Goal: Task Accomplishment & Management: Complete application form

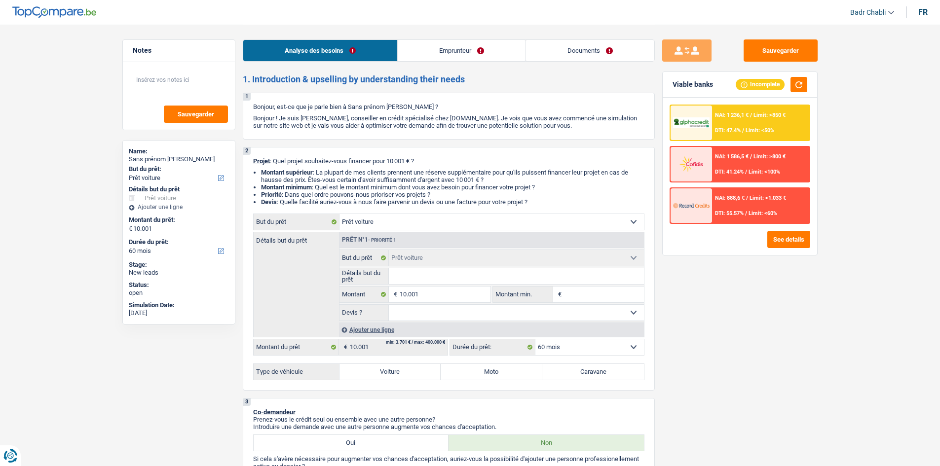
select select "car"
select select "60"
select select "car"
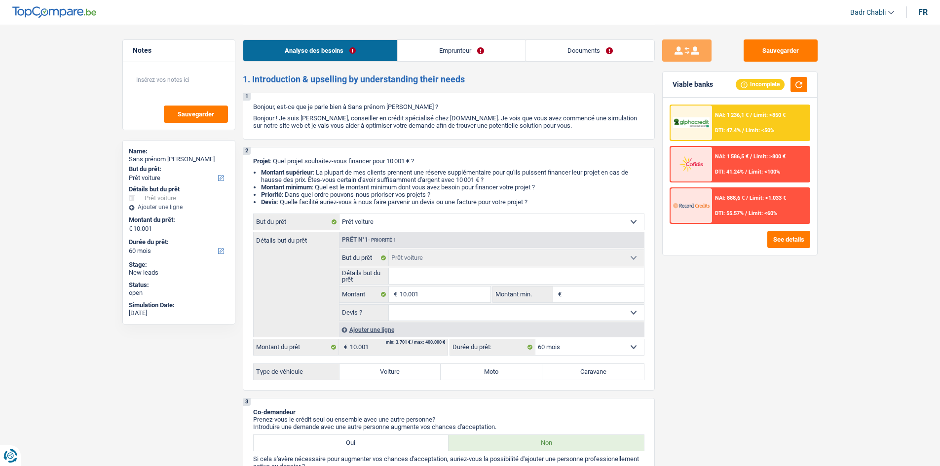
select select "60"
select select "liberal"
select select "familyAllowances"
select select "netSalary"
select select "rents"
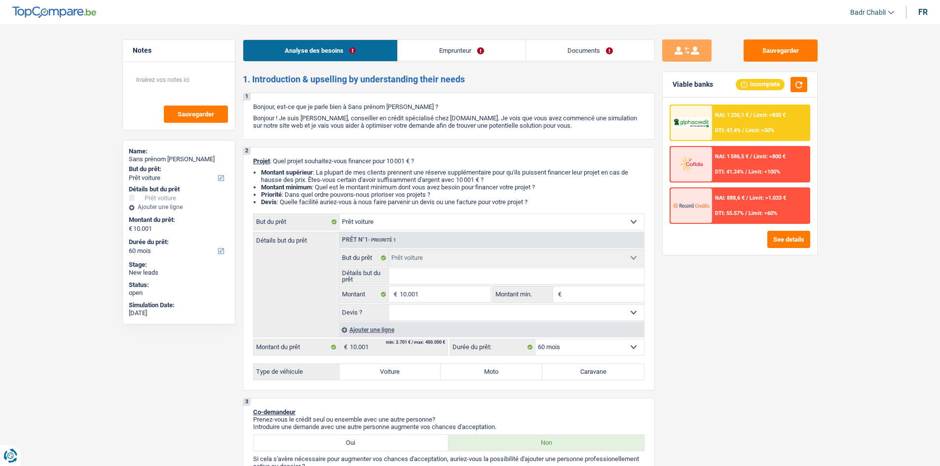
select select "car"
select select "60"
click at [475, 53] on link "Emprunteur" at bounding box center [462, 50] width 128 height 21
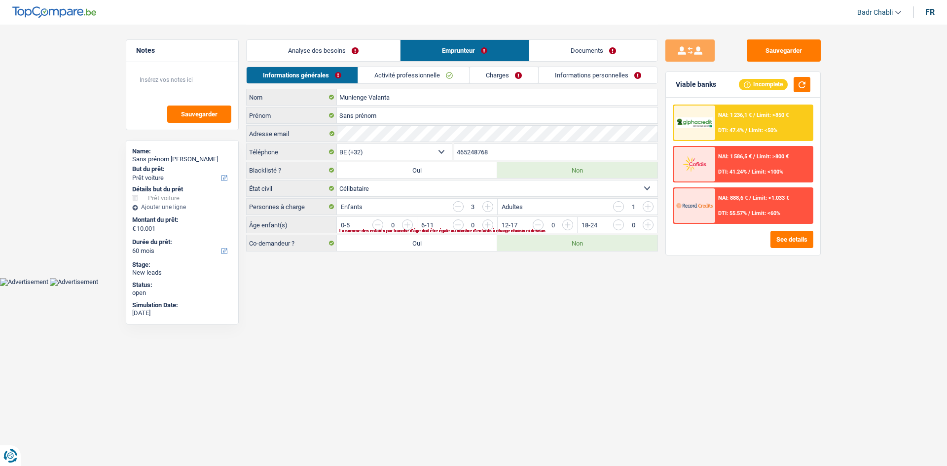
click at [433, 71] on link "Activité professionnelle" at bounding box center [413, 75] width 111 height 16
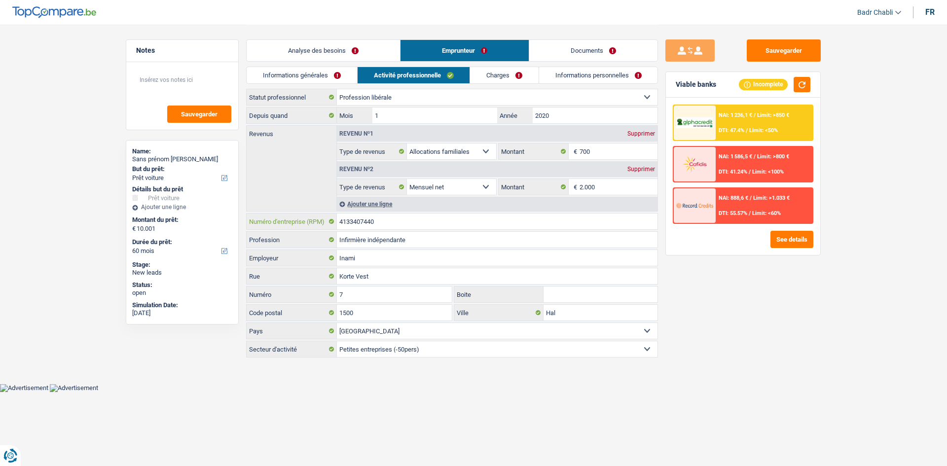
click at [393, 226] on input "4133407440" at bounding box center [497, 222] width 321 height 16
click at [331, 52] on link "Analyse des besoins" at bounding box center [323, 50] width 153 height 21
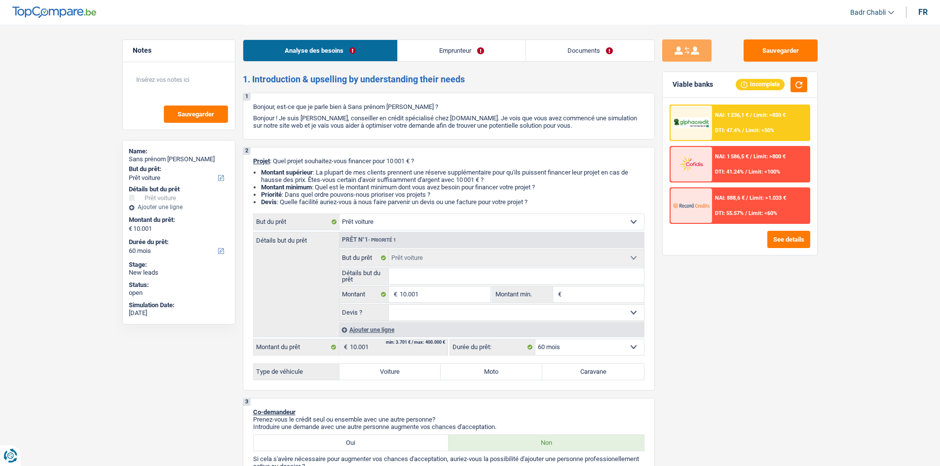
click at [455, 55] on link "Emprunteur" at bounding box center [462, 50] width 128 height 21
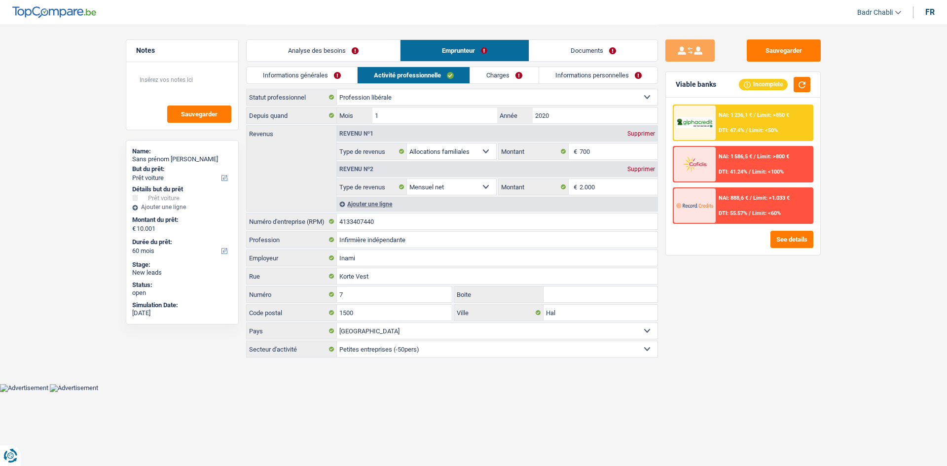
click at [405, 89] on select "Ouvrier Employé privé Employé public Invalide Indépendant Pensionné Chômeur Mut…" at bounding box center [497, 97] width 321 height 16
select select "independent"
click at [337, 89] on select "Ouvrier Employé privé Employé public Invalide Indépendant Pensionné Chômeur Mut…" at bounding box center [497, 97] width 321 height 16
select select
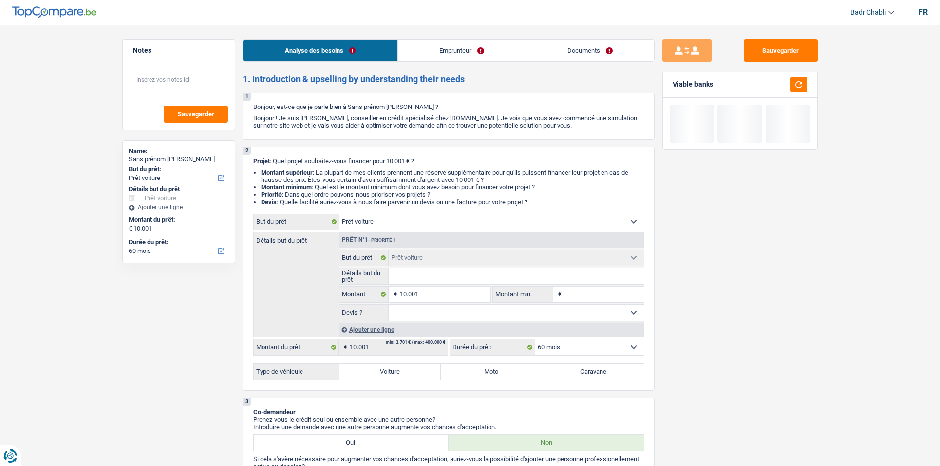
select select "car"
select select "60"
select select "car"
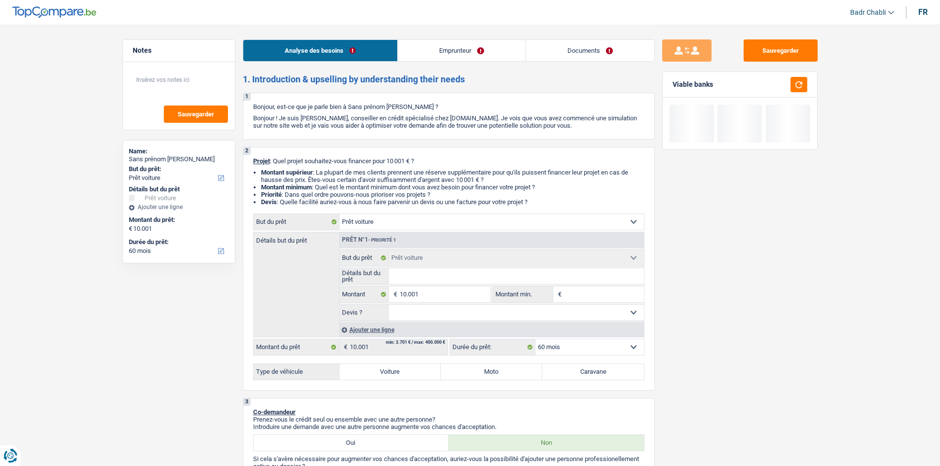
select select "60"
select select "liberal"
select select "familyAllowances"
select select "netSalary"
select select "rents"
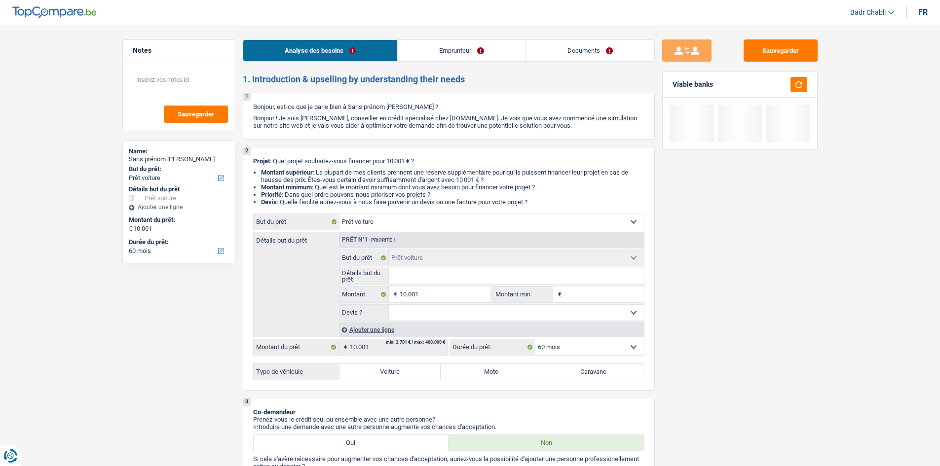
select select "car"
select select "60"
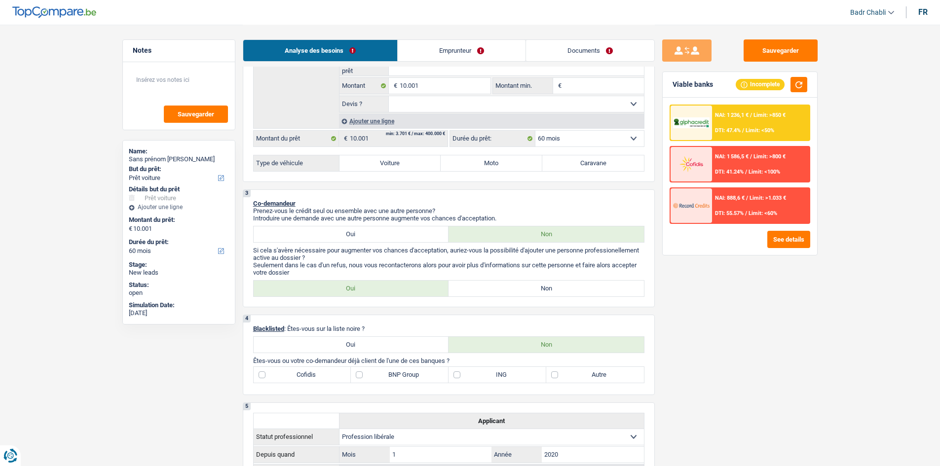
scroll to position [247, 0]
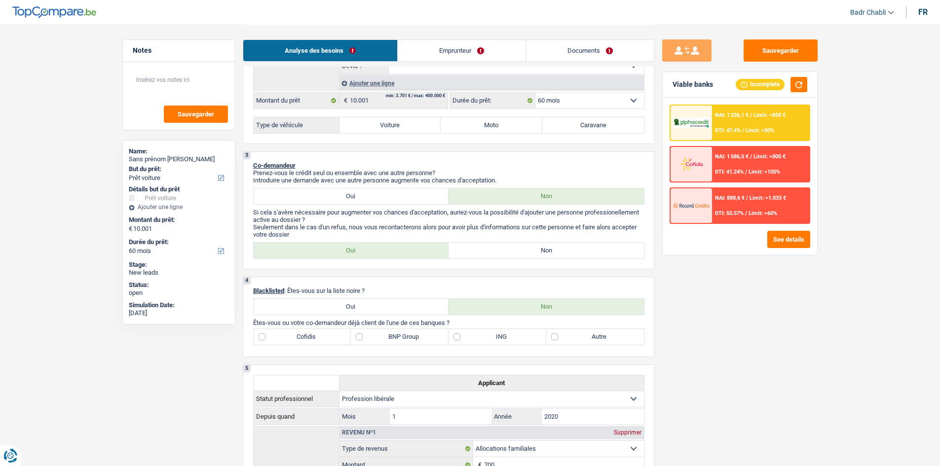
click at [510, 247] on label "Non" at bounding box center [546, 251] width 195 height 16
click at [510, 247] on input "Non" at bounding box center [546, 251] width 195 height 16
radio input "true"
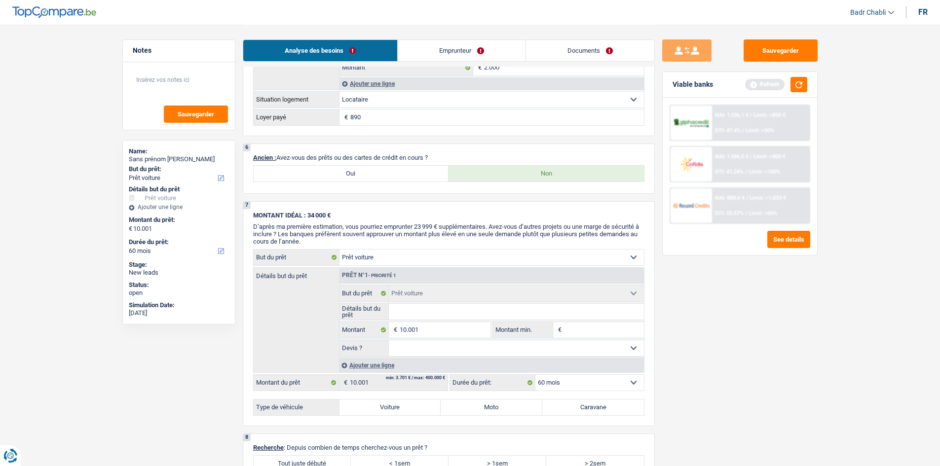
scroll to position [938, 0]
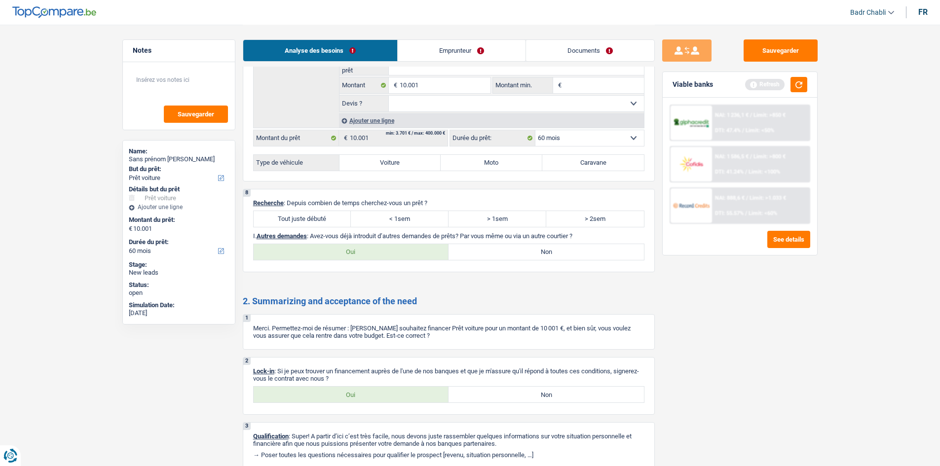
click at [302, 219] on label "Tout juste débuté" at bounding box center [303, 219] width 98 height 16
click at [302, 219] on input "Tout juste débuté" at bounding box center [303, 219] width 98 height 16
radio input "true"
click at [568, 256] on label "Non" at bounding box center [546, 252] width 195 height 16
click at [568, 256] on input "Non" at bounding box center [546, 252] width 195 height 16
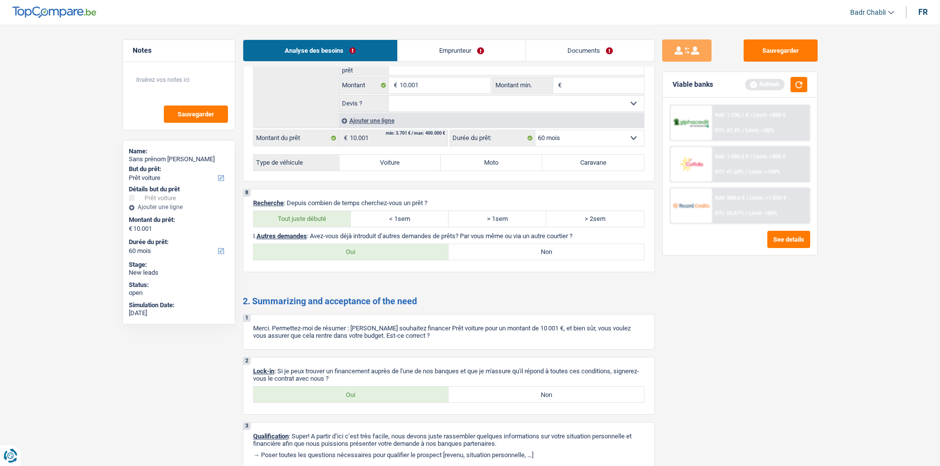
radio input "true"
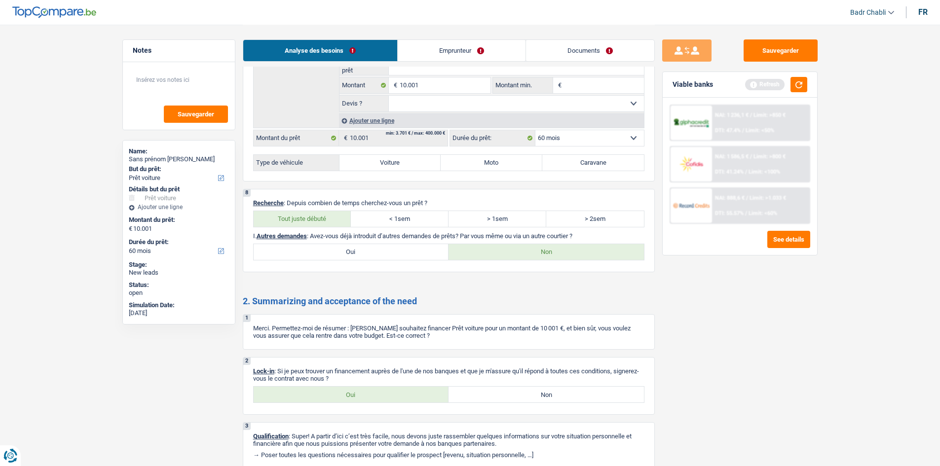
click at [412, 384] on div "2 Lock-in : Si je peux trouver un financement auprès de l'une de nos banques et…" at bounding box center [449, 386] width 412 height 58
click at [410, 390] on label "Oui" at bounding box center [351, 395] width 195 height 16
click at [410, 390] on input "Oui" at bounding box center [351, 395] width 195 height 16
radio input "true"
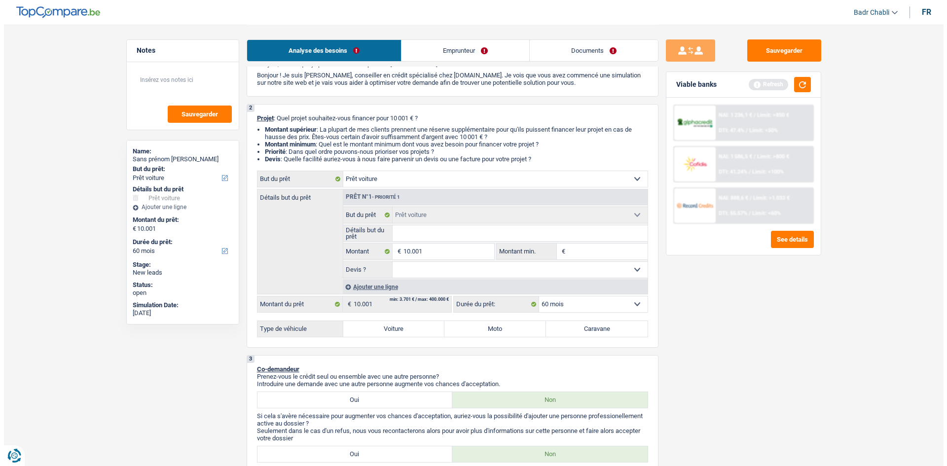
scroll to position [0, 0]
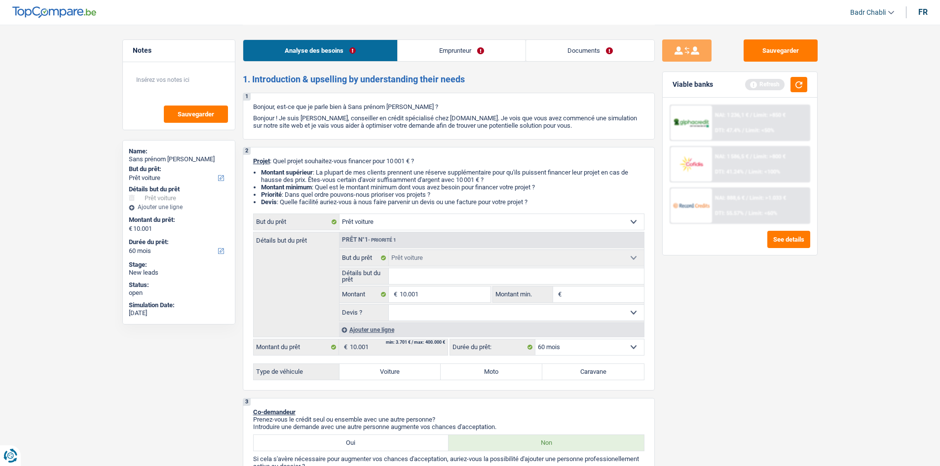
click at [458, 314] on select "Oui Non Non répondu Sélectionner une option" at bounding box center [516, 313] width 255 height 16
select select "false"
click at [389, 305] on select "Oui Non Non répondu Sélectionner une option" at bounding box center [516, 313] width 255 height 16
select select "false"
click at [416, 275] on input "Détails but du prêt" at bounding box center [516, 276] width 255 height 16
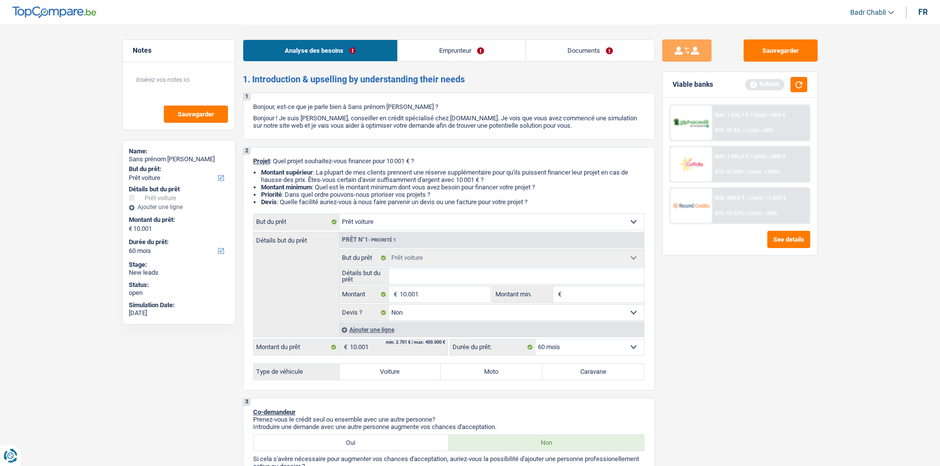
click at [441, 277] on input "Détails but du prêt" at bounding box center [516, 276] width 255 height 16
click at [427, 274] on input "Détails but du prêt" at bounding box center [516, 276] width 255 height 16
click at [435, 275] on input "Détails but du prêt" at bounding box center [516, 276] width 255 height 16
type input "C"
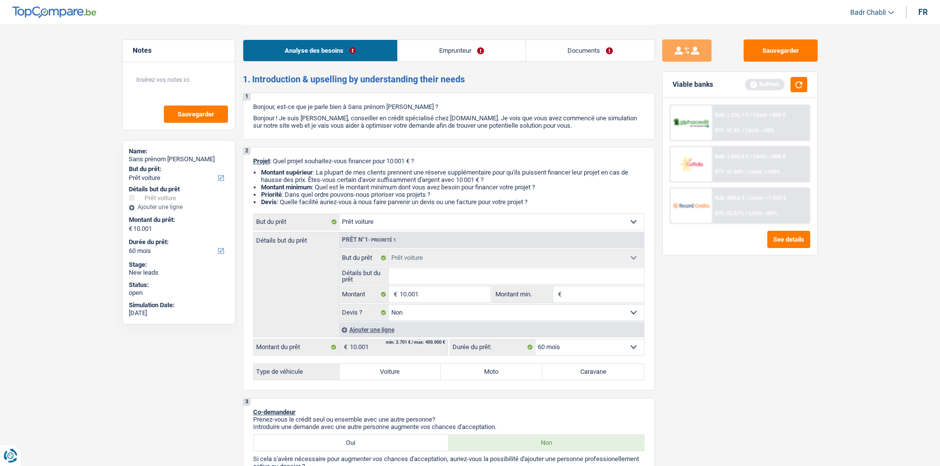
type input "C"
type input "Ci"
type input "Cit"
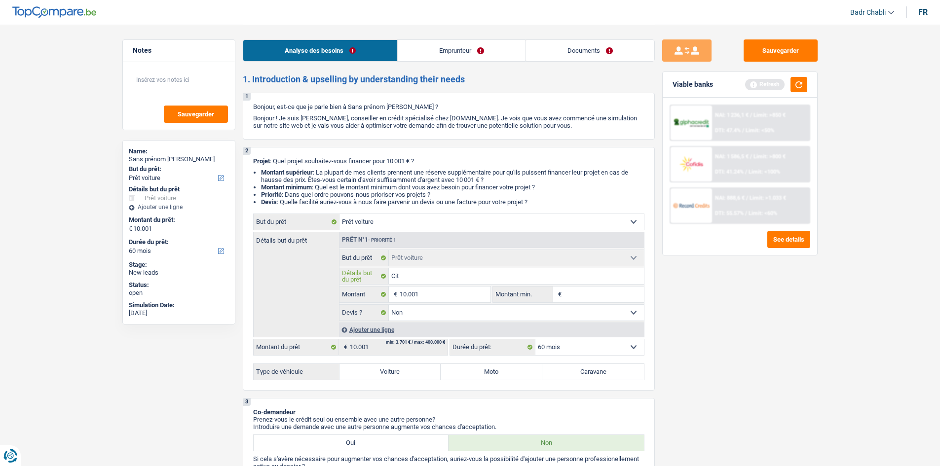
type input "Citr"
type input "Citro"
type input "Citroe"
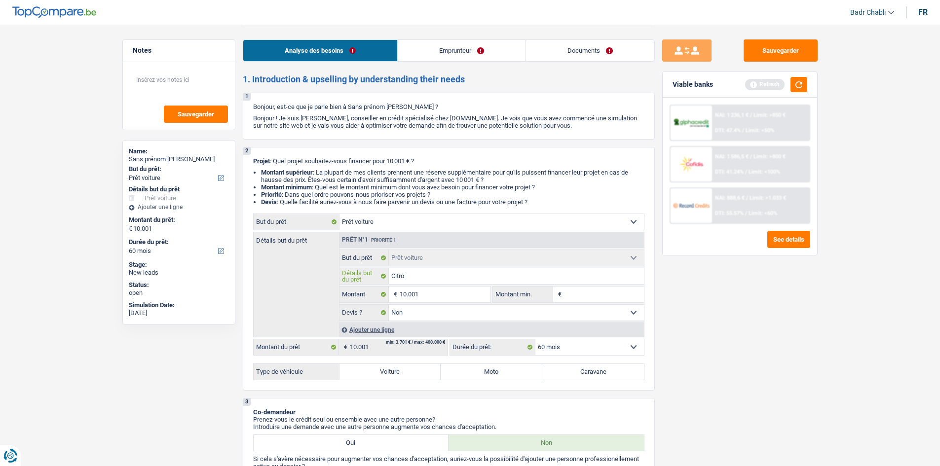
type input "Citroe"
type input "Citroen"
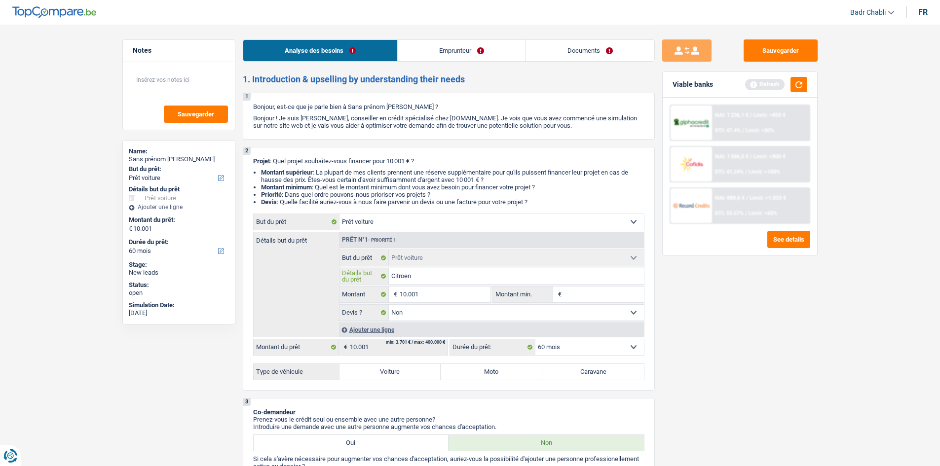
click at [459, 282] on input "Citroen" at bounding box center [516, 276] width 255 height 16
click at [475, 300] on input "10.001" at bounding box center [445, 295] width 90 height 16
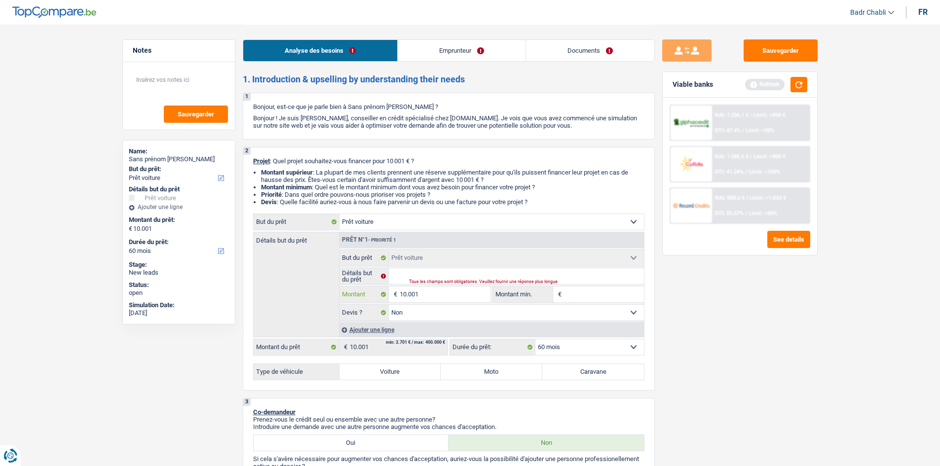
click at [475, 300] on input "10.001" at bounding box center [445, 295] width 90 height 16
click at [367, 215] on select "Confort maison: meubles, textile, peinture, électroménager, outillage non-profe…" at bounding box center [491, 222] width 304 height 16
select select "other"
click at [339, 214] on select "Confort maison: meubles, textile, peinture, électroménager, outillage non-profe…" at bounding box center [491, 222] width 304 height 16
select select "other"
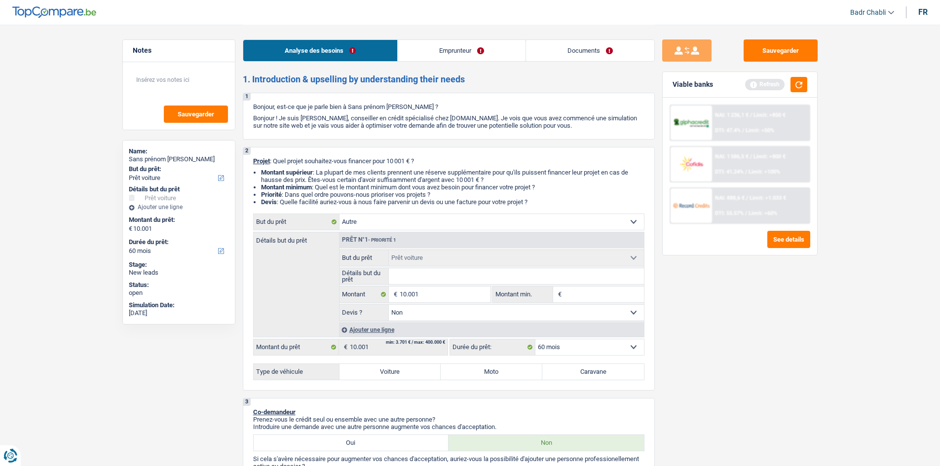
select select "other"
select select
select select "other"
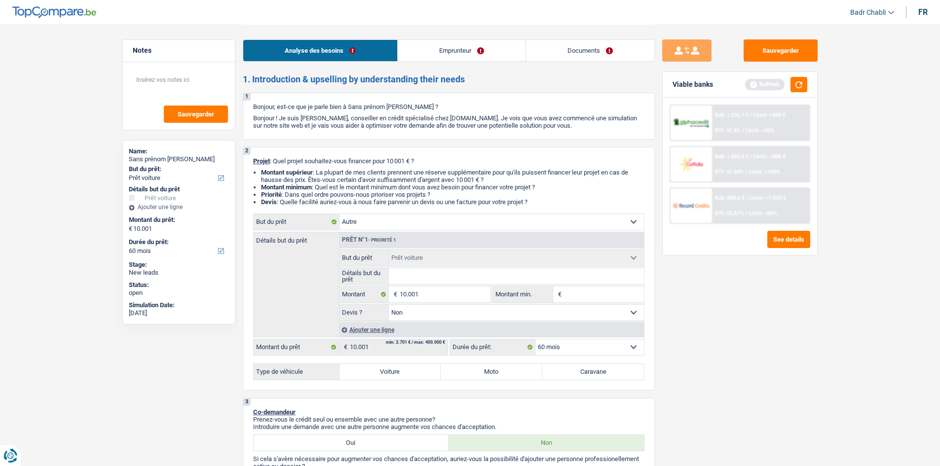
select select
select select "car"
select select "false"
select select "car"
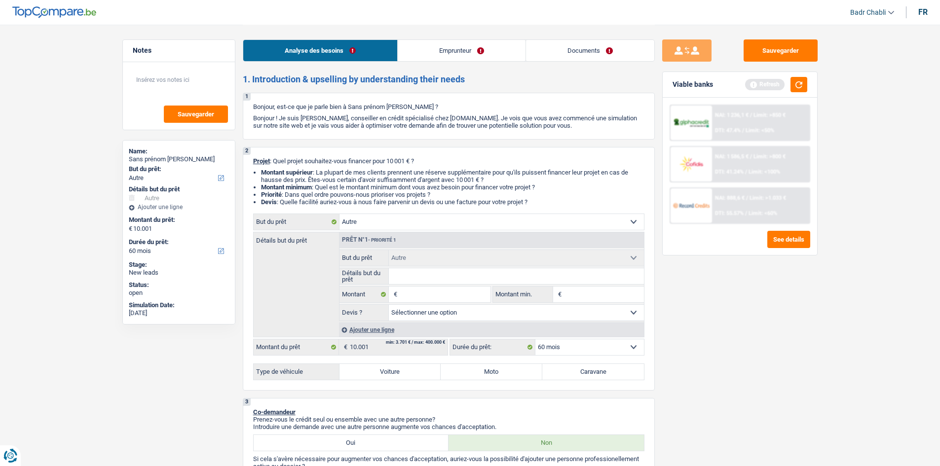
select select "false"
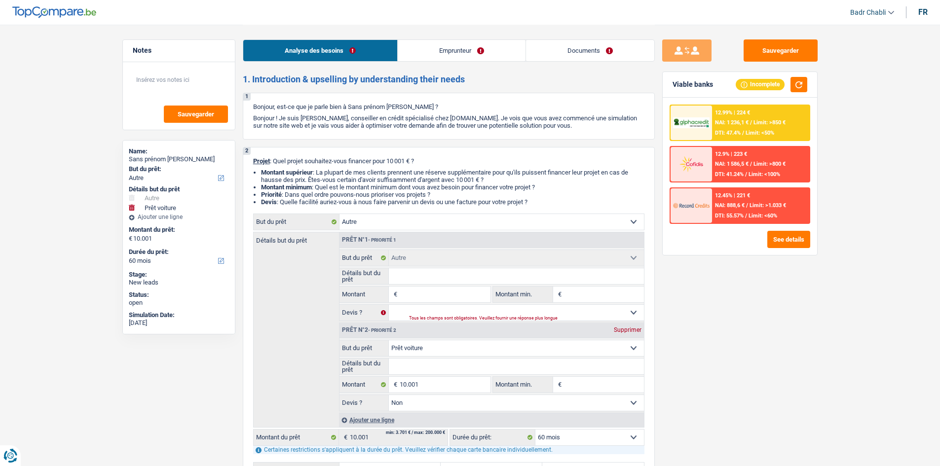
click at [380, 221] on select "Confort maison: meubles, textile, peinture, électroménager, outillage non-profe…" at bounding box center [491, 222] width 304 height 16
select select "car"
click at [339, 214] on select "Confort maison: meubles, textile, peinture, électroménager, outillage non-profe…" at bounding box center [491, 222] width 304 height 16
select select "car"
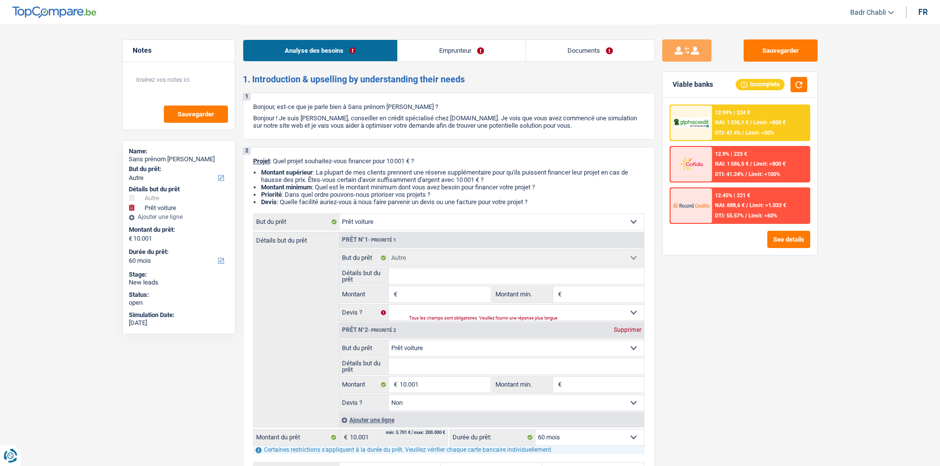
select select "car"
type input "10.001"
select select "false"
select select "car"
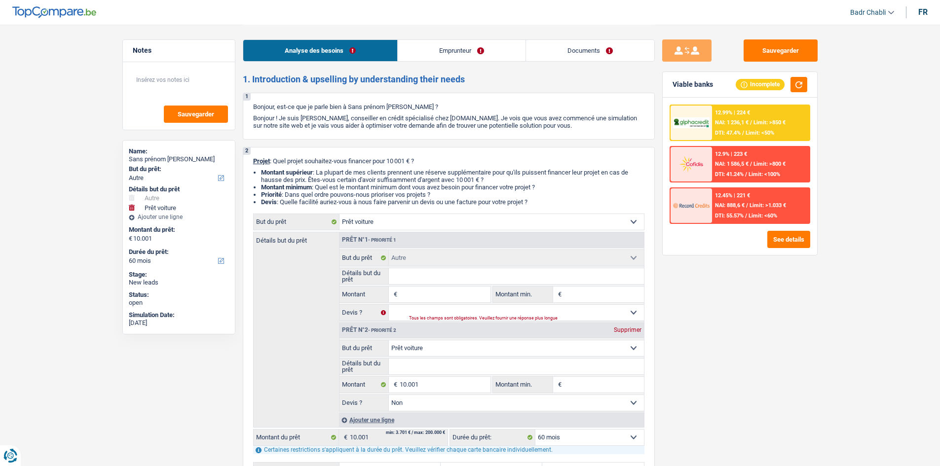
type input "10.001"
select select "false"
select select "other"
select select
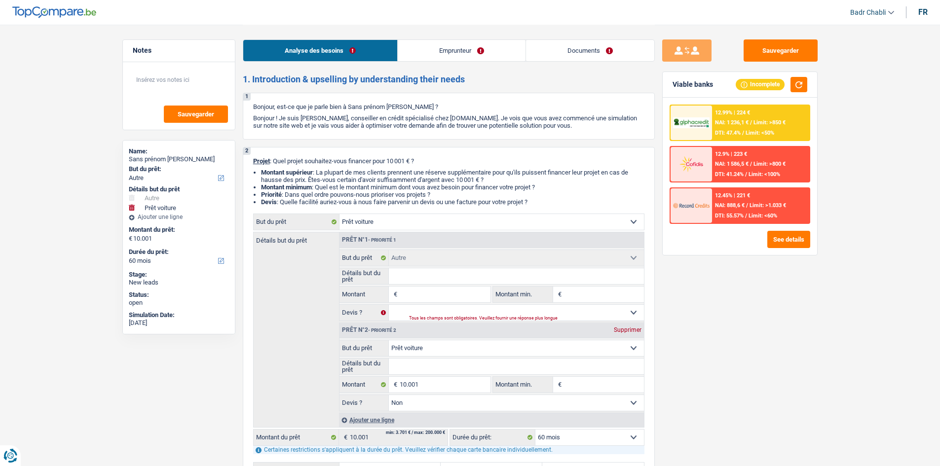
select select "other"
select select
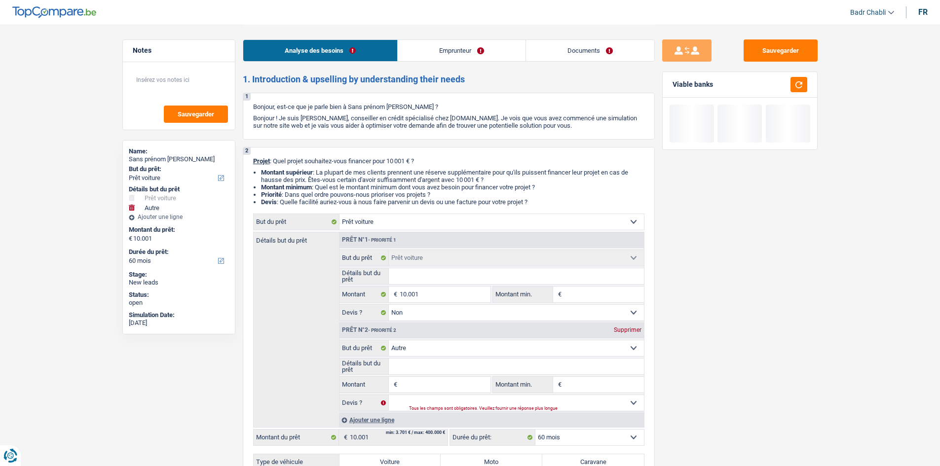
click at [631, 328] on div "Supprimer" at bounding box center [627, 330] width 33 height 6
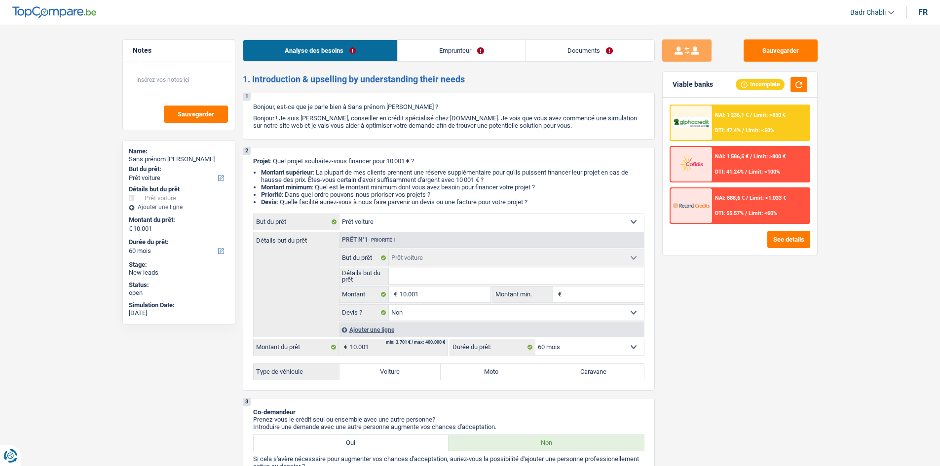
click at [402, 371] on label "Voiture" at bounding box center [390, 372] width 102 height 16
click at [402, 371] on input "Voiture" at bounding box center [390, 372] width 102 height 16
radio input "true"
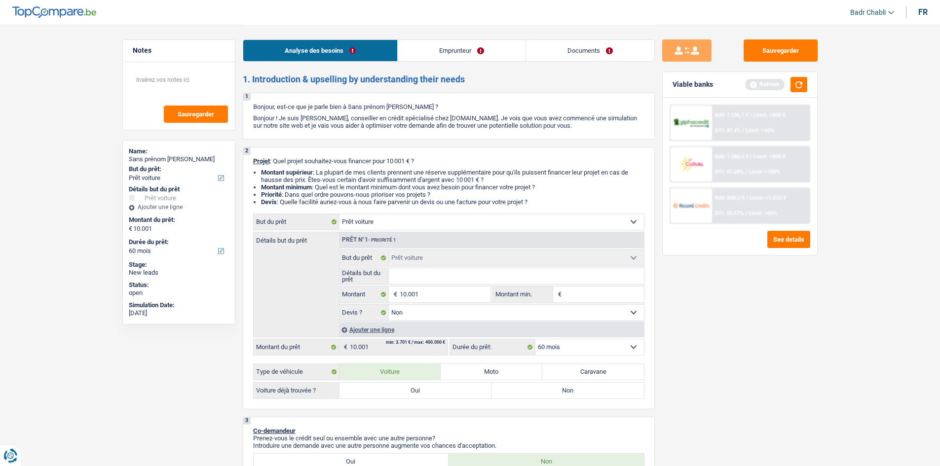
click at [539, 397] on label "Non" at bounding box center [567, 391] width 152 height 16
click at [539, 397] on input "Non" at bounding box center [567, 391] width 152 height 16
radio input "true"
click at [464, 295] on input "10.001" at bounding box center [445, 295] width 90 height 16
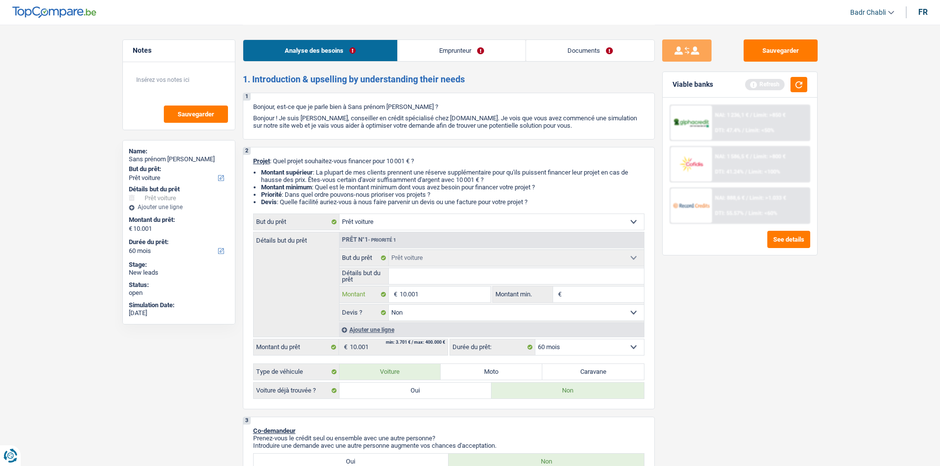
click at [464, 295] on input "10.001" at bounding box center [445, 295] width 90 height 16
click at [590, 293] on input "Montant min." at bounding box center [604, 295] width 80 height 16
paste input "10.001"
type input "10.001"
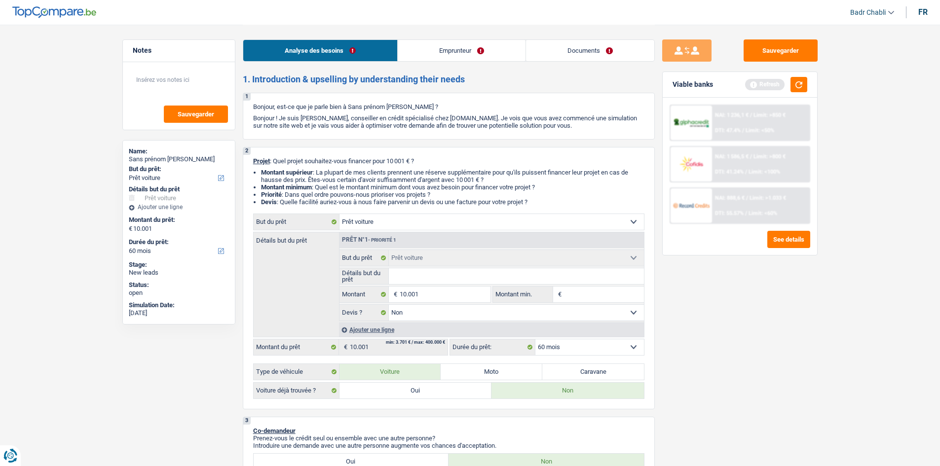
type input "10.001"
click at [591, 293] on input "10.001" at bounding box center [604, 295] width 80 height 16
type input "10.001"
click at [796, 86] on button "button" at bounding box center [799, 84] width 17 height 15
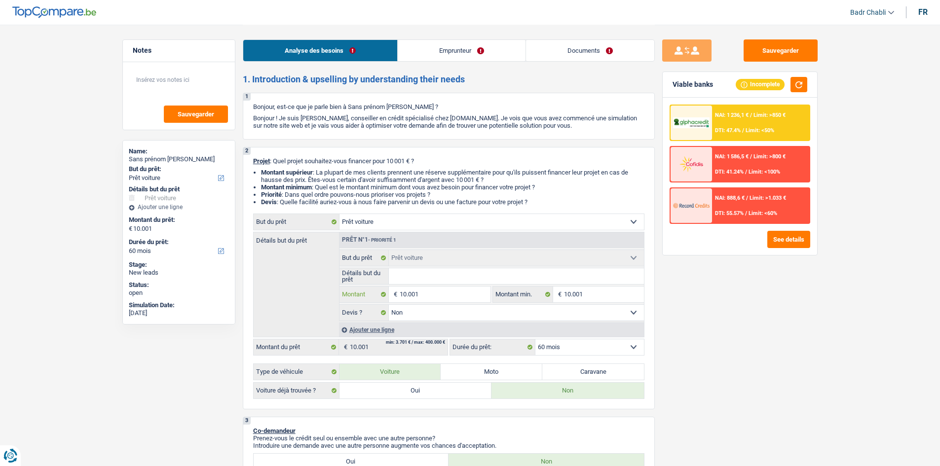
click at [454, 294] on input "10.001" at bounding box center [445, 295] width 90 height 16
click at [453, 43] on link "Emprunteur" at bounding box center [462, 50] width 128 height 21
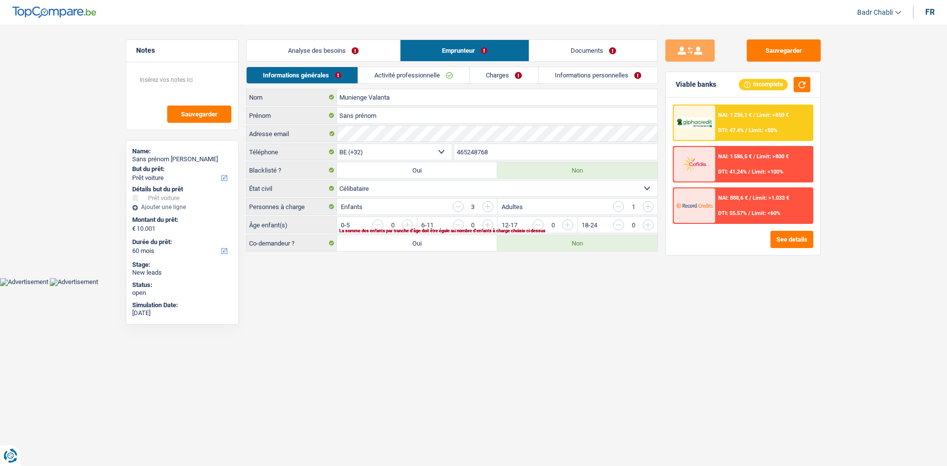
click at [444, 71] on link "Activité professionnelle" at bounding box center [413, 75] width 111 height 16
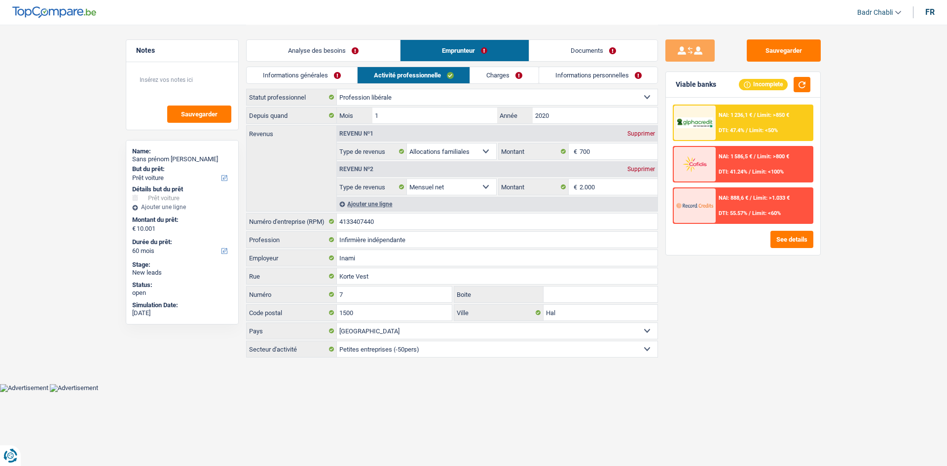
click at [358, 55] on link "Analyse des besoins" at bounding box center [323, 50] width 153 height 21
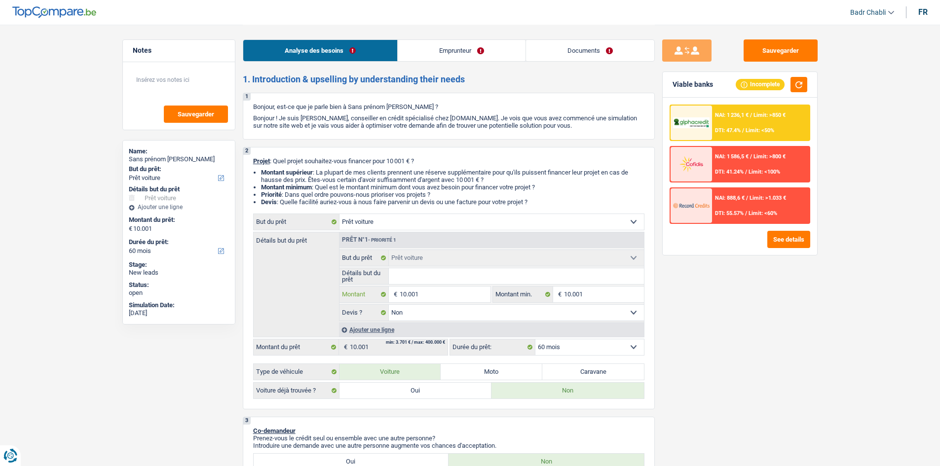
click at [472, 289] on input "10.001" at bounding box center [445, 295] width 90 height 16
type input "1"
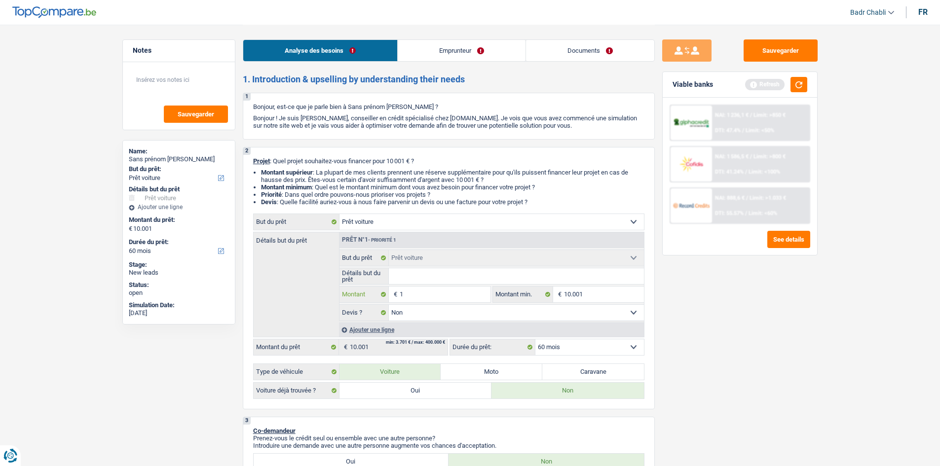
type input "15"
type input "150"
type input "1.500"
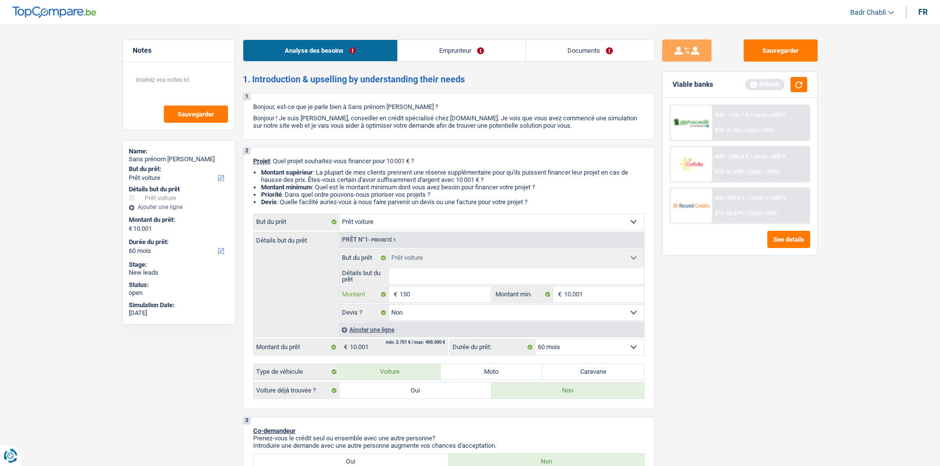
type input "1.500"
type input "15.000"
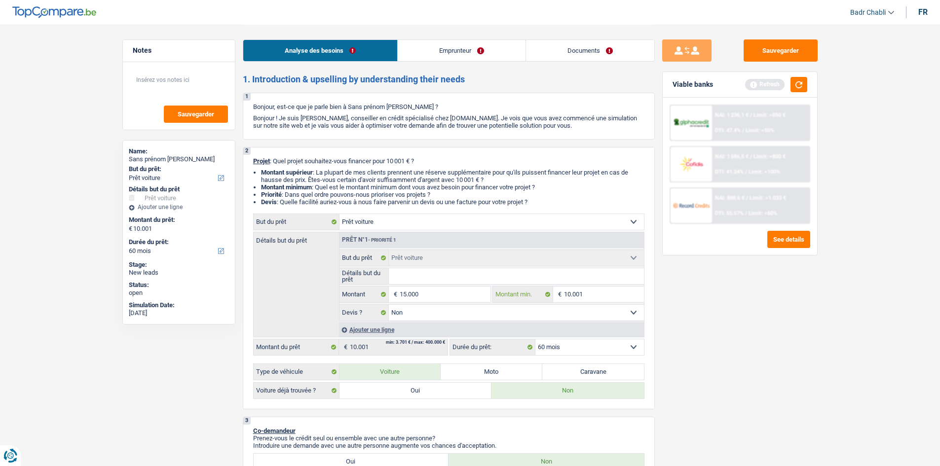
type input "15.000"
click at [632, 299] on input "10.001" at bounding box center [604, 295] width 80 height 16
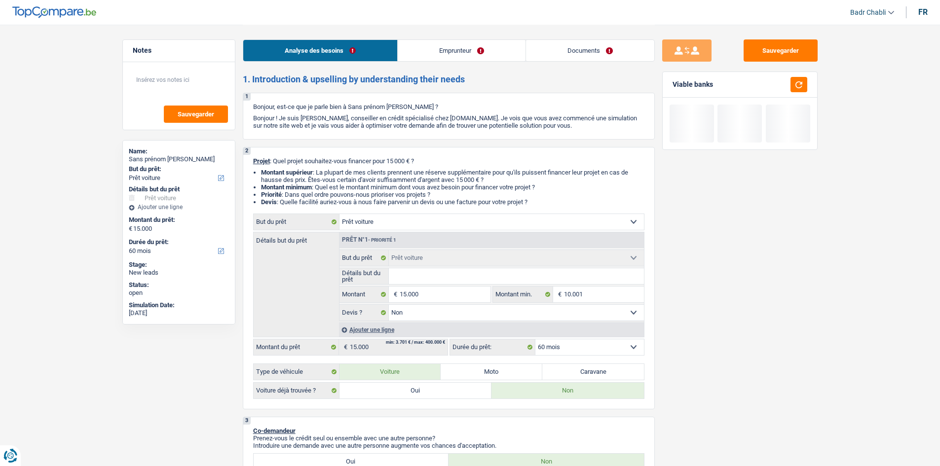
click at [756, 308] on div "Sauvegarder Viable banks" at bounding box center [740, 244] width 170 height 411
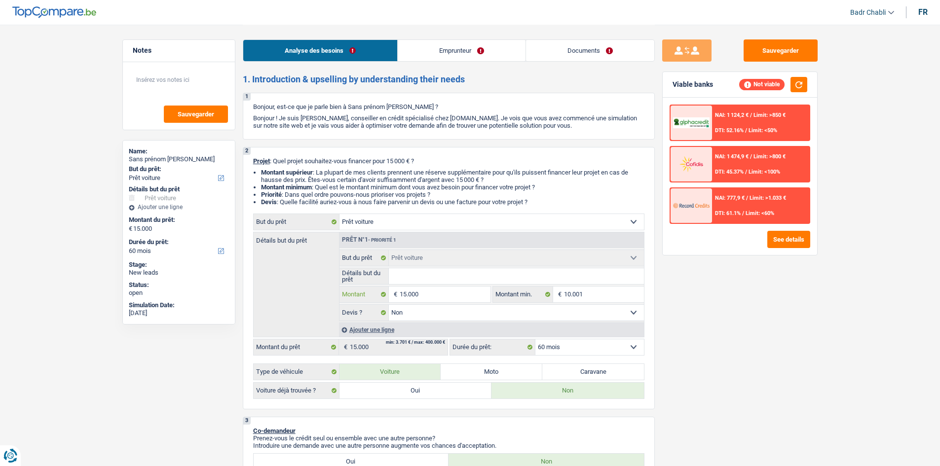
click at [454, 291] on input "15.000" at bounding box center [445, 295] width 90 height 16
type input "1"
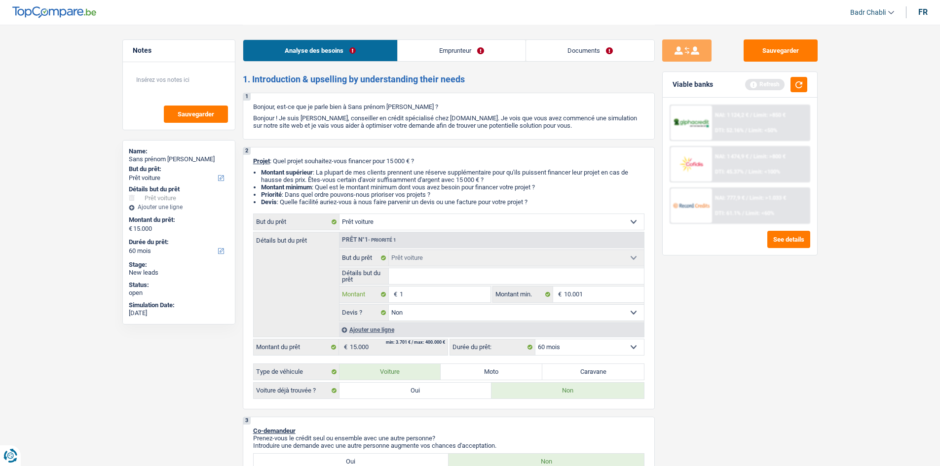
type input "13"
type input "130"
type input "1.300"
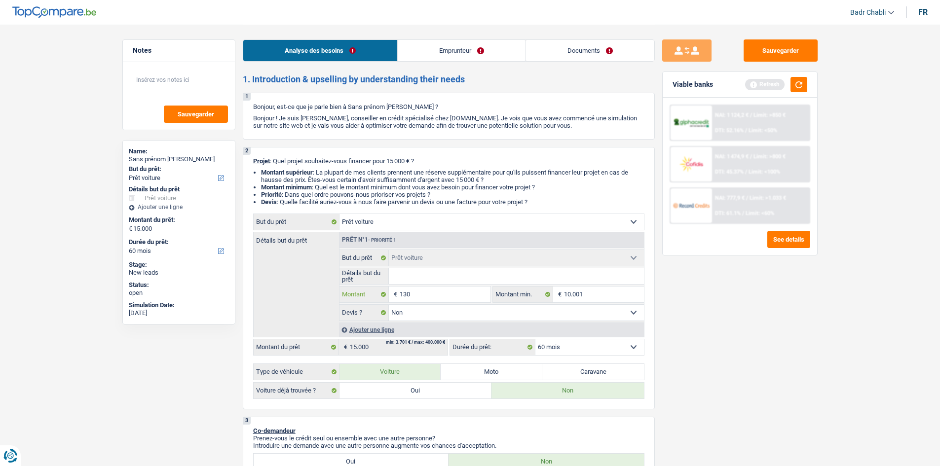
type input "1.300"
type input "13.000"
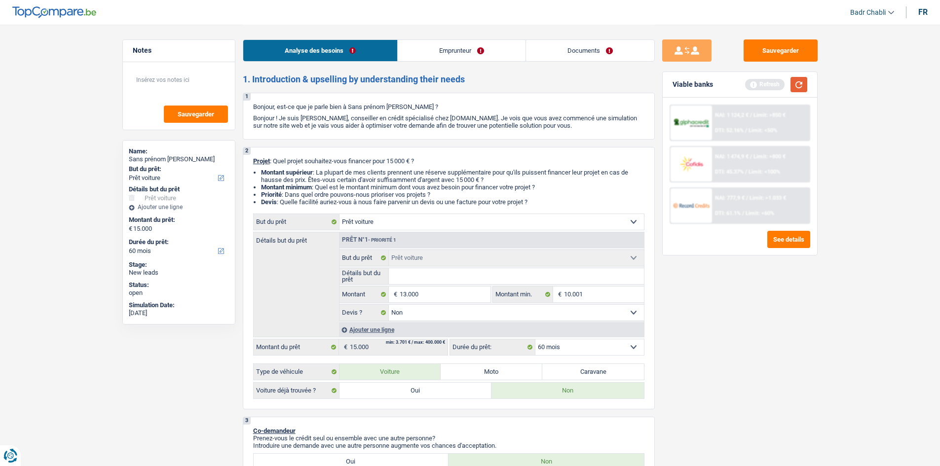
type input "13.000"
click at [806, 87] on button "button" at bounding box center [799, 84] width 17 height 15
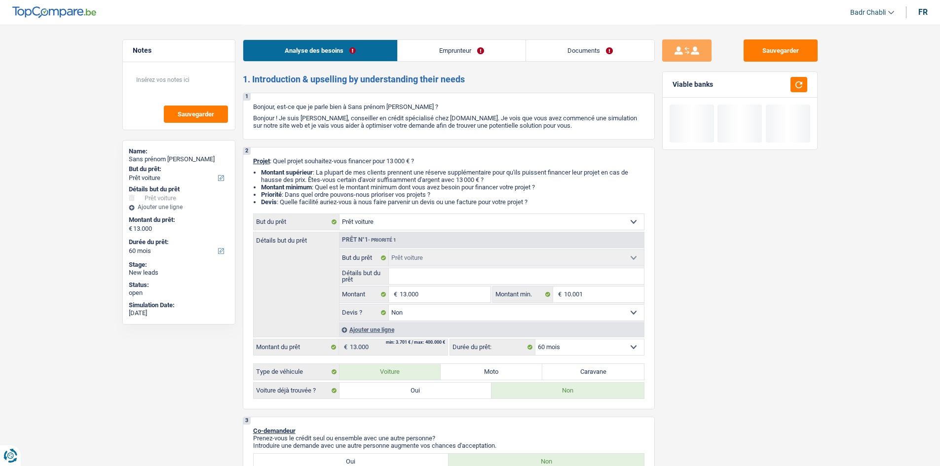
click at [497, 50] on link "Emprunteur" at bounding box center [462, 50] width 128 height 21
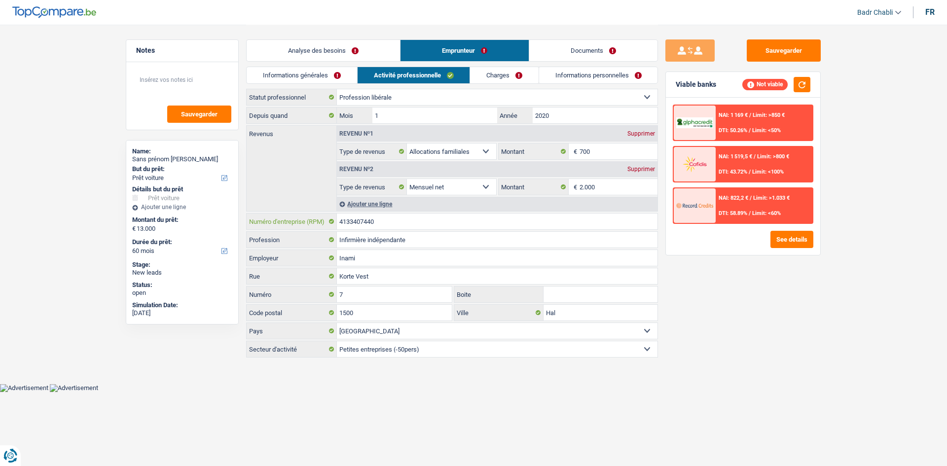
click at [412, 217] on input "4133407440" at bounding box center [497, 222] width 321 height 16
click at [580, 53] on link "Documents" at bounding box center [593, 50] width 128 height 21
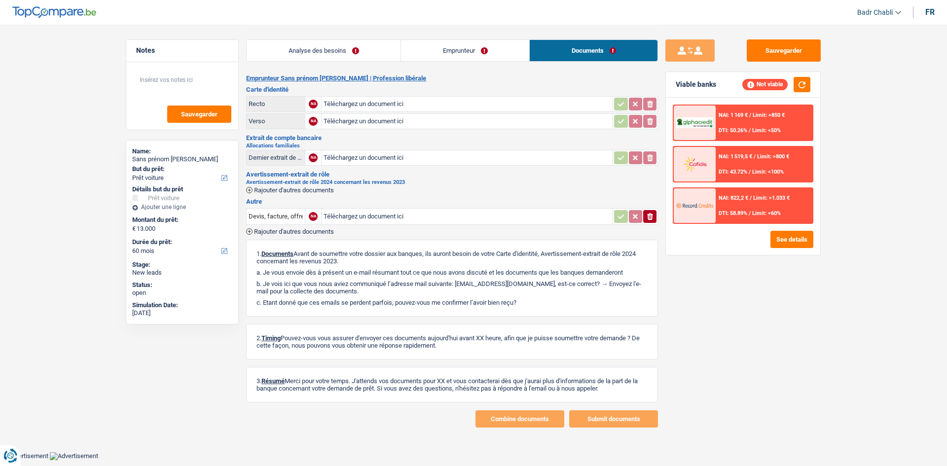
click at [469, 55] on link "Emprunteur" at bounding box center [465, 50] width 128 height 21
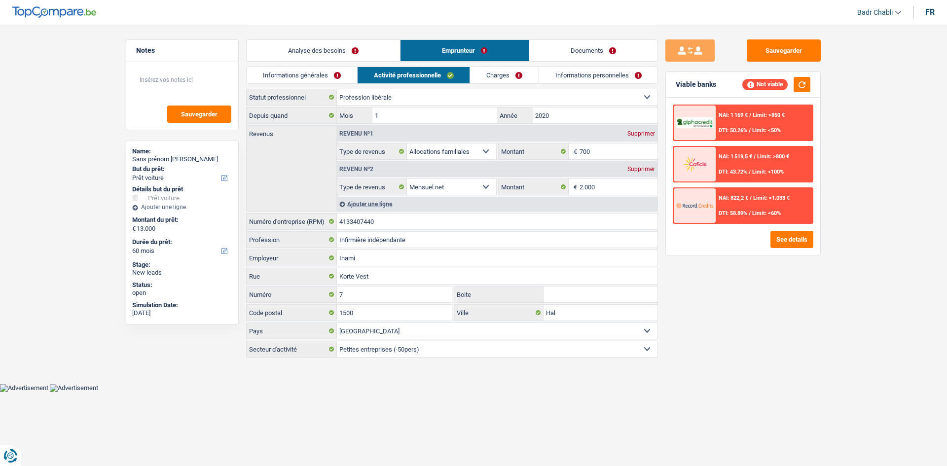
click at [306, 79] on link "Informations générales" at bounding box center [302, 75] width 111 height 16
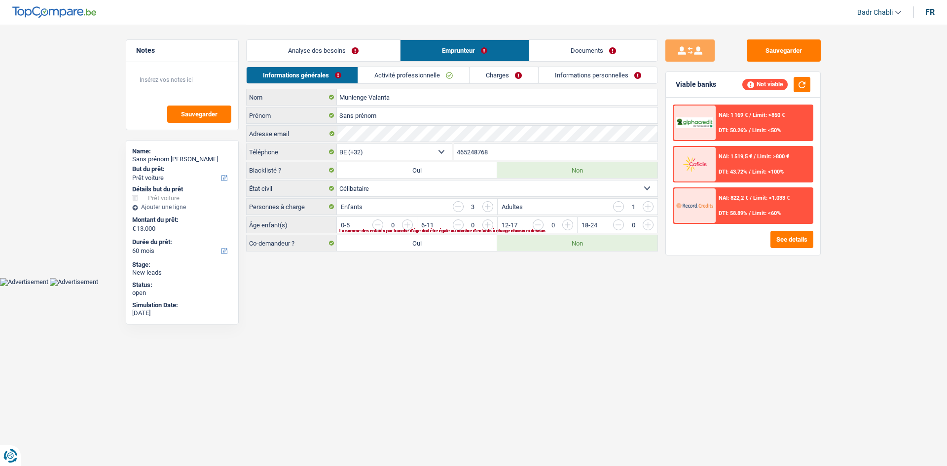
click at [644, 226] on input "button" at bounding box center [848, 228] width 411 height 16
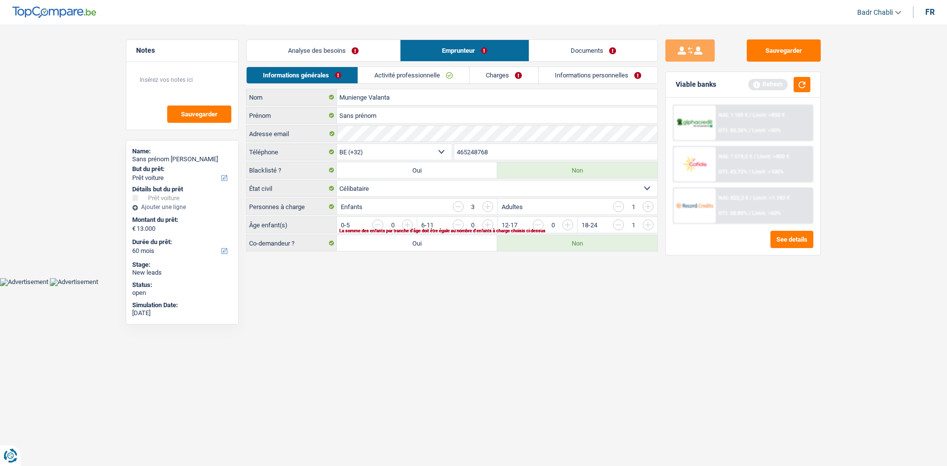
click at [484, 224] on input "button" at bounding box center [688, 228] width 411 height 16
click at [299, 56] on link "Analyse des besoins" at bounding box center [323, 50] width 153 height 21
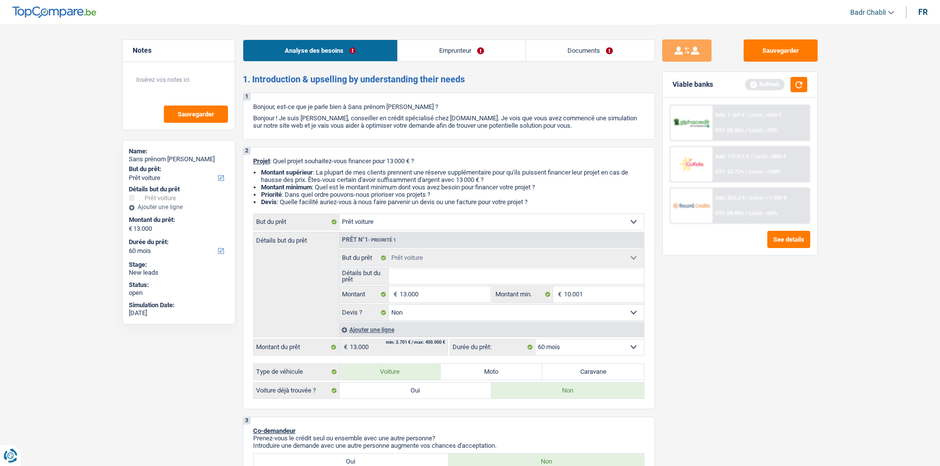
click at [411, 58] on link "Emprunteur" at bounding box center [462, 50] width 128 height 21
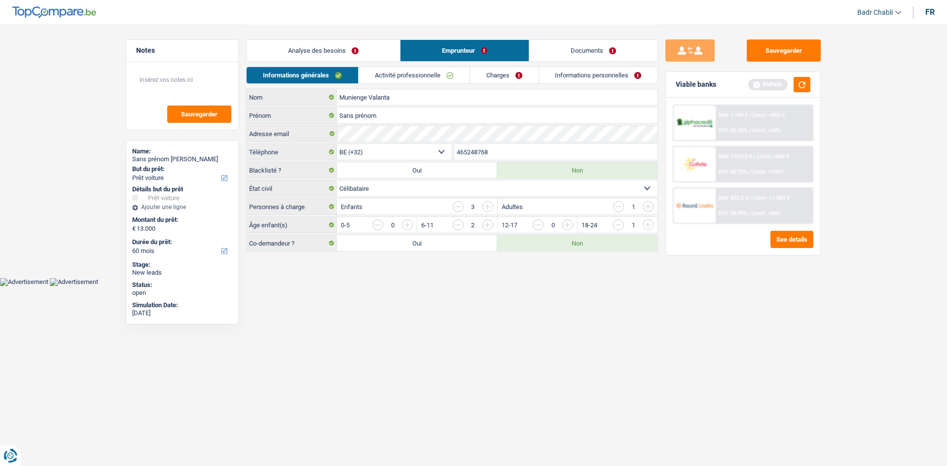
click at [376, 88] on div "Informations générales Activité professionnelle Charges Informations personnell…" at bounding box center [452, 78] width 412 height 22
click at [380, 97] on input "Munienge Valanta" at bounding box center [497, 97] width 321 height 16
click at [368, 116] on input "Sans prénom" at bounding box center [497, 116] width 321 height 16
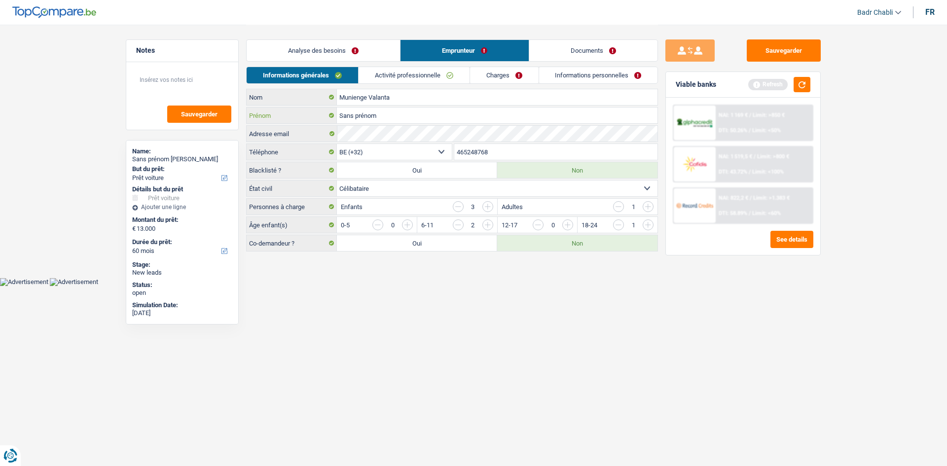
click at [368, 116] on input "Sans prénom" at bounding box center [497, 116] width 321 height 16
paste input "Valanta"
type input "Valanta"
drag, startPoint x: 371, startPoint y: 98, endPoint x: 490, endPoint y: 98, distance: 119.4
click at [490, 98] on input "Munienge Valanta" at bounding box center [497, 97] width 321 height 16
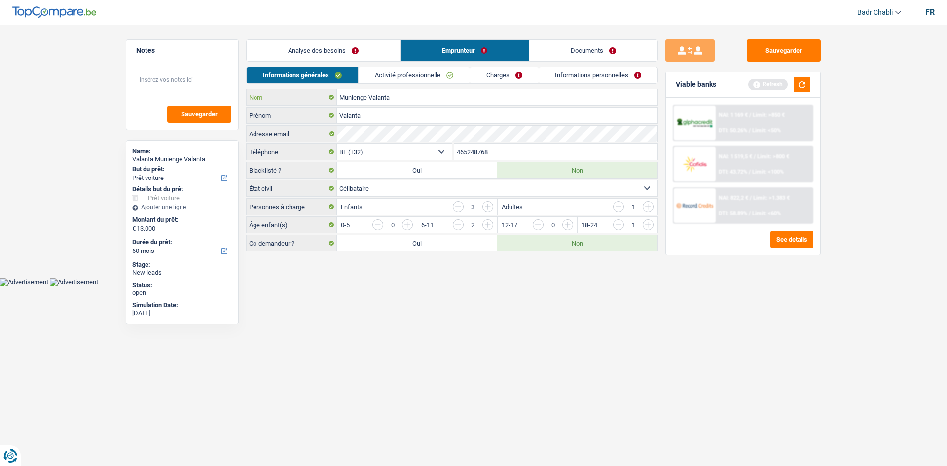
click at [497, 98] on input "Munienge Valanta" at bounding box center [497, 97] width 321 height 16
type input "Munienge Valanta"
click at [409, 77] on link "Activité professionnelle" at bounding box center [414, 75] width 111 height 16
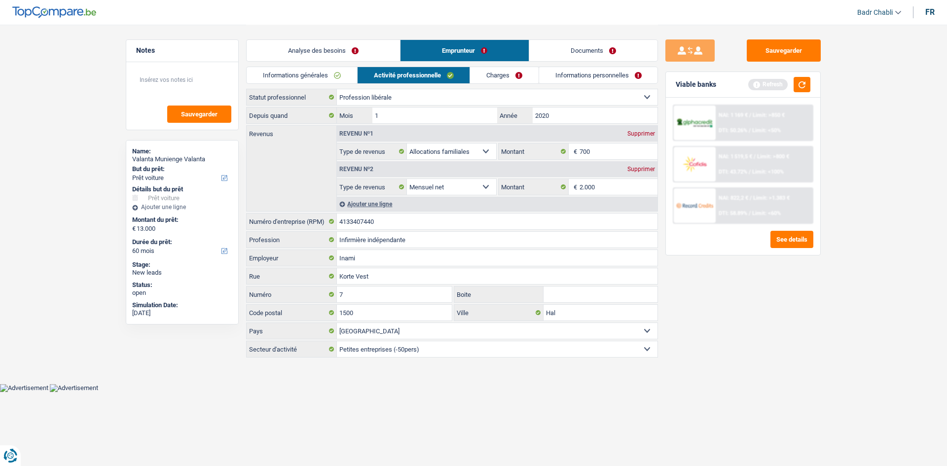
click at [495, 79] on link "Charges" at bounding box center [504, 75] width 69 height 16
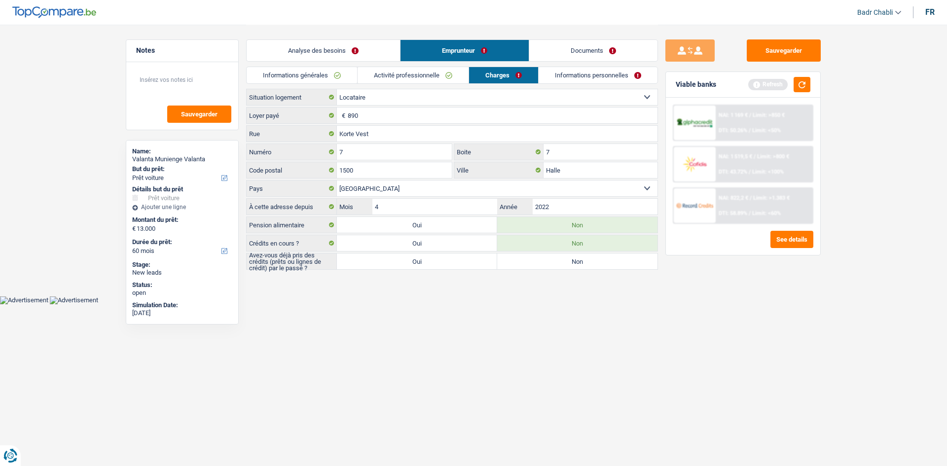
click at [447, 79] on link "Activité professionnelle" at bounding box center [413, 75] width 111 height 16
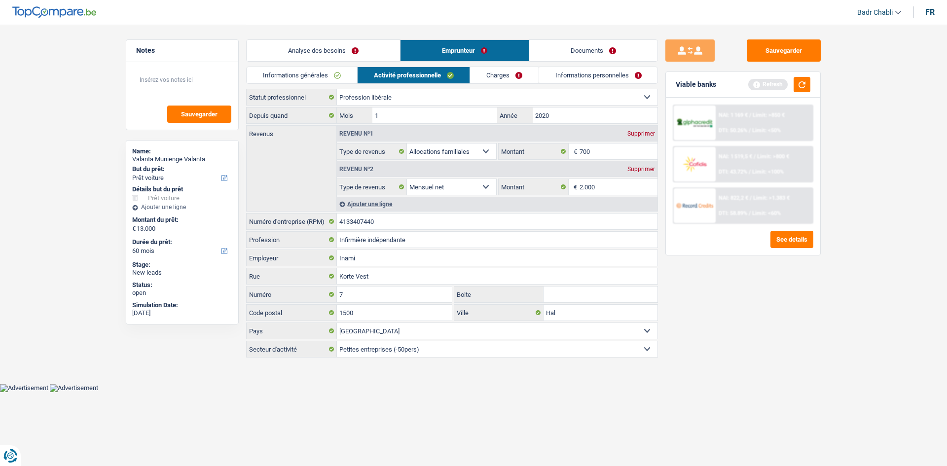
click at [517, 75] on link "Charges" at bounding box center [504, 75] width 69 height 16
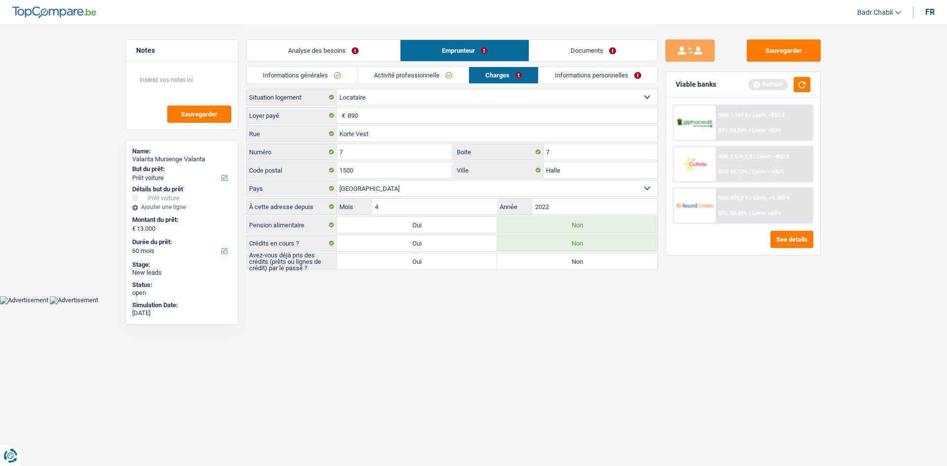
click at [430, 83] on li "Activité professionnelle" at bounding box center [413, 75] width 112 height 17
click at [430, 81] on link "Activité professionnelle" at bounding box center [413, 75] width 111 height 16
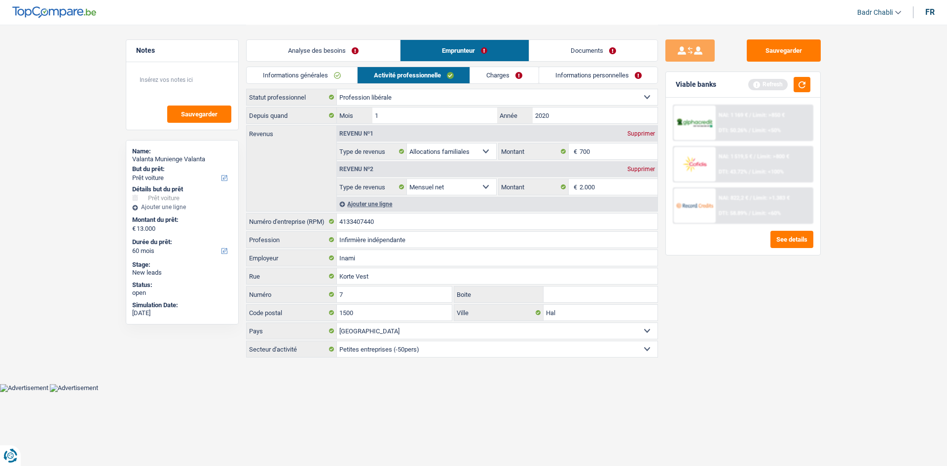
click at [366, 62] on div "Analyse des besoins Emprunteur Documents" at bounding box center [452, 46] width 412 height 42
click at [358, 48] on link "Analyse des besoins" at bounding box center [323, 50] width 153 height 21
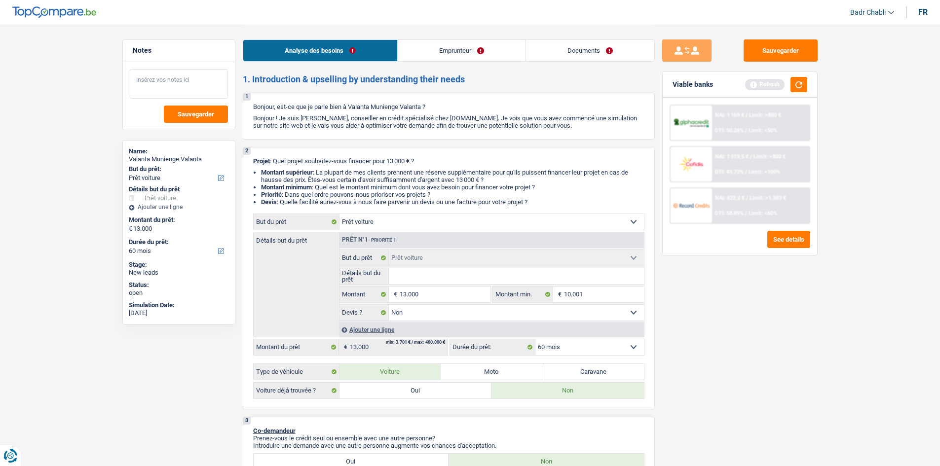
click at [186, 78] on textarea at bounding box center [179, 84] width 98 height 30
type textarea "Si refusé, son compagnon pourrait signer avec"
click at [485, 51] on link "Emprunteur" at bounding box center [462, 50] width 128 height 21
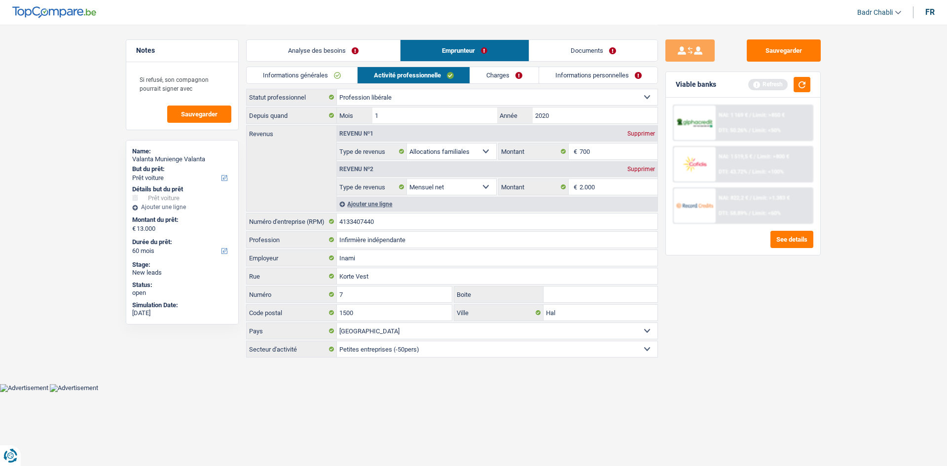
click at [518, 74] on link "Charges" at bounding box center [504, 75] width 69 height 16
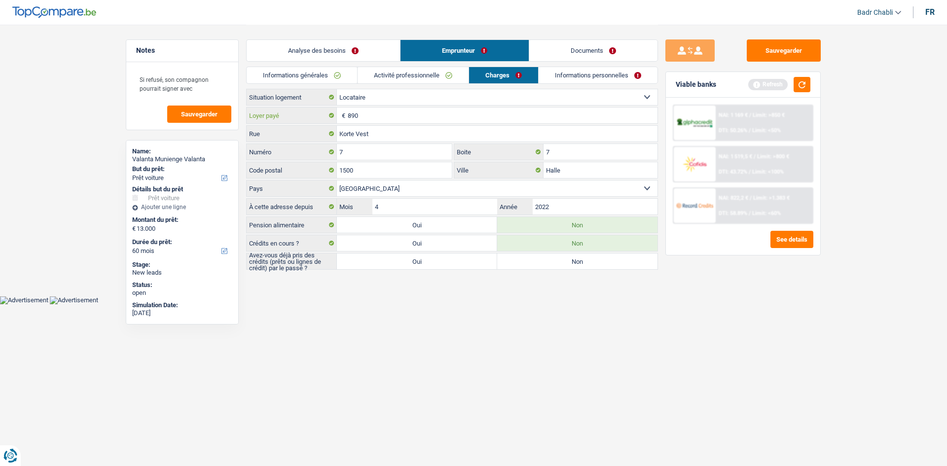
click at [437, 122] on input "890" at bounding box center [503, 116] width 310 height 16
type input "600"
click at [804, 84] on button "button" at bounding box center [802, 84] width 17 height 15
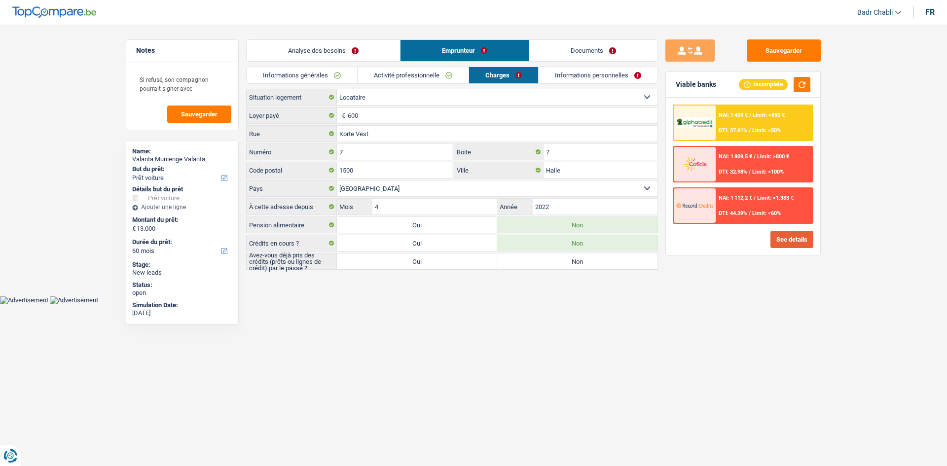
click at [791, 245] on button "See details" at bounding box center [792, 239] width 43 height 17
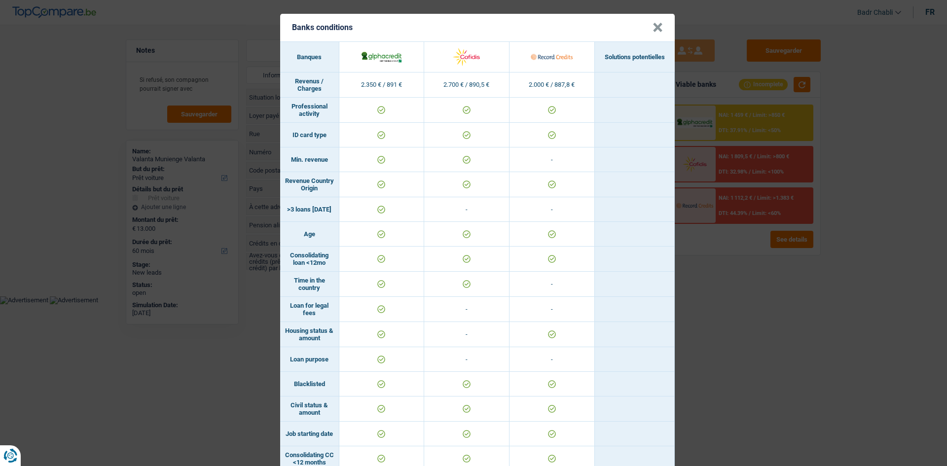
click at [653, 25] on button "×" at bounding box center [658, 28] width 10 height 10
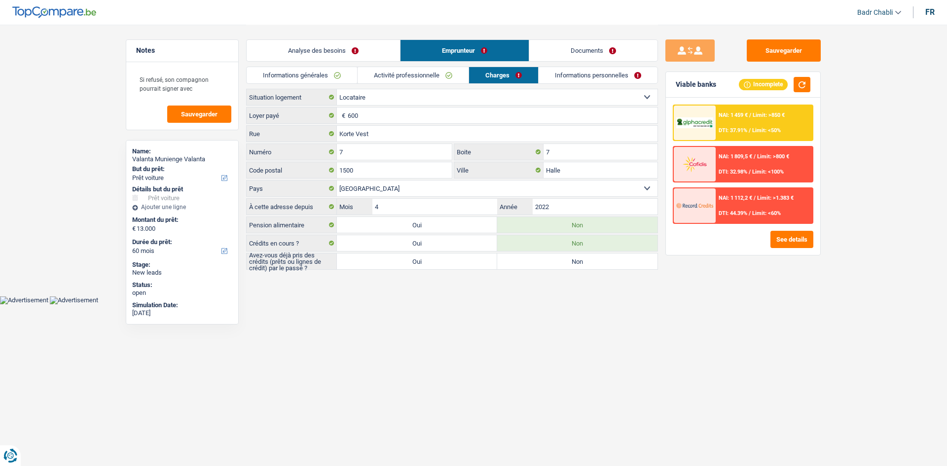
click at [292, 44] on link "Analyse des besoins" at bounding box center [323, 50] width 153 height 21
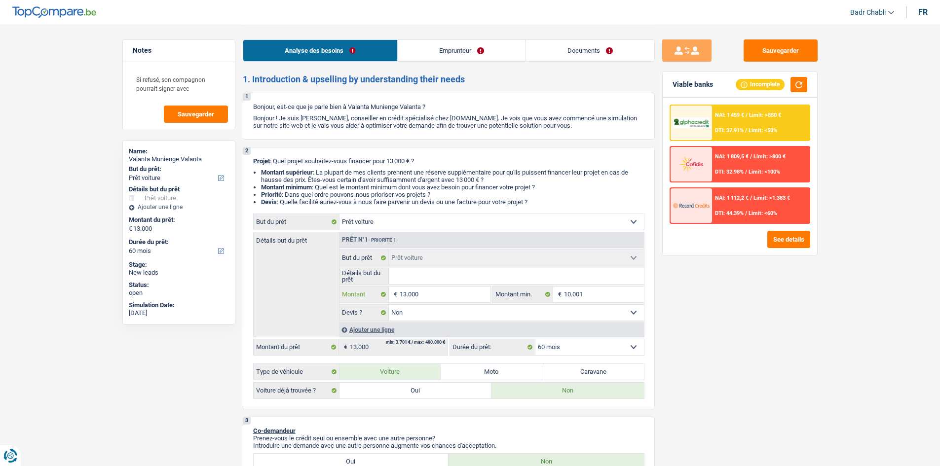
click at [448, 297] on input "13.000" at bounding box center [445, 295] width 90 height 16
type input "1"
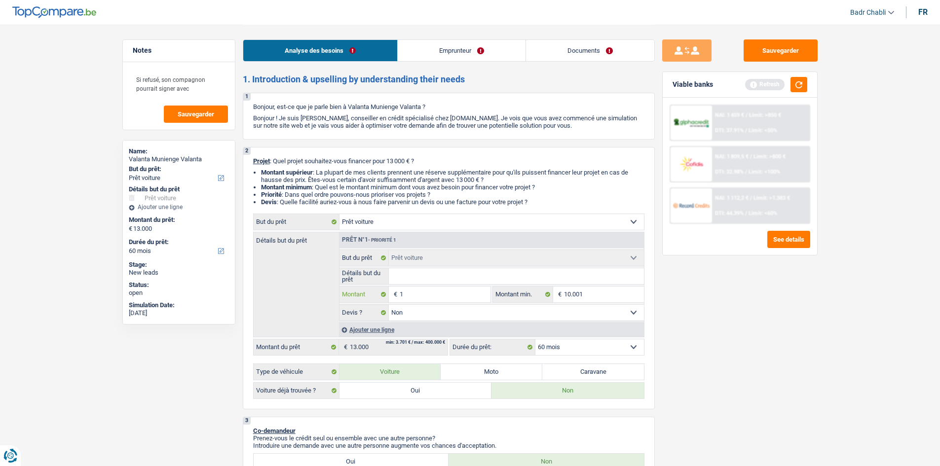
type input "12"
type input "120"
type input "1.200"
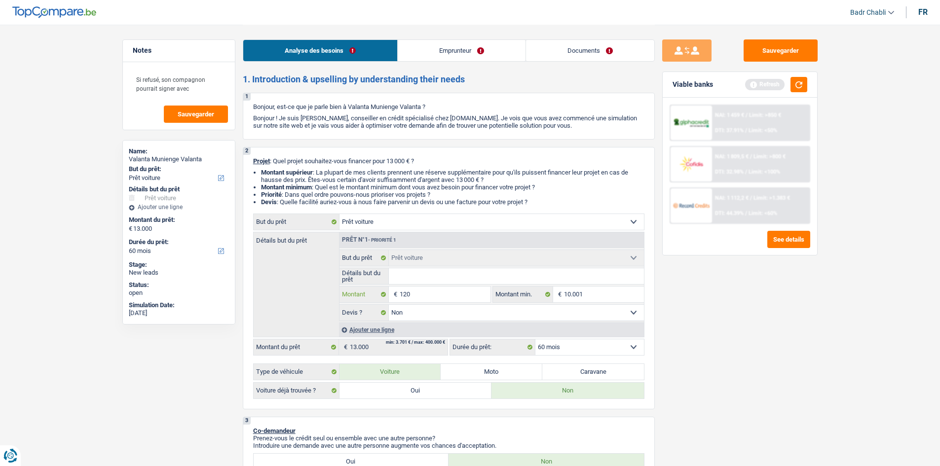
type input "1.200"
type input "12.000"
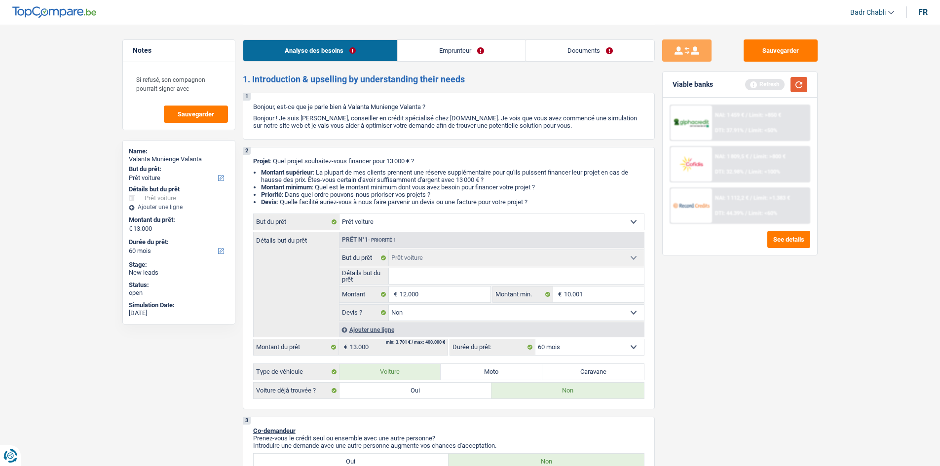
type input "12.000"
click at [794, 79] on button "button" at bounding box center [799, 84] width 17 height 15
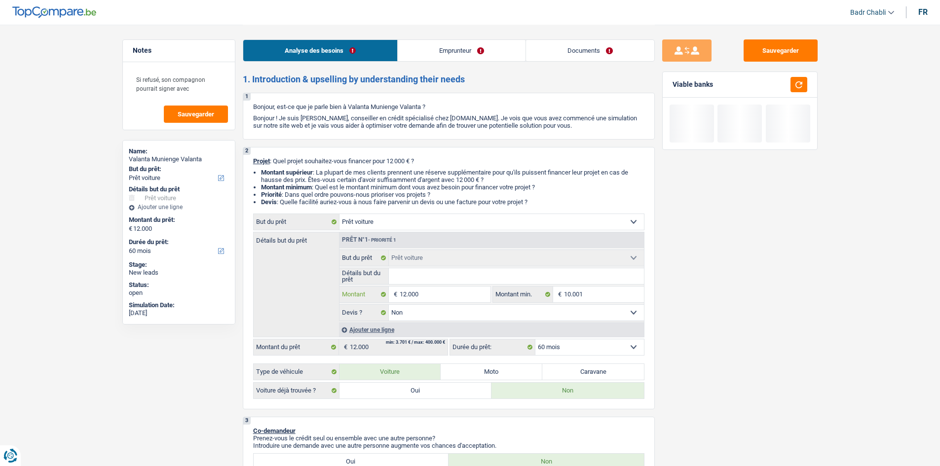
click at [457, 297] on input "12.000" at bounding box center [445, 295] width 90 height 16
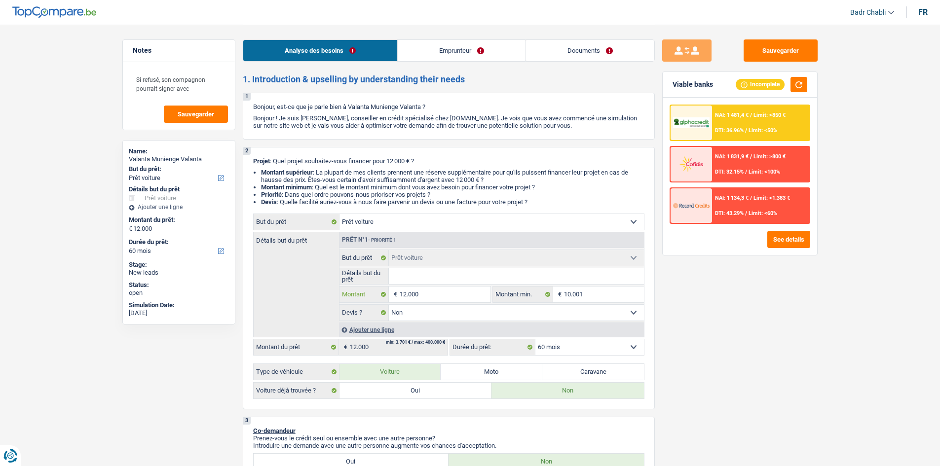
type input "1"
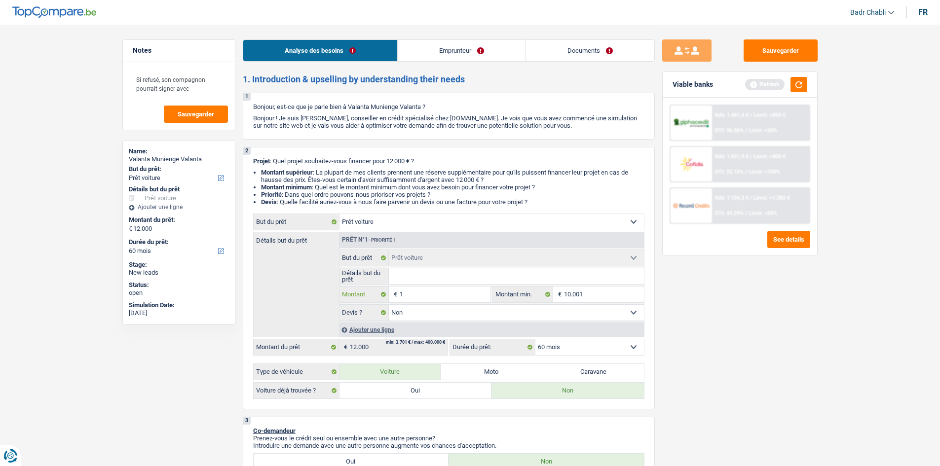
type input "15"
type input "150"
type input "1.500"
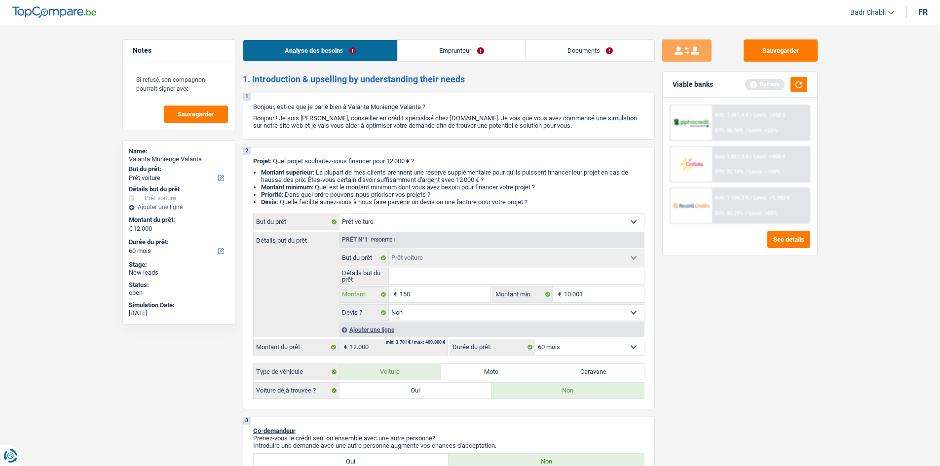
type input "1.500"
type input "15.001"
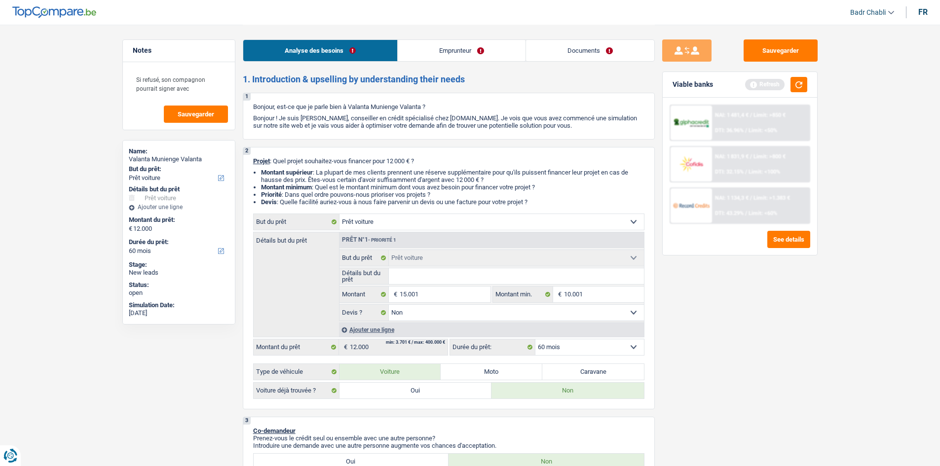
type input "15.001"
click at [807, 76] on div "Viable banks Refresh" at bounding box center [740, 85] width 154 height 26
click at [801, 80] on button "button" at bounding box center [799, 84] width 17 height 15
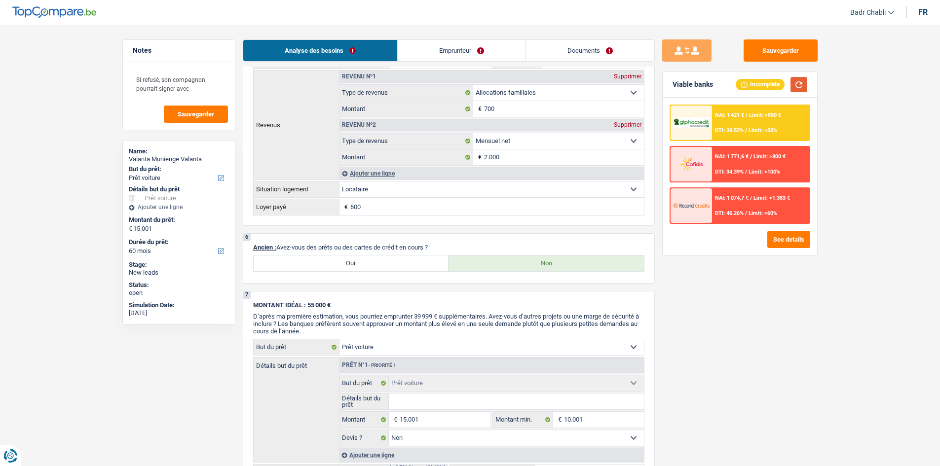
scroll to position [475, 0]
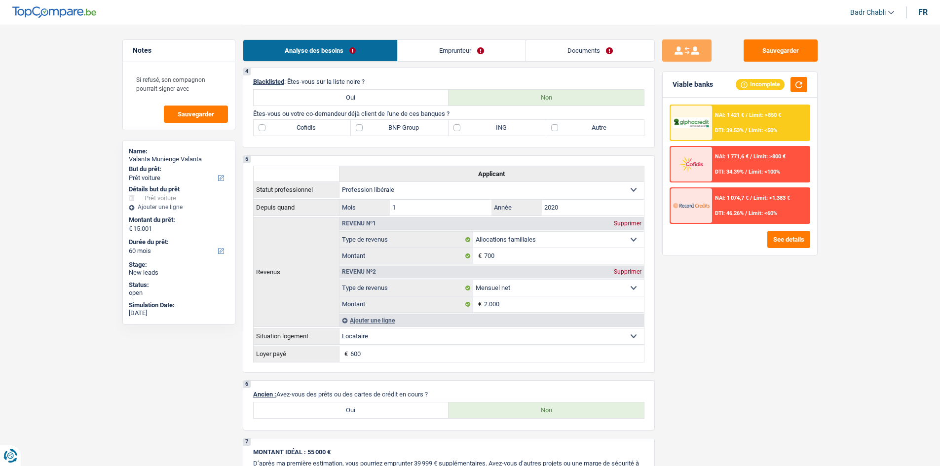
click at [466, 55] on link "Emprunteur" at bounding box center [462, 50] width 128 height 21
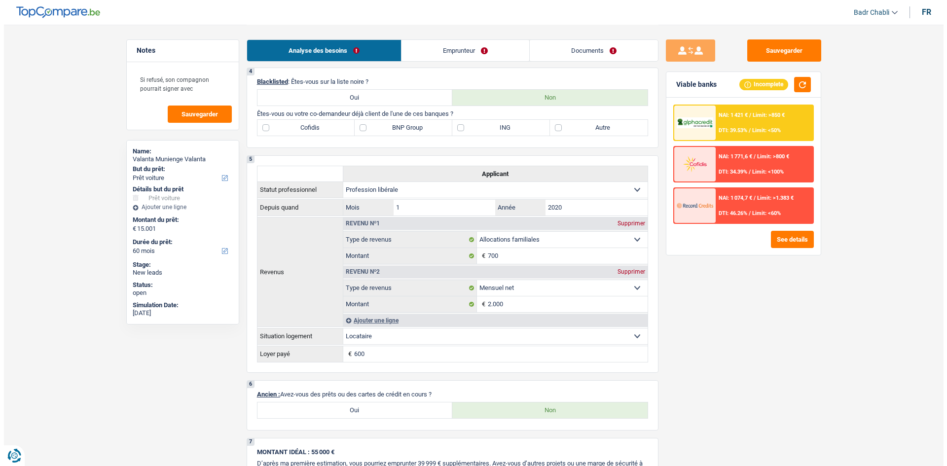
scroll to position [0, 0]
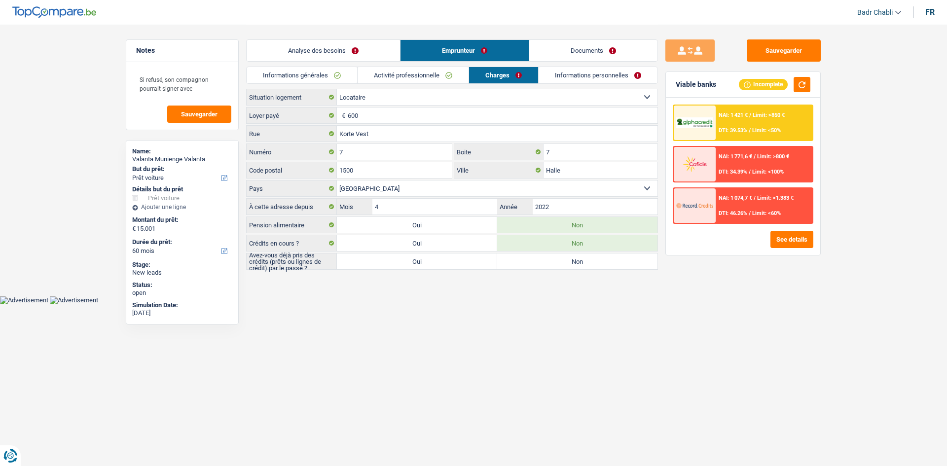
click at [458, 255] on label "Oui" at bounding box center [417, 262] width 160 height 16
click at [458, 255] on input "Oui" at bounding box center [417, 262] width 160 height 16
radio input "true"
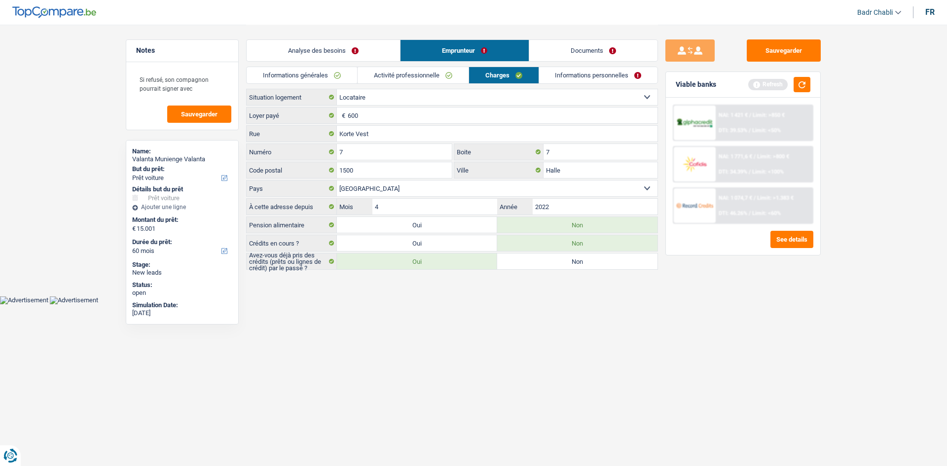
click at [800, 75] on div "Viable banks Refresh" at bounding box center [743, 85] width 154 height 26
click at [798, 83] on button "button" at bounding box center [802, 84] width 17 height 15
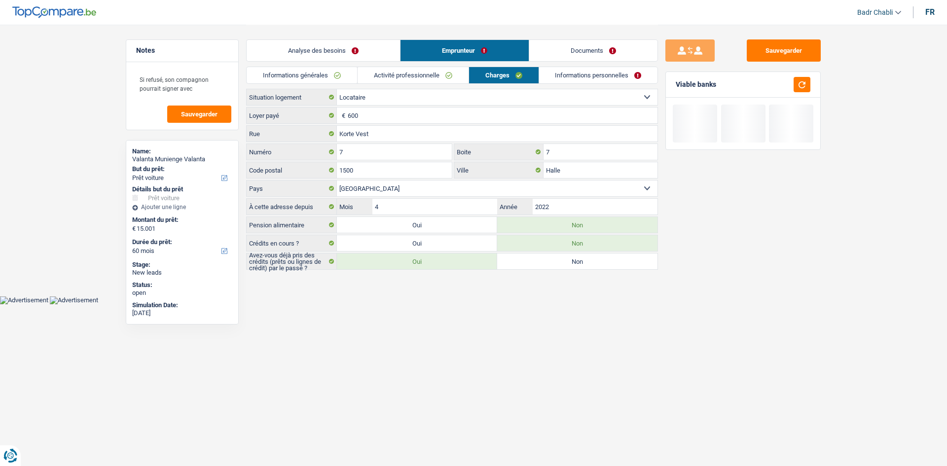
click at [612, 84] on div "Informations générales Activité professionnelle Charges Informations personnell…" at bounding box center [452, 78] width 412 height 22
click at [613, 72] on link "Informations personnelles" at bounding box center [598, 75] width 119 height 16
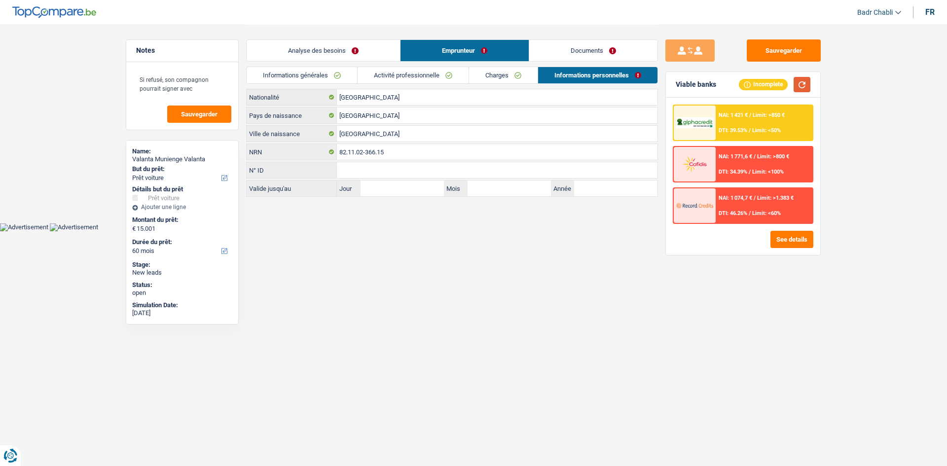
click at [807, 85] on button "button" at bounding box center [802, 84] width 17 height 15
click at [791, 50] on button "Sauvegarder" at bounding box center [784, 50] width 74 height 22
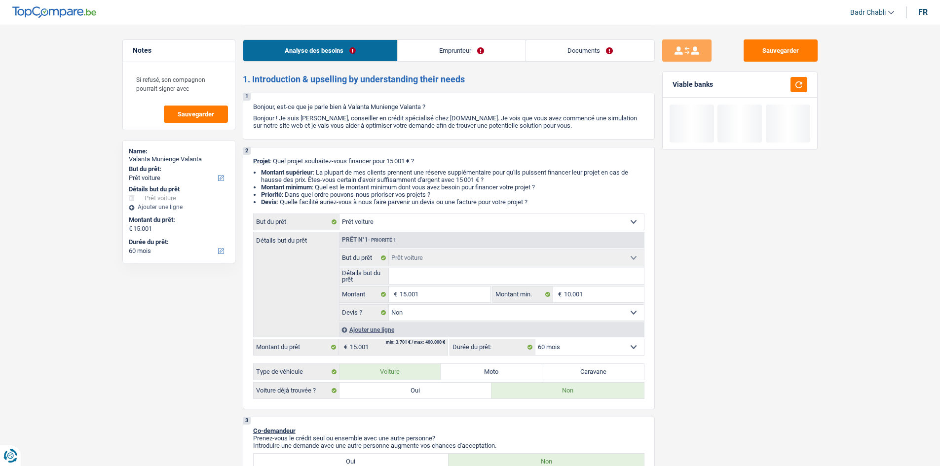
select select "car"
select select "60"
select select "car"
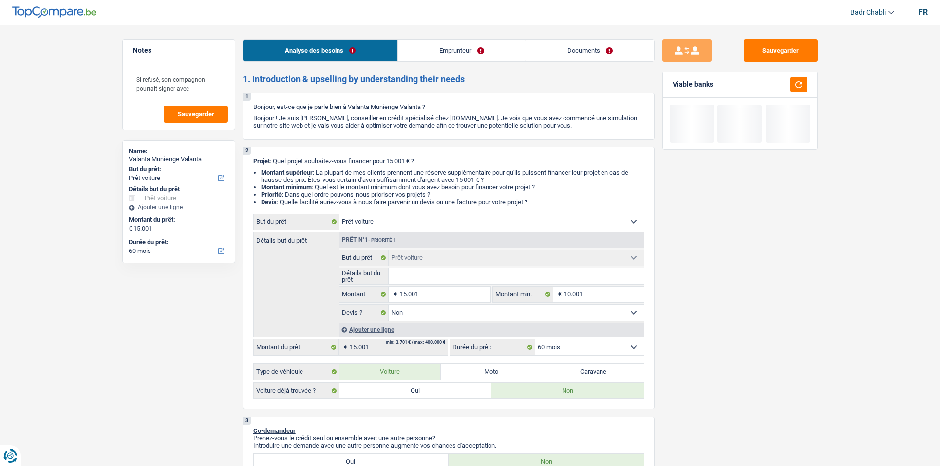
select select "false"
select select "60"
select select "liberal"
select select "familyAllowances"
select select "netSalary"
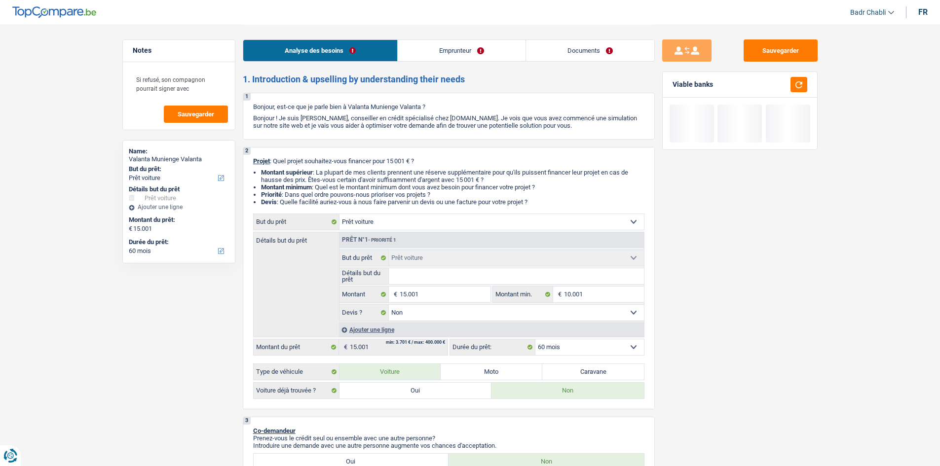
select select "rents"
select select "car"
select select "false"
select select "60"
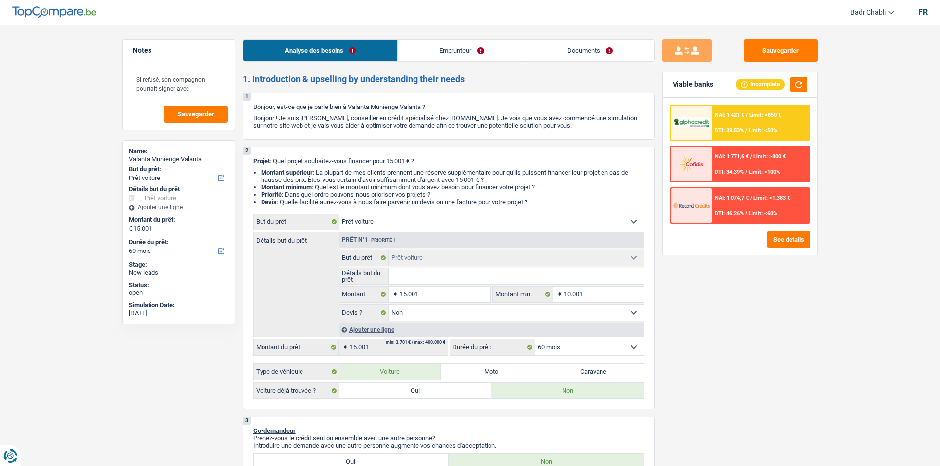
click at [716, 331] on div "Sauvegarder Viable banks Incomplete NAI: 1 421 € / Limit: >850 € DTI: 39.53% / …" at bounding box center [740, 244] width 170 height 411
click at [716, 320] on div "Sauvegarder Viable banks Incomplete NAI: 1 421 € / Limit: >850 € DTI: 39.53% / …" at bounding box center [740, 244] width 170 height 411
click at [794, 46] on button "Sauvegarder" at bounding box center [781, 50] width 74 height 22
click at [429, 49] on link "Emprunteur" at bounding box center [462, 50] width 128 height 21
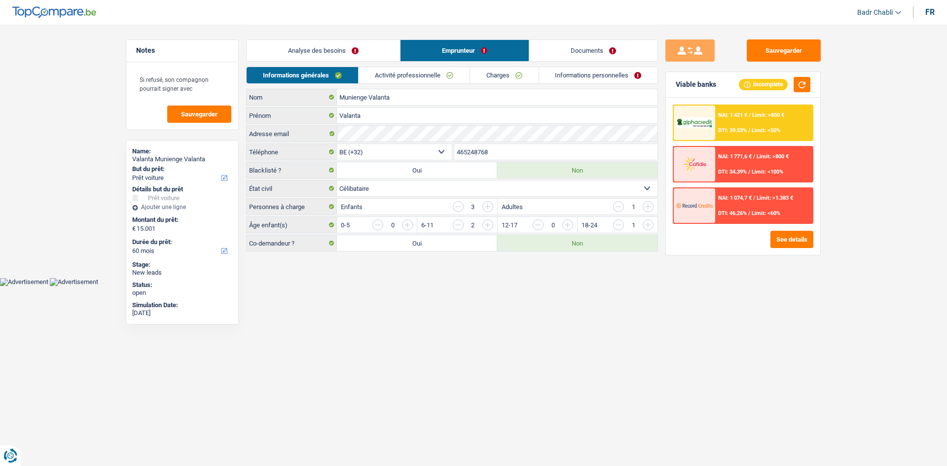
click at [411, 76] on link "Activité professionnelle" at bounding box center [414, 75] width 111 height 16
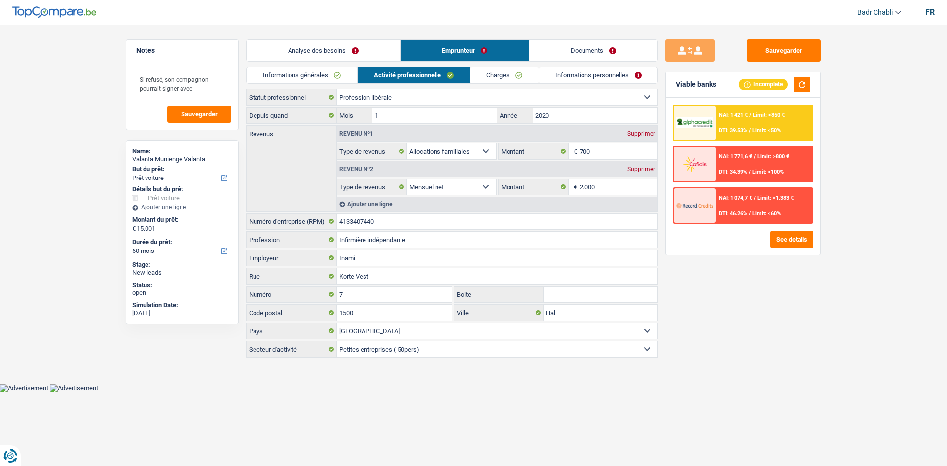
click at [645, 132] on div "Supprimer" at bounding box center [641, 134] width 33 height 6
select select "netSalary"
type input "2.000"
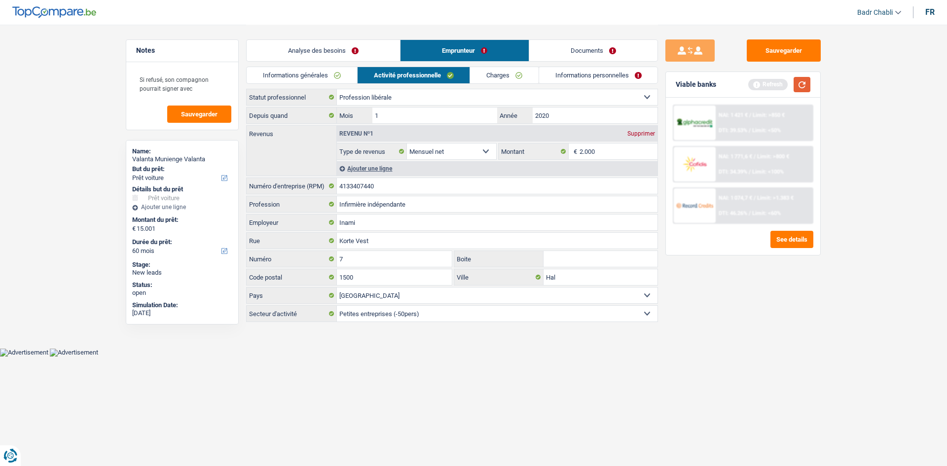
click at [795, 84] on button "button" at bounding box center [802, 84] width 17 height 15
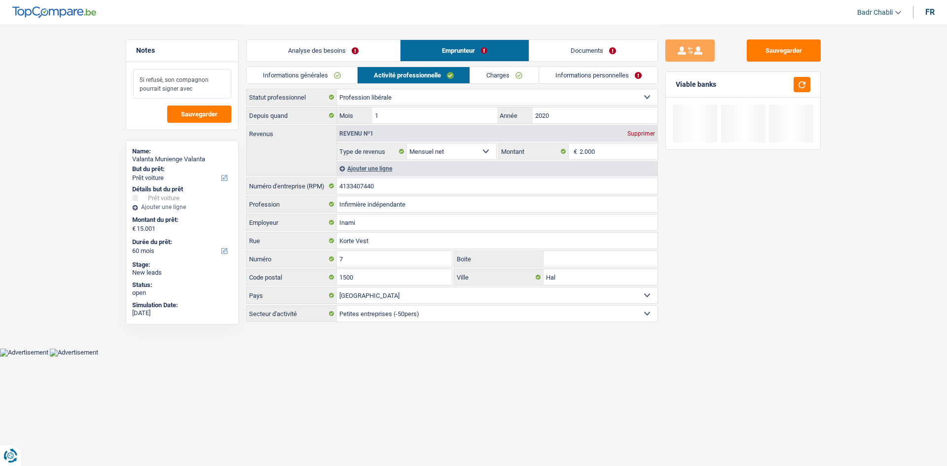
click at [197, 90] on textarea "Si refusé, son compagnon pourrait signer avec" at bounding box center [182, 84] width 98 height 30
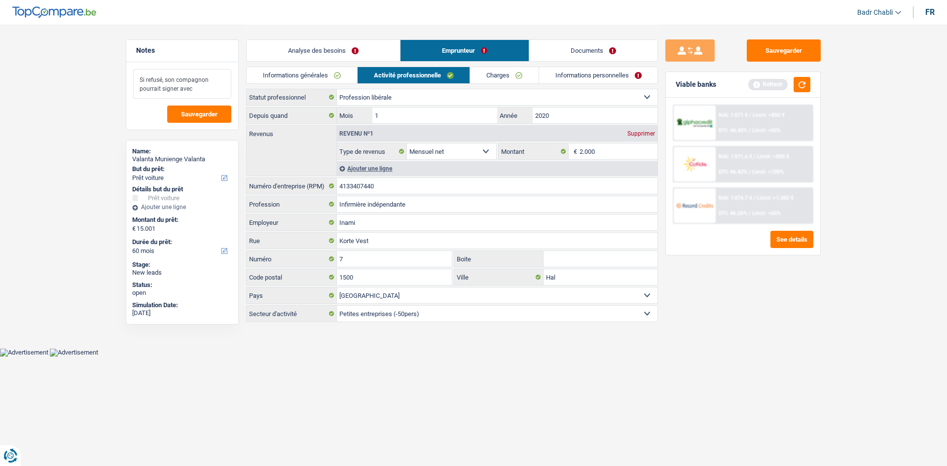
type textarea "Si refusé, son compagnon pourrait signer avec"
click at [372, 163] on div "Ajouter une ligne" at bounding box center [497, 168] width 321 height 14
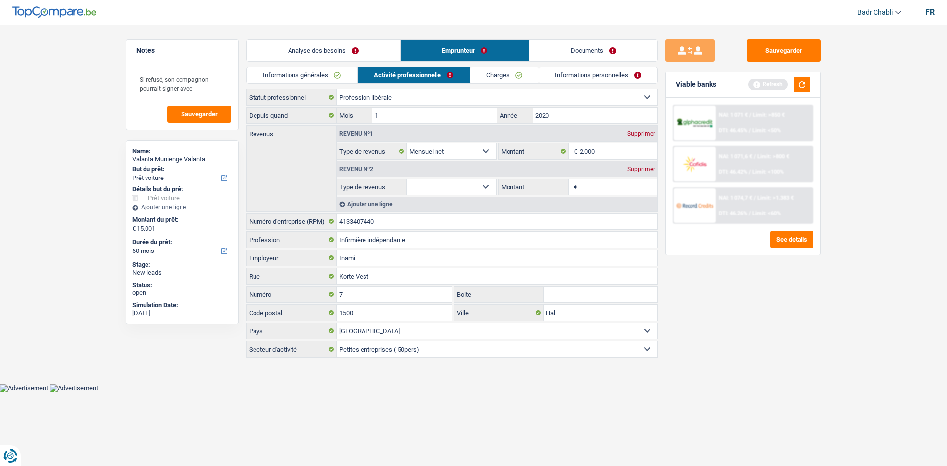
click at [437, 189] on select "Allocation d'handicap Allocations chômage Allocations familiales Chèques repas …" at bounding box center [451, 187] width 89 height 16
click at [407, 179] on select "Allocation d'handicap Allocations chômage Allocations familiales Chèques repas …" at bounding box center [451, 187] width 89 height 16
click at [448, 192] on select "Allocation d'handicap Allocations chômage Allocations familiales Chèques repas …" at bounding box center [451, 187] width 89 height 16
select select "familyAllowances"
click at [407, 179] on select "Allocation d'handicap Allocations chômage Allocations familiales Chèques repas …" at bounding box center [451, 187] width 89 height 16
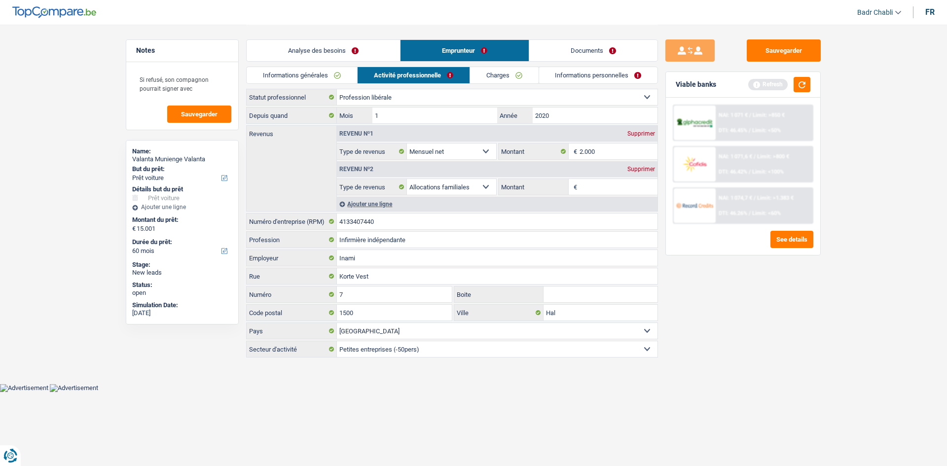
click at [602, 185] on input "Montant" at bounding box center [619, 187] width 78 height 16
click at [806, 82] on button "button" at bounding box center [802, 84] width 17 height 15
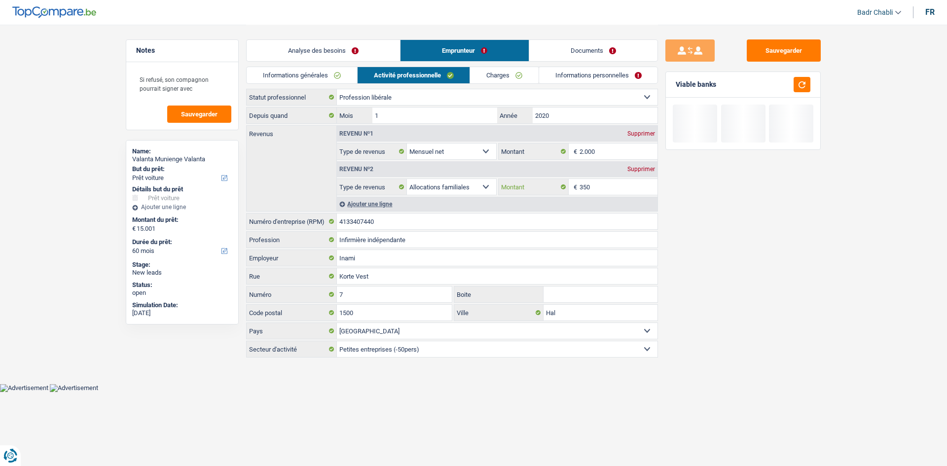
click at [603, 194] on input "350" at bounding box center [619, 187] width 78 height 16
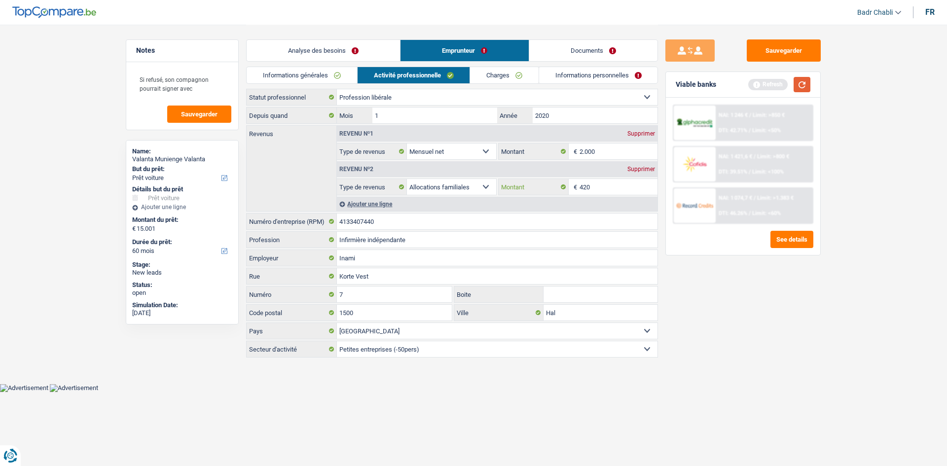
type input "420"
click at [807, 90] on button "button" at bounding box center [802, 84] width 17 height 15
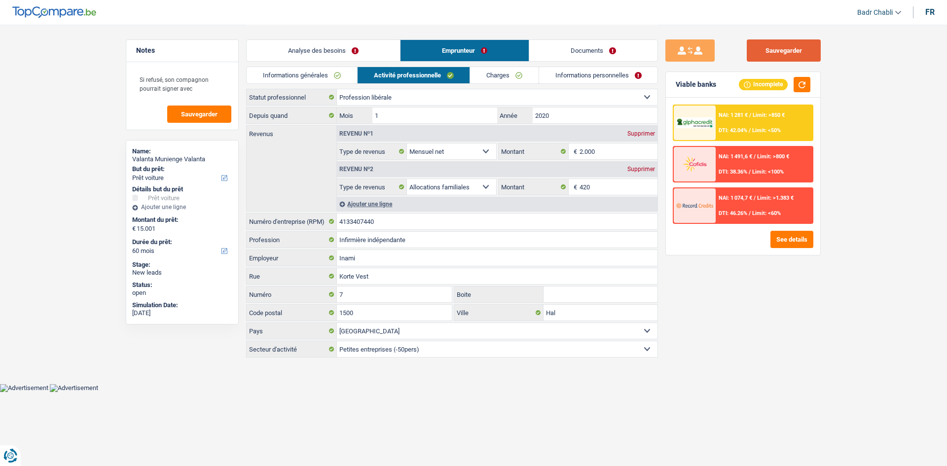
click at [788, 45] on button "Sauvegarder" at bounding box center [784, 50] width 74 height 22
click at [765, 55] on button "Sauvegarder" at bounding box center [784, 50] width 74 height 22
click at [309, 46] on link "Analyse des besoins" at bounding box center [323, 50] width 153 height 21
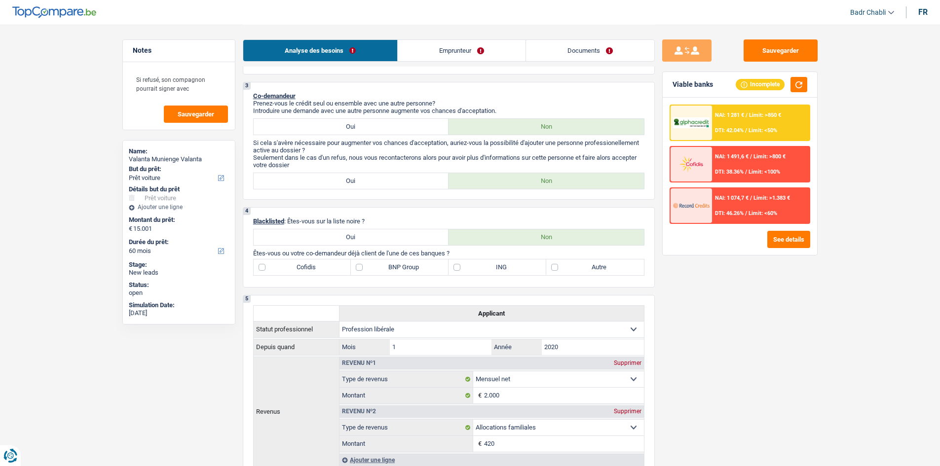
scroll to position [395, 0]
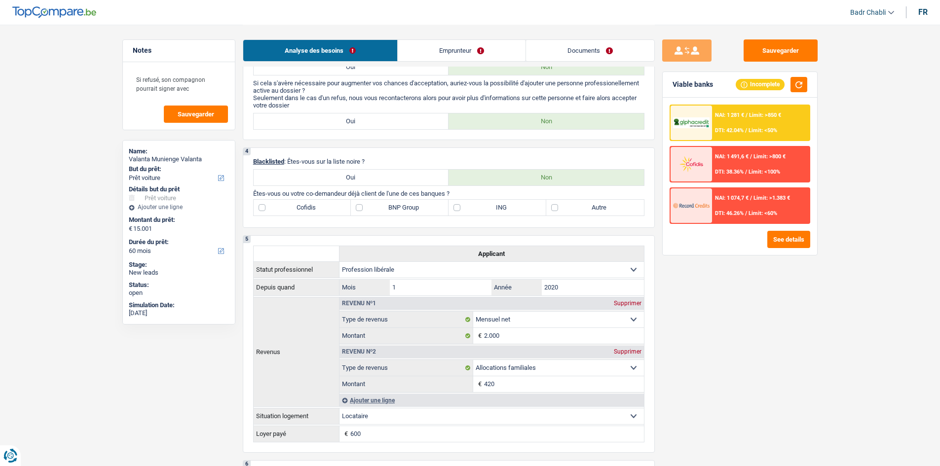
click at [389, 206] on label "BNP Group" at bounding box center [400, 208] width 98 height 16
click at [389, 206] on input "BNP Group" at bounding box center [400, 208] width 98 height 16
checkbox input "true"
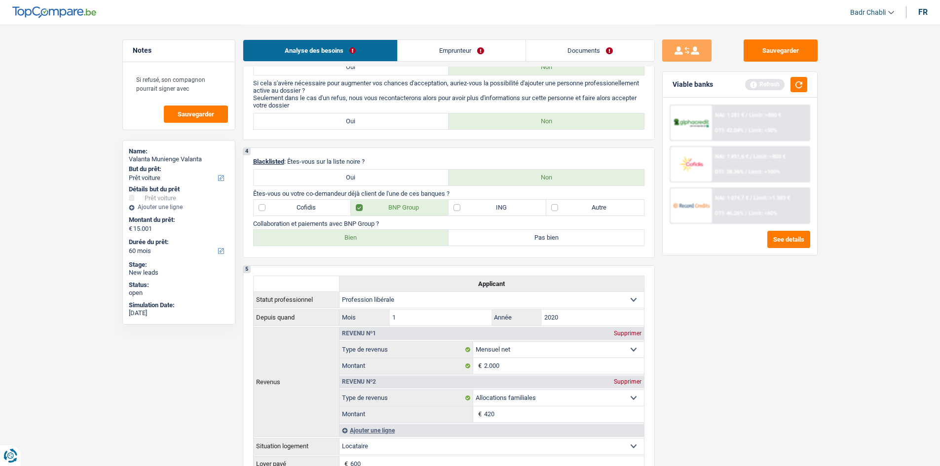
click at [384, 235] on label "Bien" at bounding box center [351, 238] width 195 height 16
click at [384, 235] on input "Bien" at bounding box center [351, 238] width 195 height 16
radio input "true"
click at [794, 52] on button "Sauvegarder" at bounding box center [781, 50] width 74 height 22
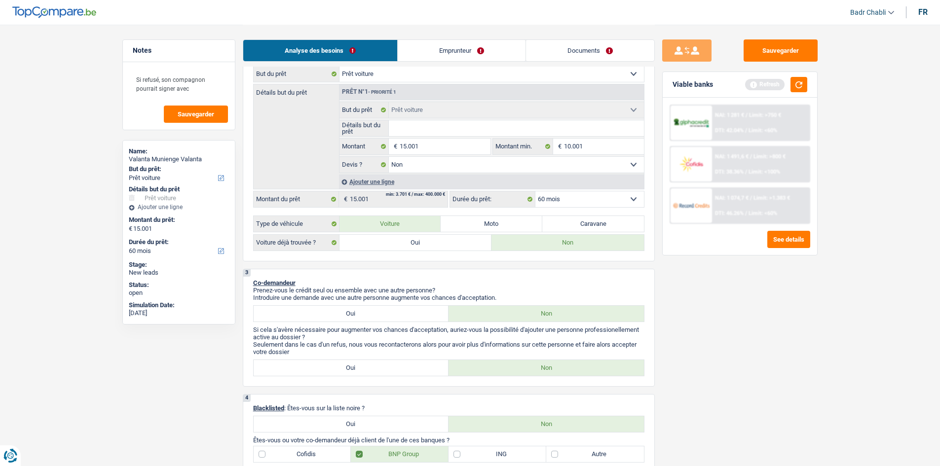
scroll to position [0, 0]
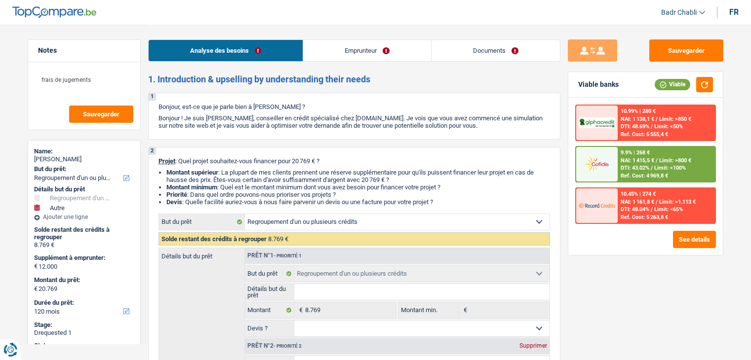
select select "refinancing"
select select "other"
select select "120"
select select "refinancing"
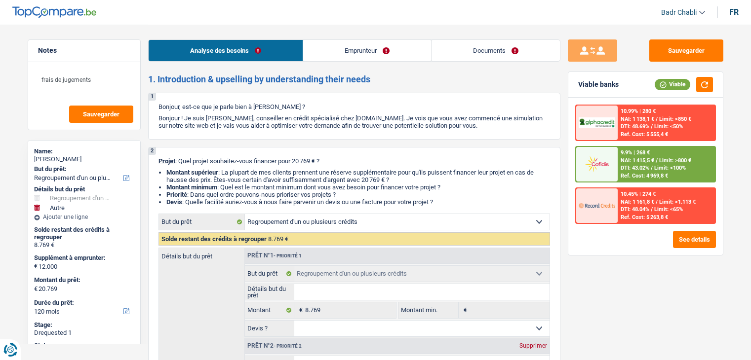
select select "refinancing"
select select "other"
select select "120"
select select "privateEmployee"
select select "familyAllowances"
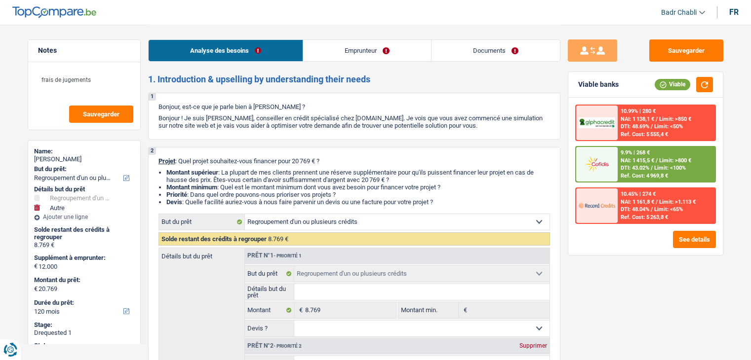
select select "netSalary"
select select "other"
select select "mealVouchers"
select select "alimony"
select select "rents"
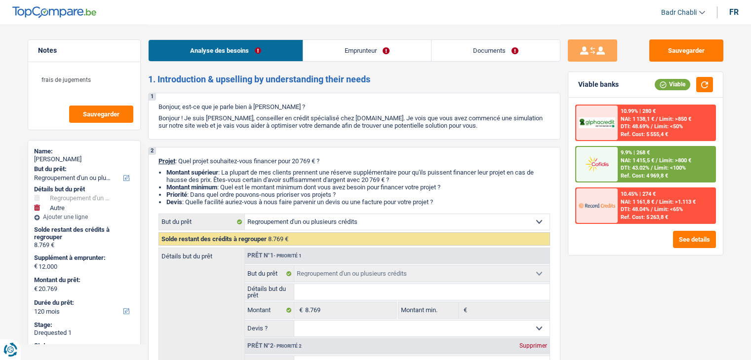
select select "personalLoan"
select select "loanRepayment"
select select "48"
select select "refinancing"
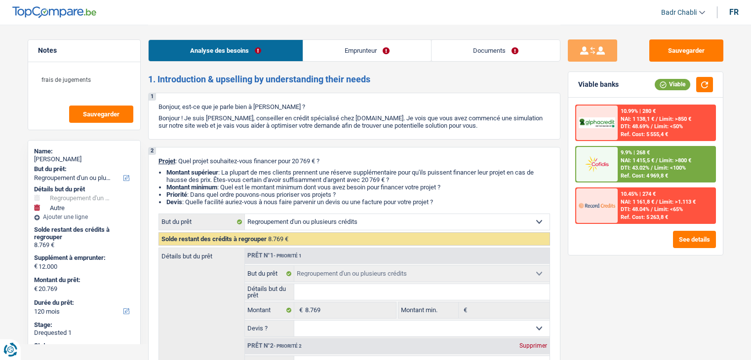
select select "other"
select select "120"
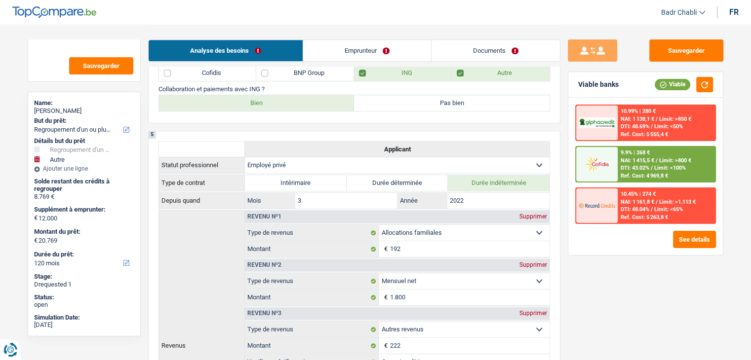
scroll to position [50, 0]
click at [70, 322] on div "2025-09-22" at bounding box center [84, 324] width 100 height 8
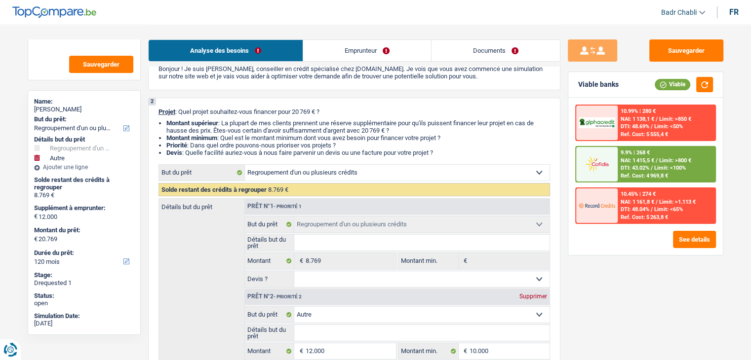
scroll to position [0, 0]
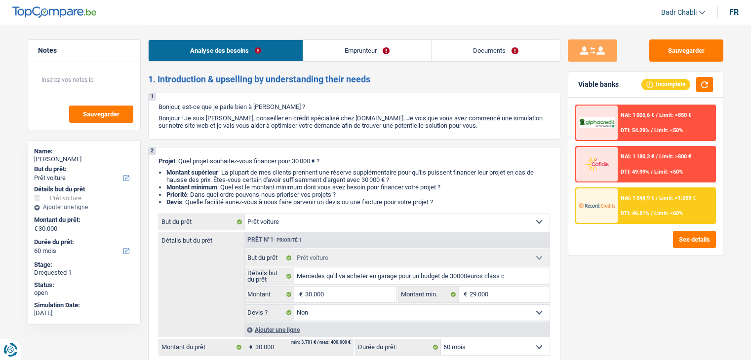
select select "car"
select select "60"
select select "car"
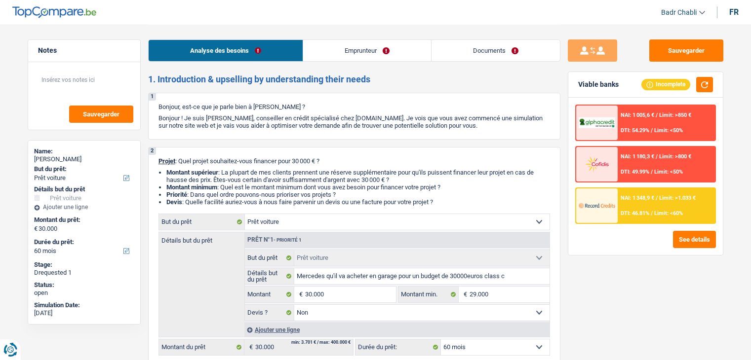
select select "false"
select select "60"
select select "worker"
select select "mealVouchers"
select select "netSalary"
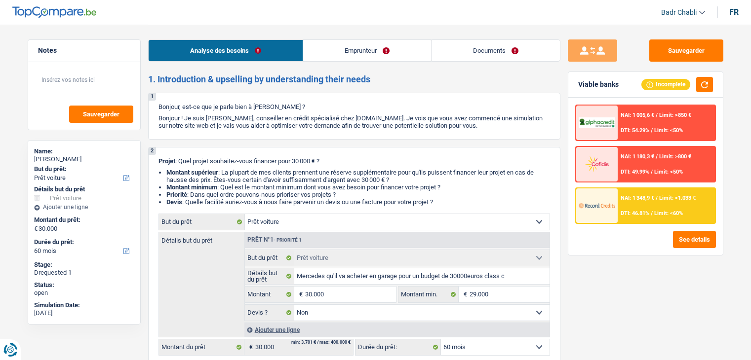
select select "rents"
select select "personalLoan"
select select "familyEvent"
select select "36"
select select "car"
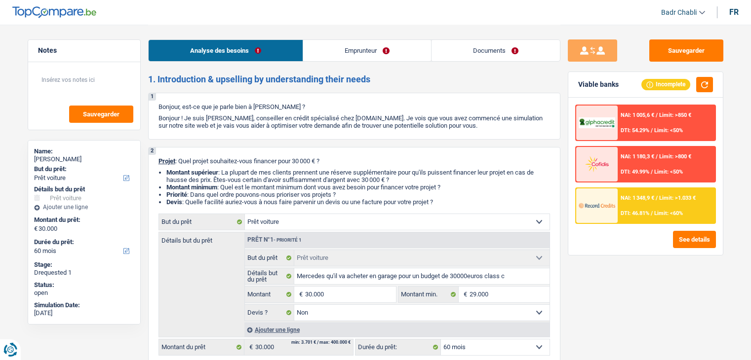
select select "car"
select select "false"
select select "60"
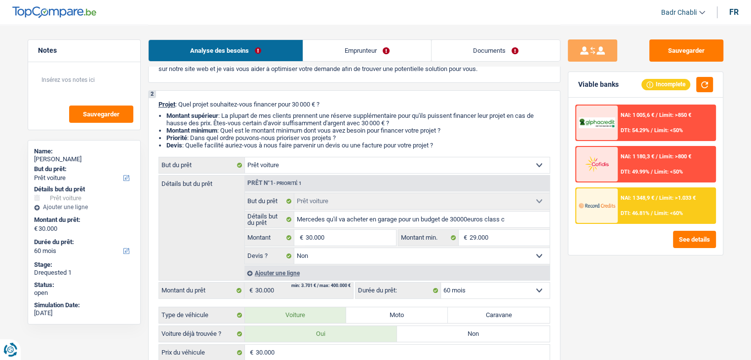
scroll to position [57, 0]
click at [63, 156] on div "[PERSON_NAME]" at bounding box center [84, 159] width 100 height 8
copy div "[PERSON_NAME]"
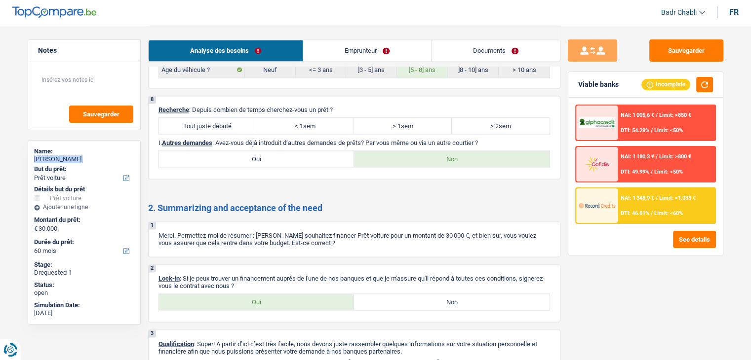
scroll to position [1546, 0]
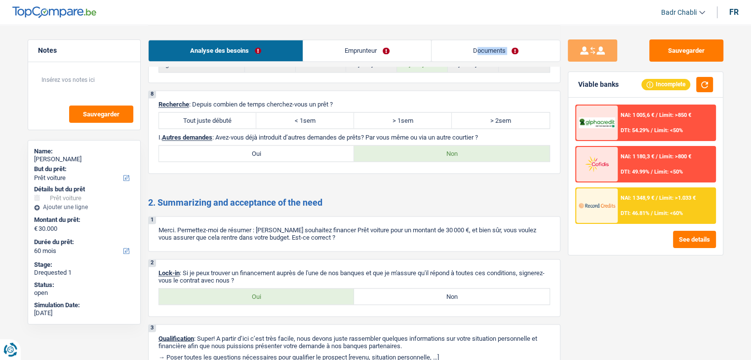
drag, startPoint x: 154, startPoint y: 131, endPoint x: 478, endPoint y: 53, distance: 333.0
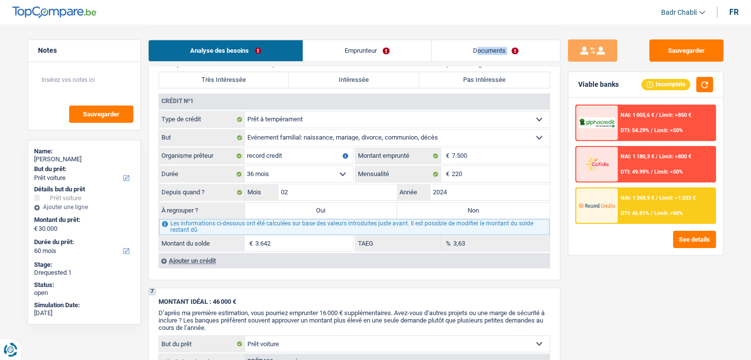
scroll to position [953, 0]
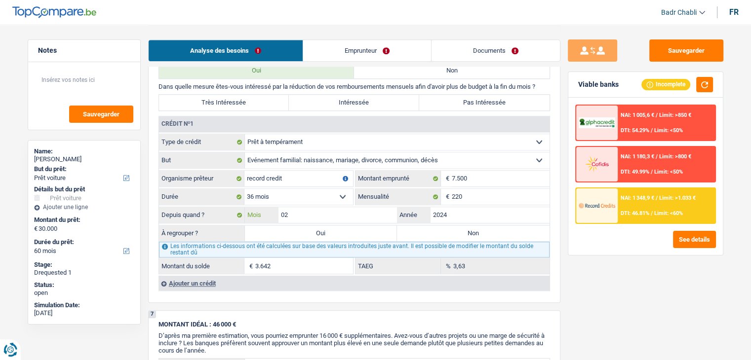
click at [299, 211] on input "02" at bounding box center [337, 215] width 119 height 16
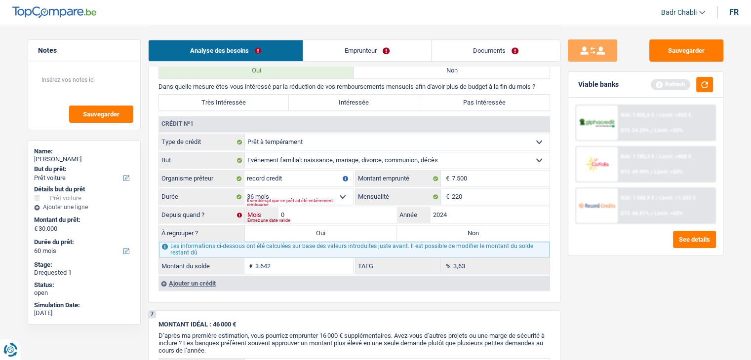
type input "03"
type input "3.851"
click at [622, 261] on div "Sauvegarder Viable banks Refresh NAI: 1 005,6 € / Limit: >850 € DTI: 54.29% / L…" at bounding box center [645, 191] width 170 height 305
click at [315, 189] on select "12 mois 18 mois 24 mois 30 mois 36 mois 42 mois Sélectionner une option" at bounding box center [298, 197] width 109 height 16
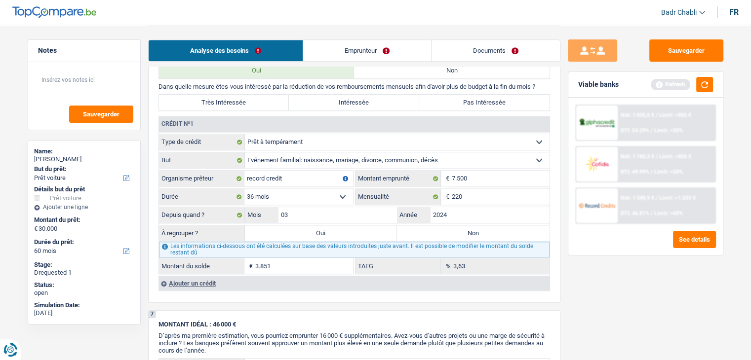
drag, startPoint x: 349, startPoint y: 49, endPoint x: 348, endPoint y: 66, distance: 17.3
click at [349, 49] on link "Emprunteur" at bounding box center [367, 50] width 128 height 21
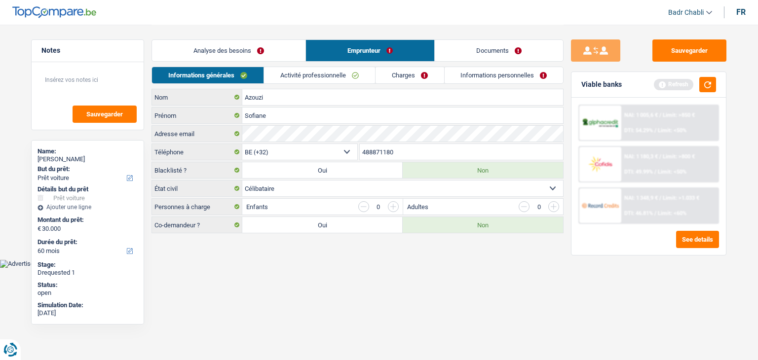
click at [300, 64] on div "Analyse des besoins Emprunteur Documents" at bounding box center [357, 46] width 412 height 42
click at [303, 70] on link "Activité professionnelle" at bounding box center [319, 75] width 111 height 16
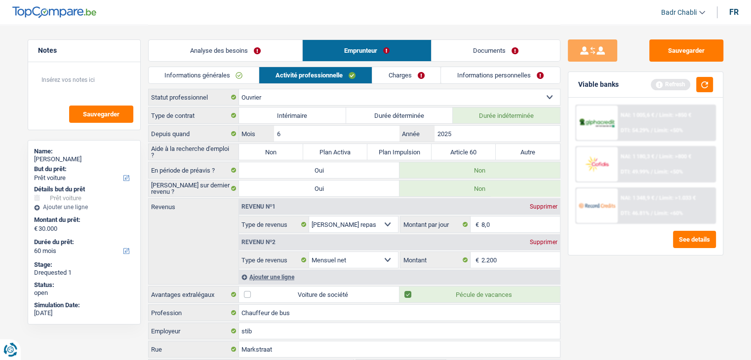
click at [270, 151] on label "Non" at bounding box center [271, 152] width 64 height 16
click at [270, 151] on input "Non" at bounding box center [271, 152] width 64 height 16
radio input "true"
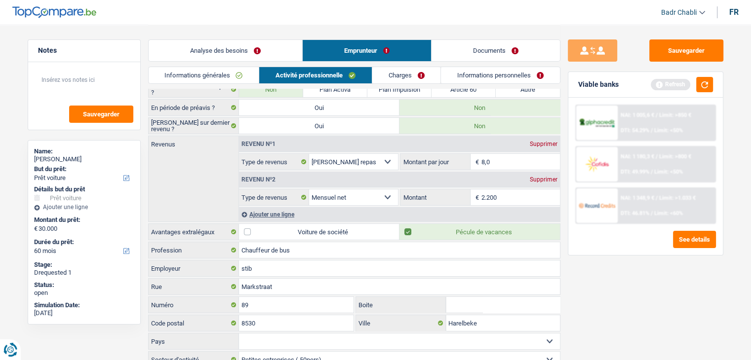
scroll to position [70, 0]
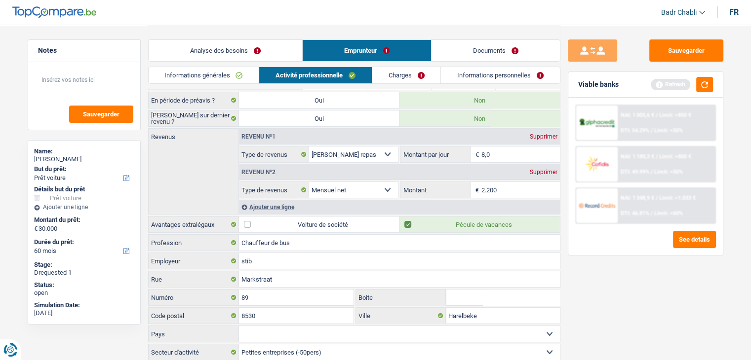
click at [409, 79] on link "Charges" at bounding box center [406, 75] width 69 height 16
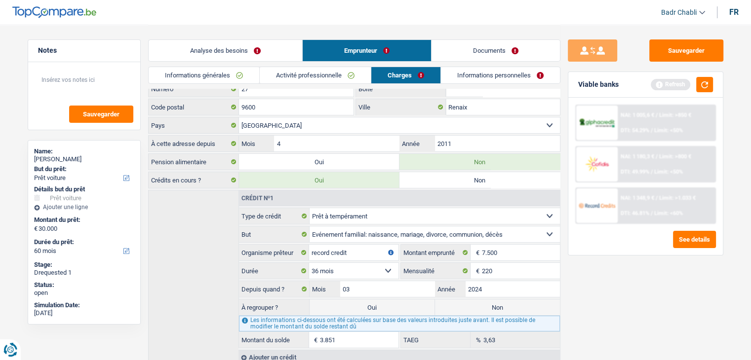
scroll to position [65, 0]
click at [701, 91] on button "button" at bounding box center [704, 84] width 17 height 15
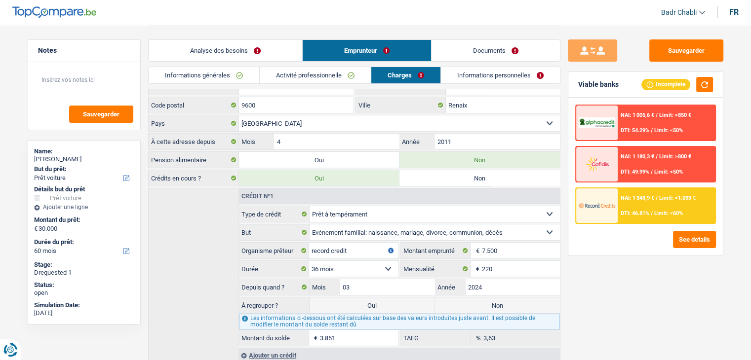
click at [647, 206] on div "NAI: 1 348,9 € / Limit: >1.033 € DTI: 46.81% / Limit: <60%" at bounding box center [665, 206] width 97 height 35
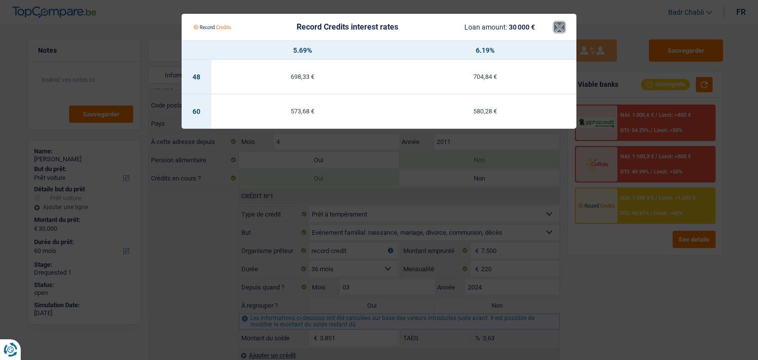
click at [560, 29] on button "×" at bounding box center [559, 27] width 10 height 10
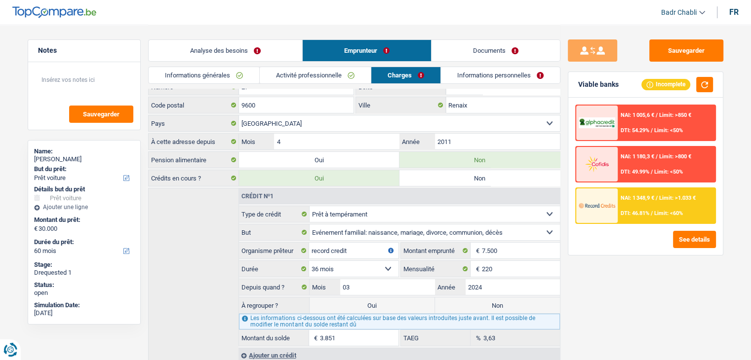
click at [474, 74] on link "Informations personnelles" at bounding box center [500, 75] width 119 height 16
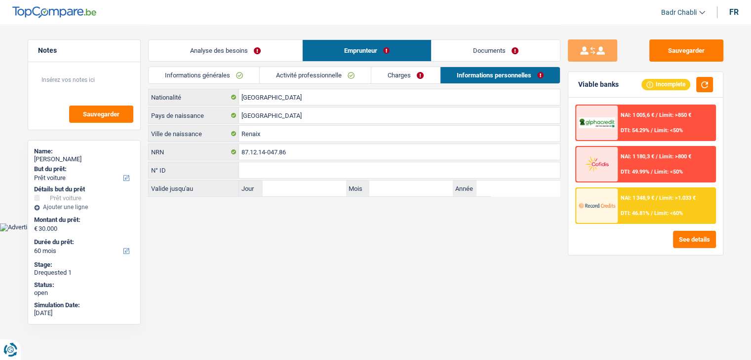
scroll to position [0, 0]
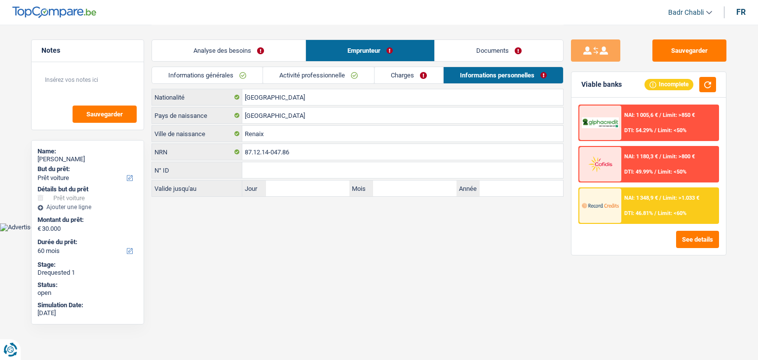
click at [417, 79] on link "Charges" at bounding box center [409, 75] width 69 height 16
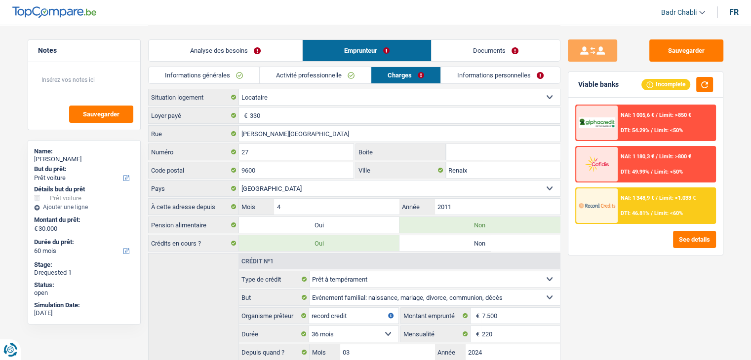
click at [322, 68] on link "Activité professionnelle" at bounding box center [315, 75] width 111 height 16
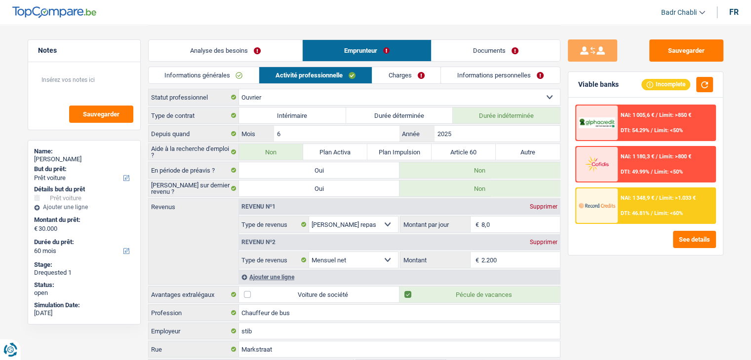
click at [215, 76] on link "Informations générales" at bounding box center [204, 75] width 111 height 16
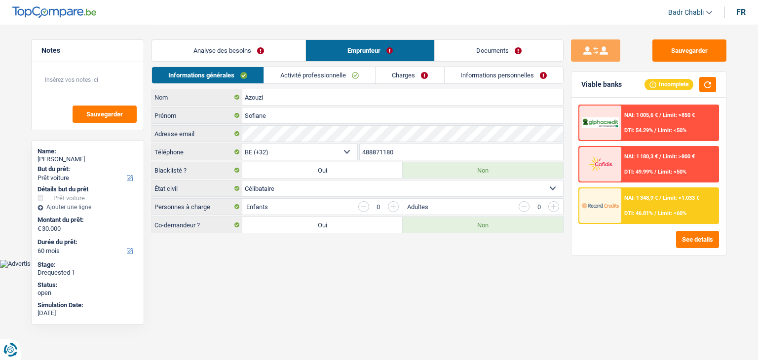
click at [236, 60] on link "Analyse des besoins" at bounding box center [228, 50] width 153 height 21
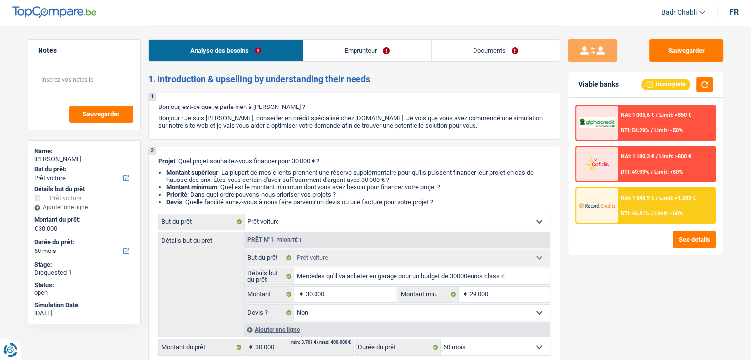
click at [320, 50] on link "Emprunteur" at bounding box center [367, 50] width 128 height 21
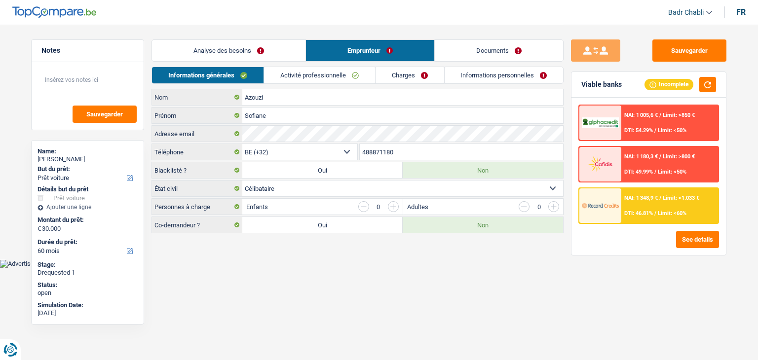
click at [286, 69] on link "Activité professionnelle" at bounding box center [319, 75] width 111 height 16
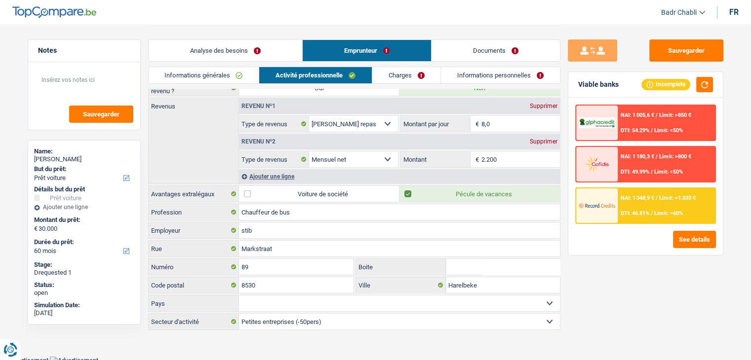
drag, startPoint x: 415, startPoint y: 76, endPoint x: 421, endPoint y: 77, distance: 6.6
click at [415, 76] on link "Charges" at bounding box center [406, 75] width 69 height 16
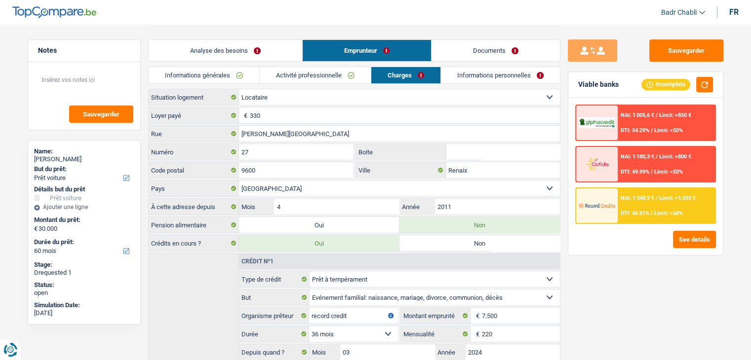
click at [473, 71] on link "Informations personnelles" at bounding box center [500, 75] width 119 height 16
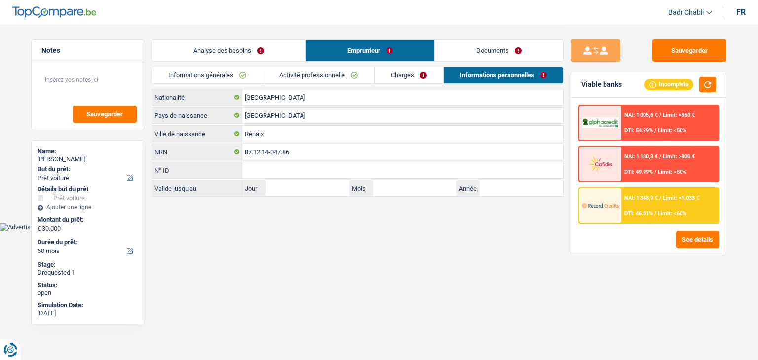
click at [255, 52] on link "Analyse des besoins" at bounding box center [228, 50] width 153 height 21
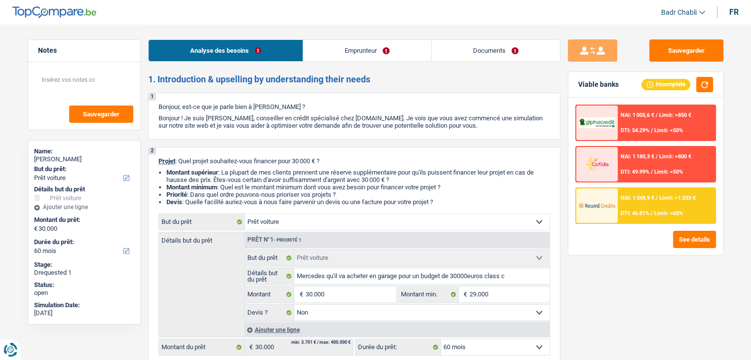
click at [365, 56] on link "Emprunteur" at bounding box center [367, 50] width 128 height 21
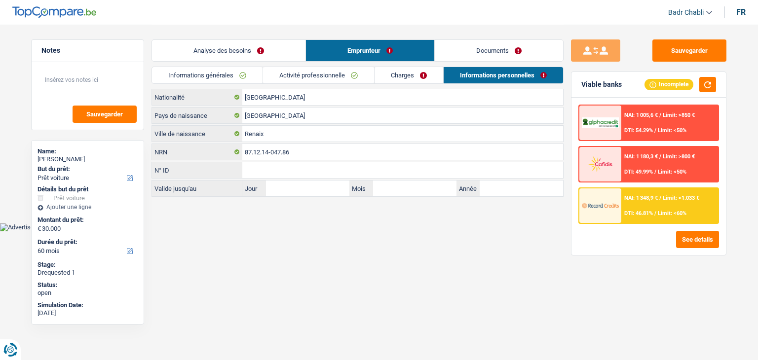
click at [233, 54] on link "Analyse des besoins" at bounding box center [228, 50] width 153 height 21
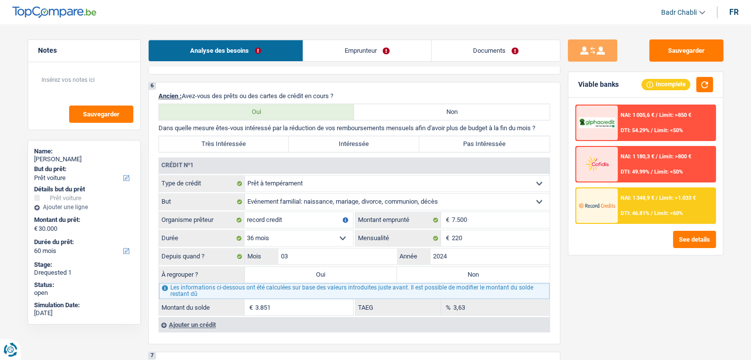
scroll to position [895, 0]
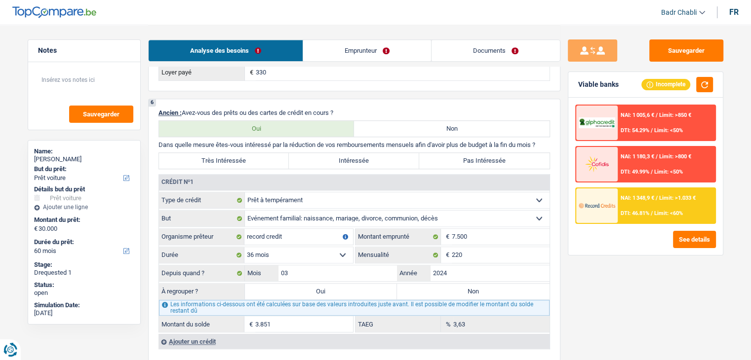
click at [377, 48] on link "Emprunteur" at bounding box center [367, 50] width 128 height 21
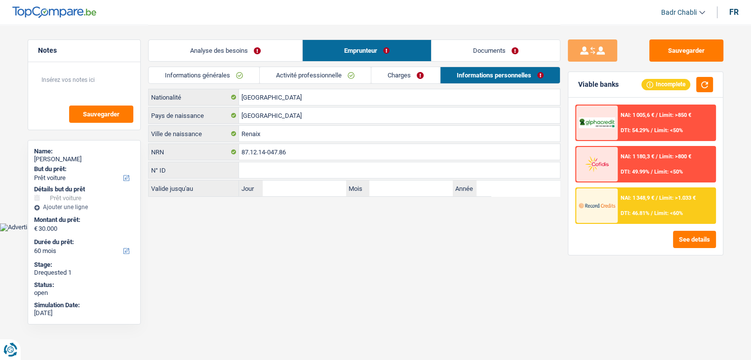
scroll to position [0, 0]
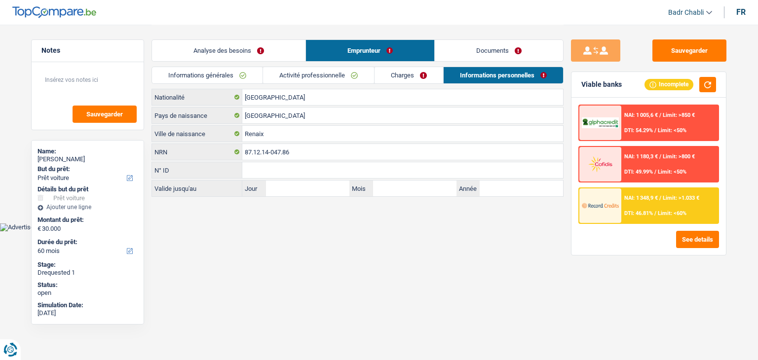
click at [335, 78] on link "Activité professionnelle" at bounding box center [318, 75] width 111 height 16
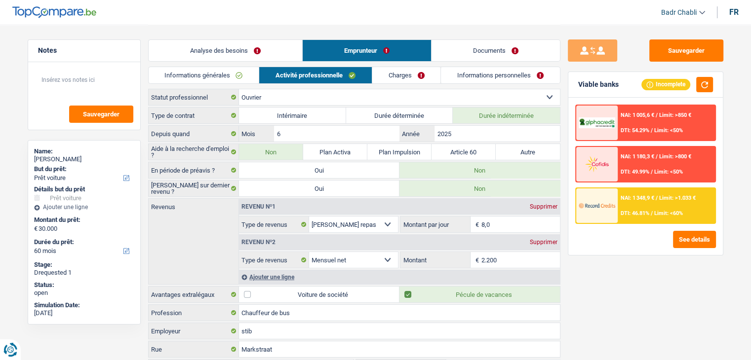
click at [415, 79] on link "Charges" at bounding box center [406, 75] width 69 height 16
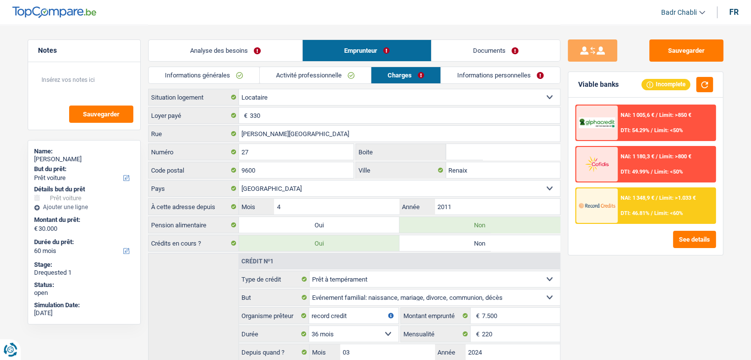
click at [343, 72] on link "Activité professionnelle" at bounding box center [315, 75] width 111 height 16
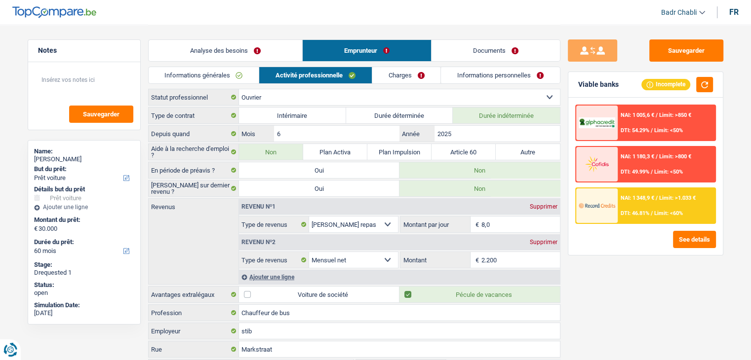
click at [247, 53] on link "Analyse des besoins" at bounding box center [225, 50] width 153 height 21
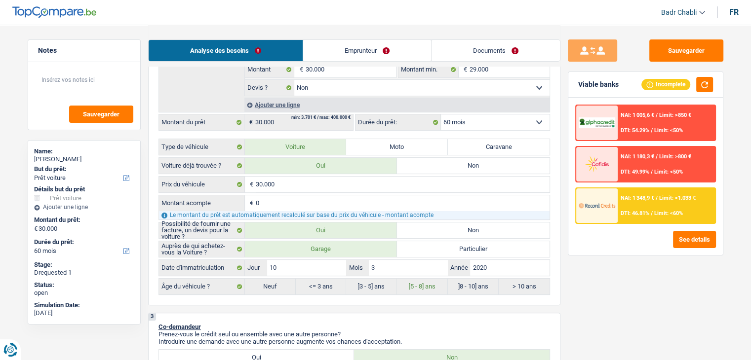
scroll to position [197, 0]
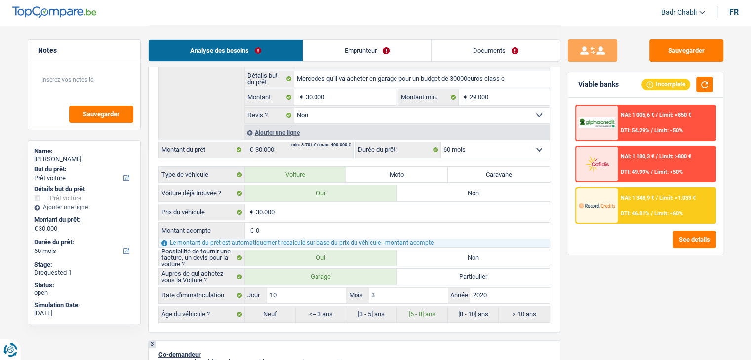
click at [665, 202] on div "NAI: 1 348,9 € / Limit: >1.033 € DTI: 46.81% / Limit: <60%" at bounding box center [665, 206] width 97 height 35
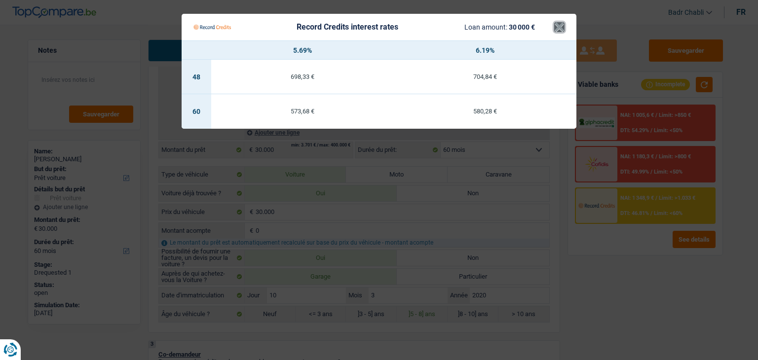
click at [562, 28] on button "×" at bounding box center [559, 27] width 10 height 10
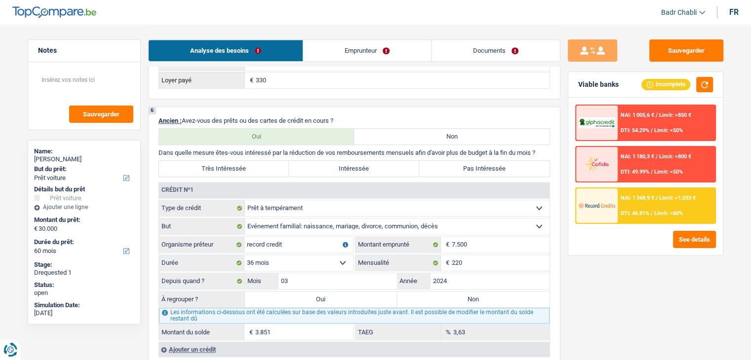
scroll to position [938, 0]
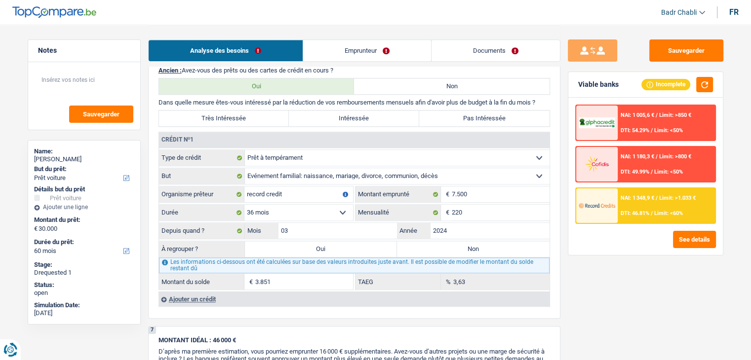
click at [318, 241] on label "Oui" at bounding box center [321, 249] width 152 height 16
click at [318, 241] on input "Oui" at bounding box center [321, 249] width 152 height 16
radio input "true"
type input "33.851"
type input "3.851"
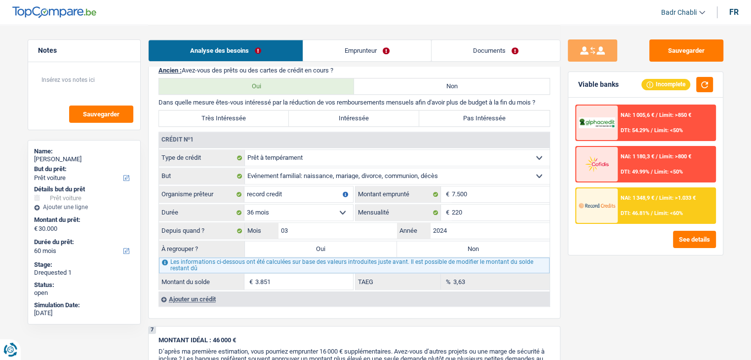
select select
type input "3.851"
select select
radio input "false"
select select "refinancing"
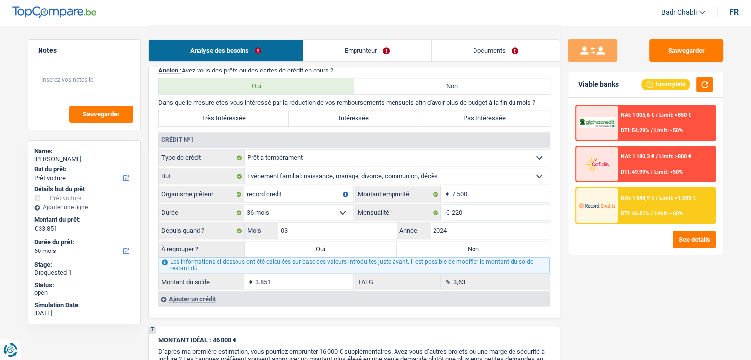
select select "refinancing"
select select "120"
select select "refinancing"
select select "120"
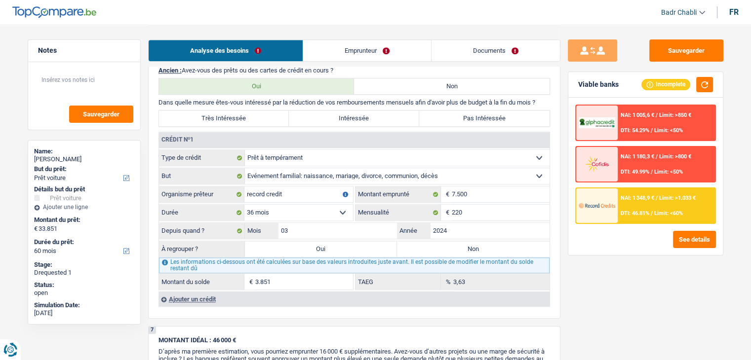
select select "refinancing"
select select "120"
select select "car"
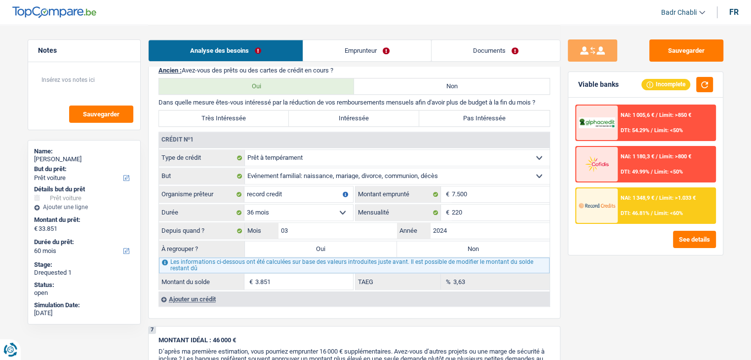
select select "false"
select select "car"
select select "false"
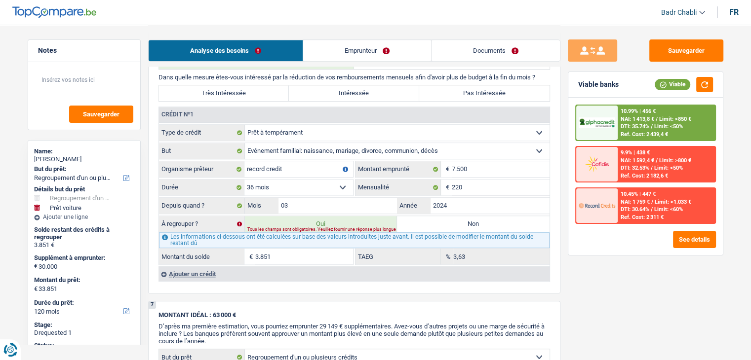
click at [653, 123] on div "DTI: 35.74% / Limit: <50%" at bounding box center [651, 126] width 62 height 6
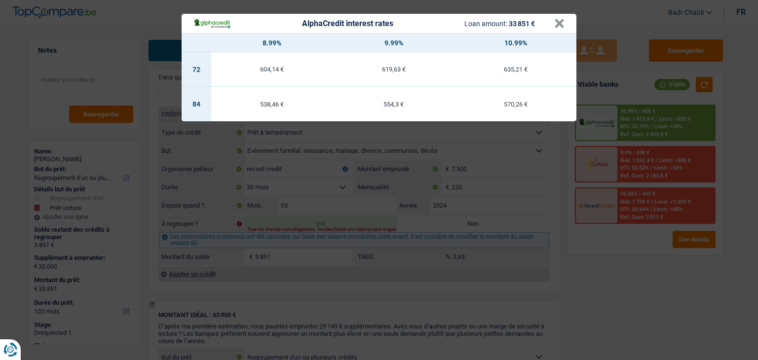
click at [498, 102] on div "570,26 €" at bounding box center [515, 104] width 122 height 6
select select "84"
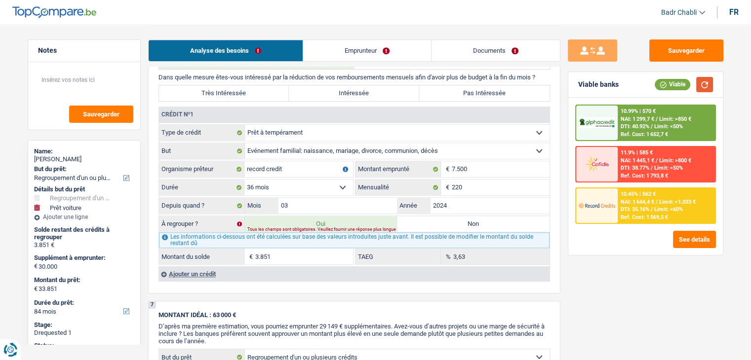
click at [707, 83] on button "button" at bounding box center [704, 84] width 17 height 15
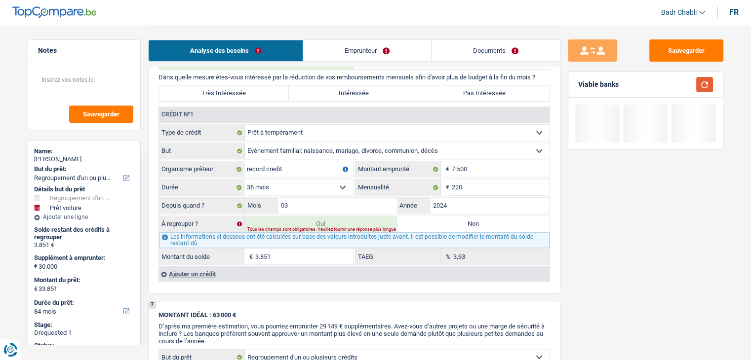
click at [707, 83] on button "button" at bounding box center [704, 84] width 17 height 15
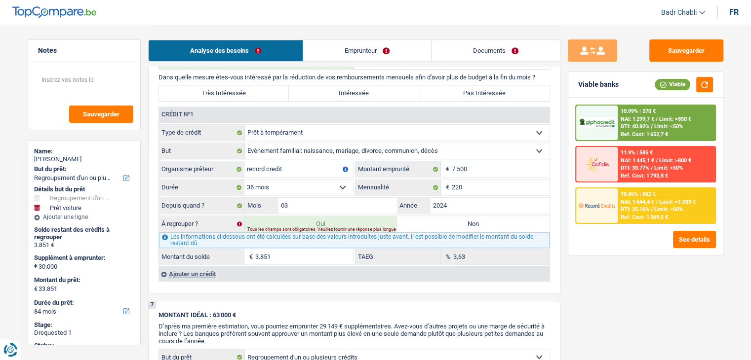
click at [652, 218] on div "Ref. Cost: 1 569,5 €" at bounding box center [643, 217] width 47 height 6
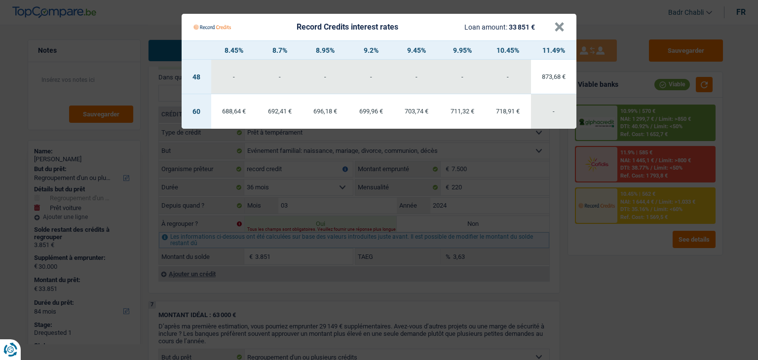
click at [652, 218] on Credits "Record Credits interest rates Loan amount: 33 851 € × 8.45% 8.7% 8.95% 9.2% 9.4…" at bounding box center [379, 180] width 758 height 360
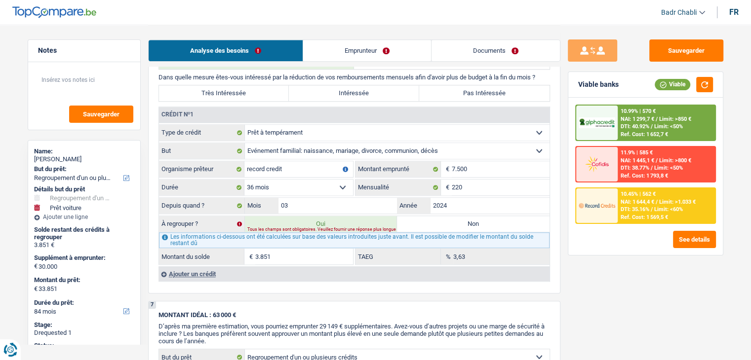
click at [642, 122] on div "10.99% | 570 € NAI: 1 299,7 € / Limit: >850 € DTI: 40.92% / Limit: <50% Ref. Co…" at bounding box center [665, 123] width 97 height 35
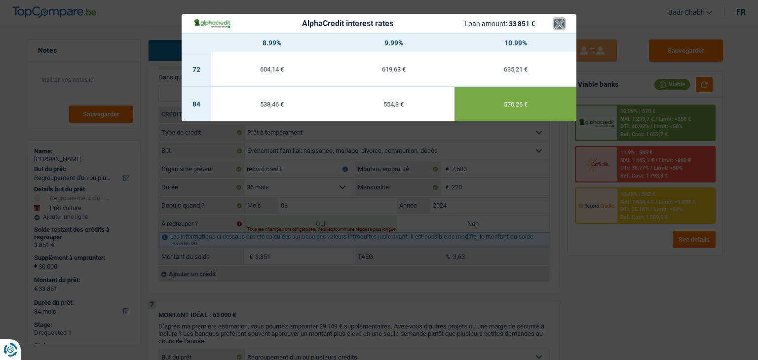
click at [562, 24] on button "×" at bounding box center [559, 24] width 10 height 10
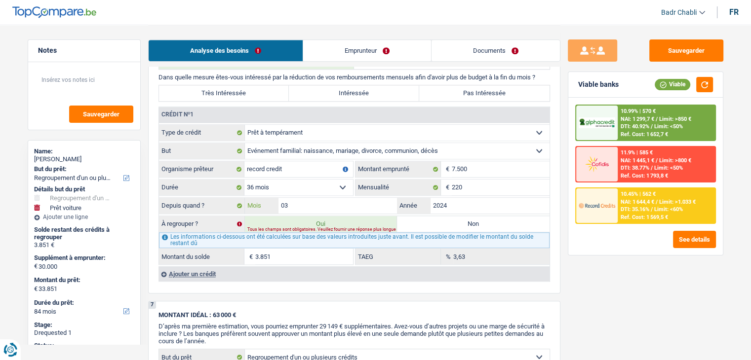
click at [366, 200] on input "03" at bounding box center [337, 206] width 119 height 16
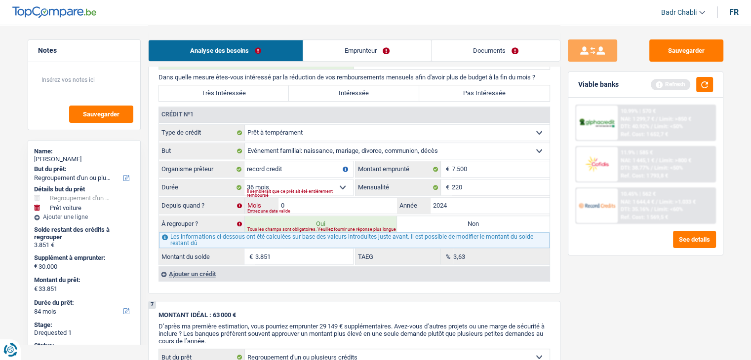
type input "02"
type input "3.642"
click at [707, 84] on button "button" at bounding box center [704, 84] width 17 height 15
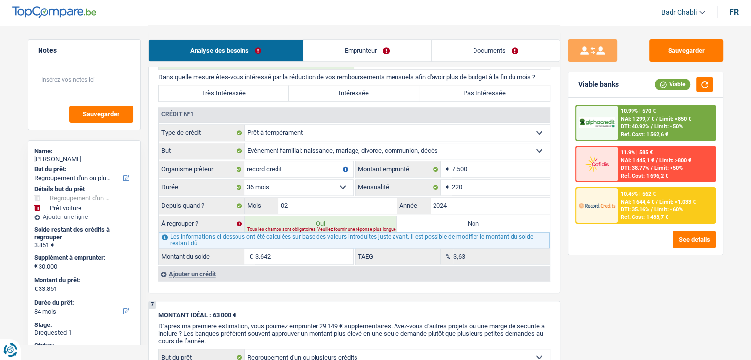
click at [667, 121] on span "Limit: >850 €" at bounding box center [675, 119] width 32 height 6
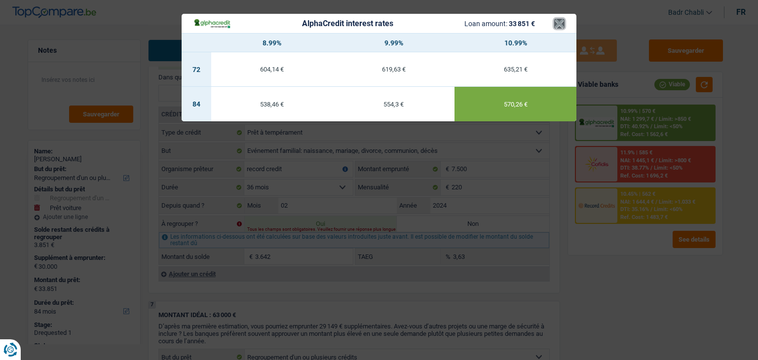
click at [558, 24] on button "×" at bounding box center [559, 24] width 10 height 10
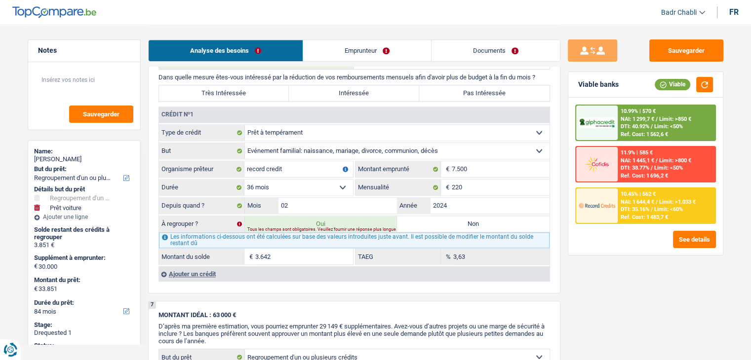
click at [444, 217] on label "Non" at bounding box center [473, 224] width 152 height 16
click at [444, 217] on input "Non" at bounding box center [473, 224] width 152 height 16
radio input "true"
select select "car"
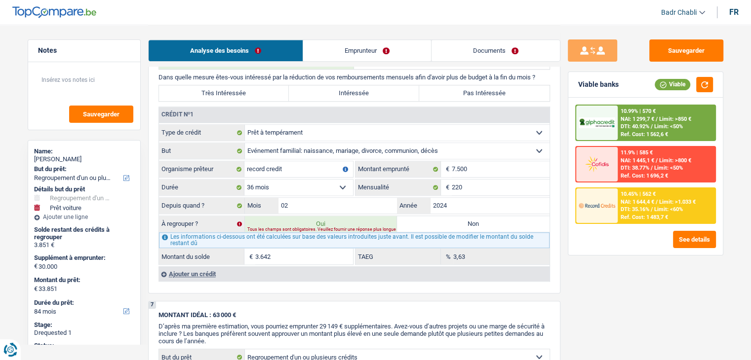
select select "60"
select select "car"
type input "Mercedes qu'il va acheter en garage pour un budget de 30000euros class c"
type input "30.000"
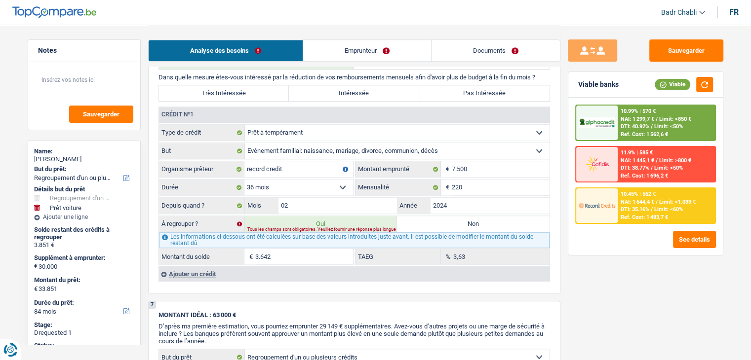
type input "29.000"
select select "false"
select select "60"
select select "car"
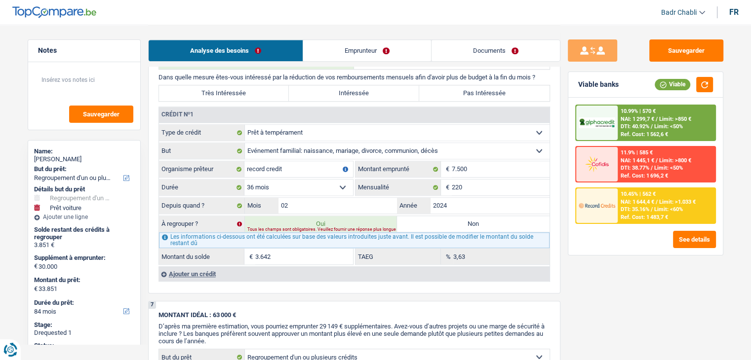
type input "Mercedes qu'il va acheter en garage pour un budget de 30000euros class c"
type input "30.000"
type input "29.000"
select select "false"
select select "60"
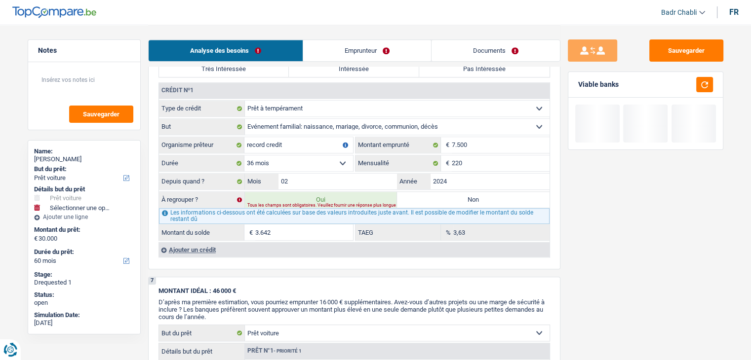
click at [458, 195] on label "Non" at bounding box center [473, 200] width 152 height 16
click at [458, 195] on input "Non" at bounding box center [473, 200] width 152 height 16
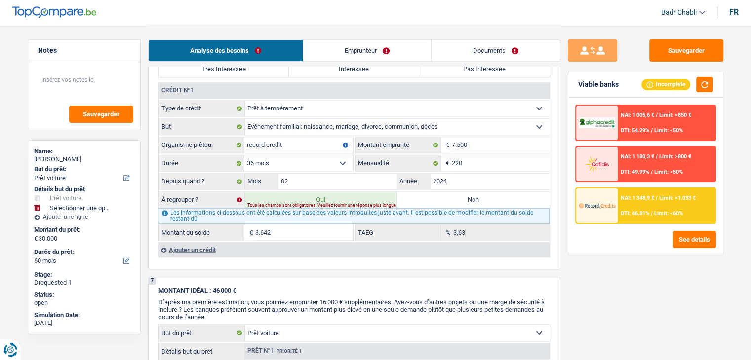
click at [645, 206] on div "NAI: 1 348,9 € / Limit: >1.033 € DTI: 46.81% / Limit: <60%" at bounding box center [665, 206] width 97 height 35
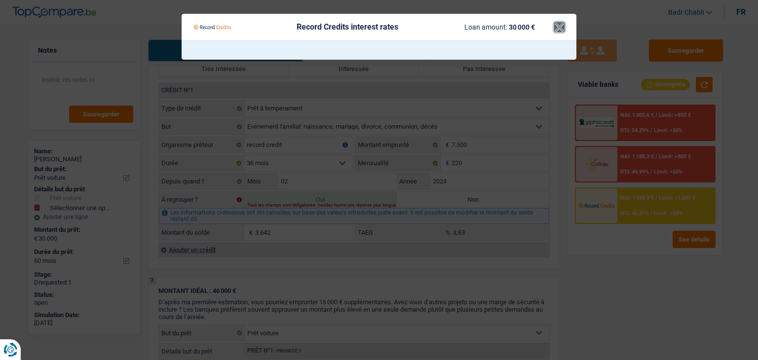
click at [561, 29] on button "×" at bounding box center [559, 27] width 10 height 10
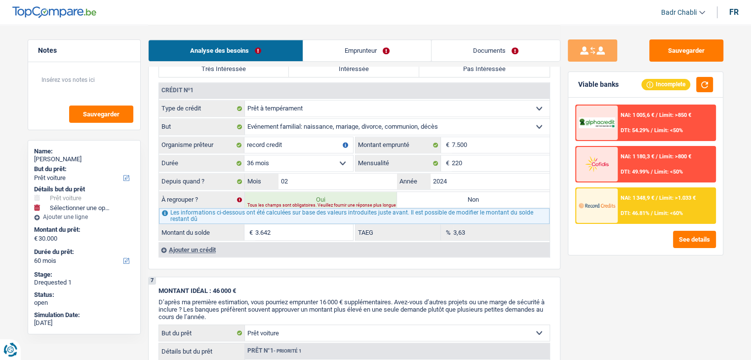
click at [499, 198] on label "Non" at bounding box center [473, 200] width 152 height 16
click at [499, 198] on input "Non" at bounding box center [473, 200] width 152 height 16
click at [497, 196] on label "Non" at bounding box center [473, 200] width 152 height 16
click at [497, 196] on input "Non" at bounding box center [473, 200] width 152 height 16
click at [496, 196] on label "Non" at bounding box center [473, 200] width 152 height 16
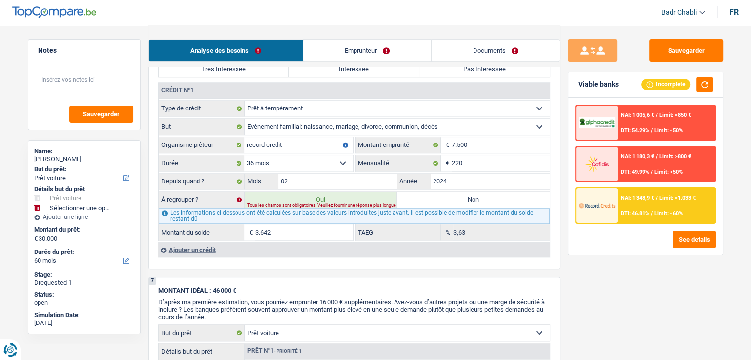
click at [496, 196] on input "Non" at bounding box center [473, 200] width 152 height 16
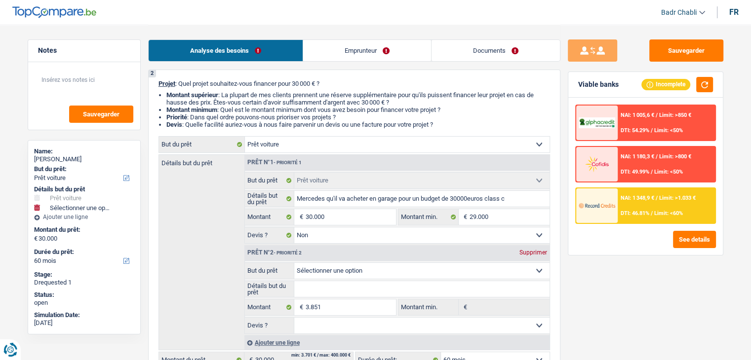
scroll to position [0, 0]
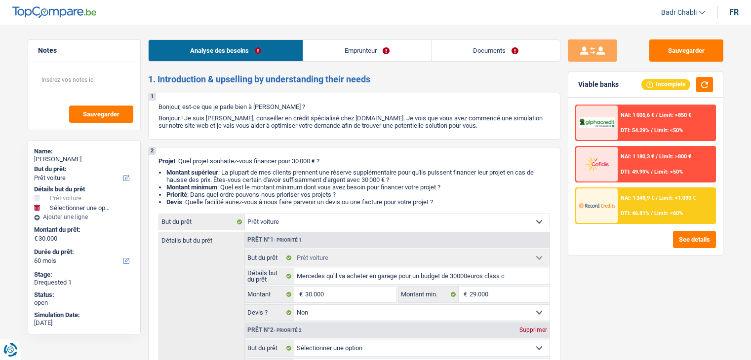
select select "car"
select select "60"
select select "car"
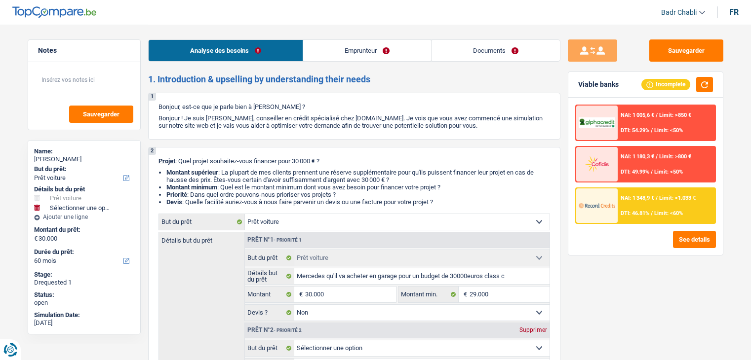
select select "false"
select select "60"
select select "worker"
select select "mealVouchers"
select select "netSalary"
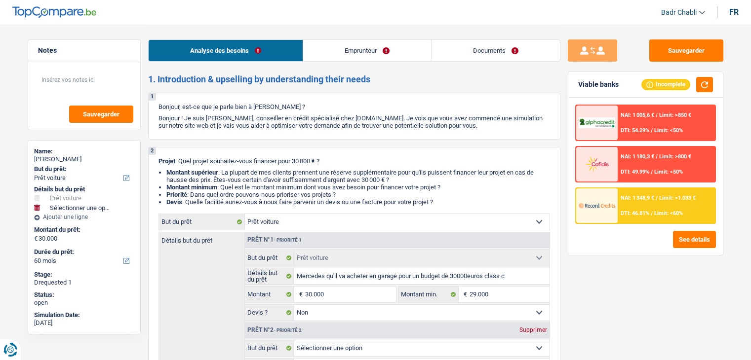
select select "rents"
select select "personalLoan"
select select "familyEvent"
select select "36"
select select "car"
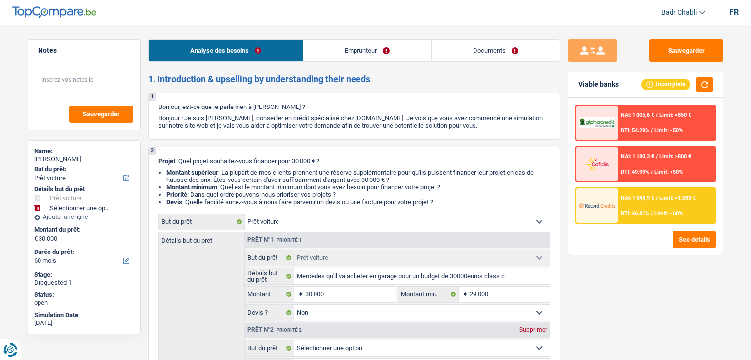
select select "car"
select select "false"
select select "60"
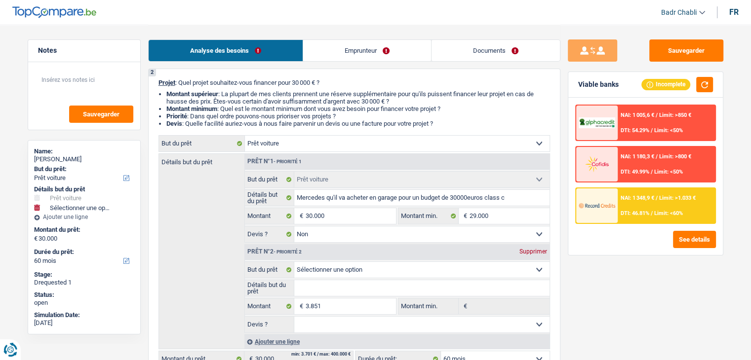
scroll to position [148, 0]
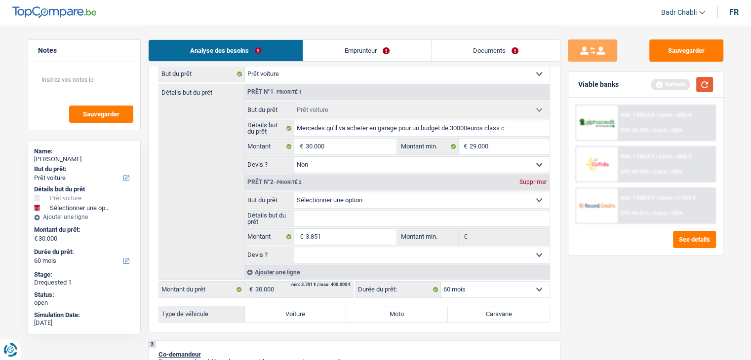
select select
click at [698, 80] on button "button" at bounding box center [704, 84] width 17 height 15
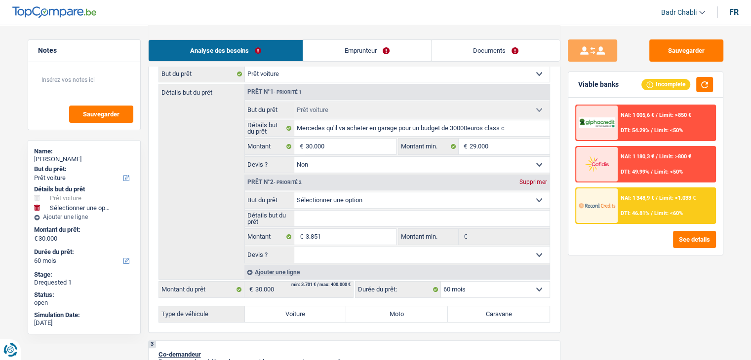
click at [532, 179] on div "Supprimer" at bounding box center [533, 182] width 33 height 6
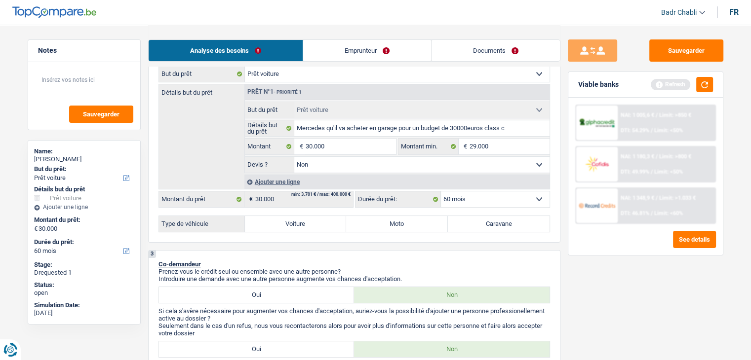
click at [294, 224] on label "Voiture" at bounding box center [296, 224] width 102 height 16
click at [294, 224] on input "Voiture" at bounding box center [296, 224] width 102 height 16
radio input "true"
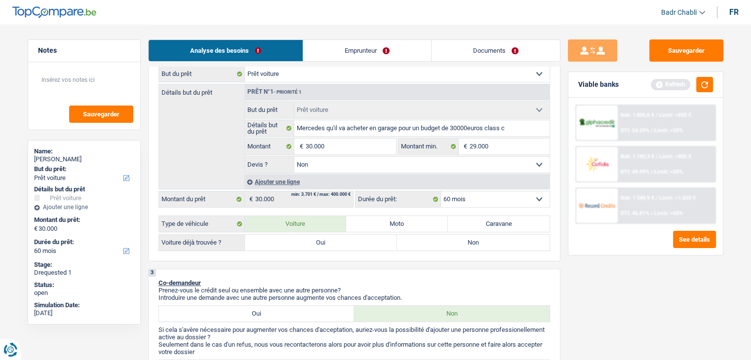
click at [425, 237] on label "Non" at bounding box center [473, 243] width 152 height 16
click at [425, 237] on input "Non" at bounding box center [473, 243] width 152 height 16
radio input "true"
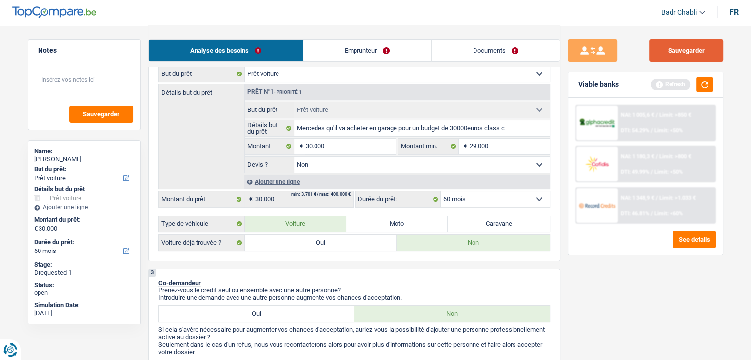
click at [671, 47] on button "Sauvegarder" at bounding box center [686, 50] width 74 height 22
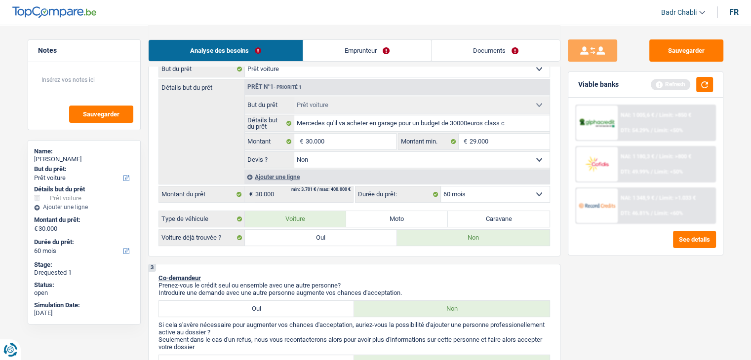
scroll to position [99, 0]
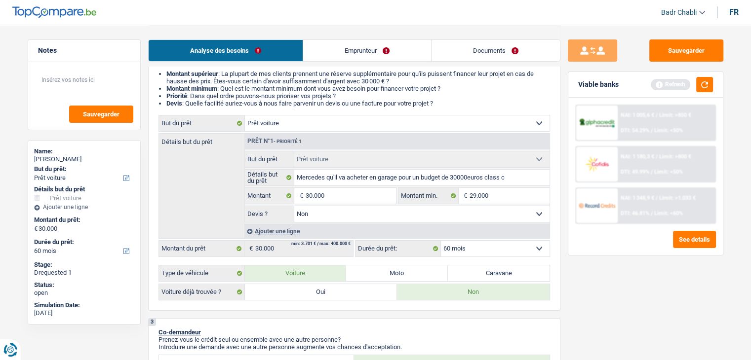
click at [325, 295] on label "Oui" at bounding box center [321, 292] width 152 height 16
click at [325, 295] on input "Oui" at bounding box center [321, 292] width 152 height 16
radio input "true"
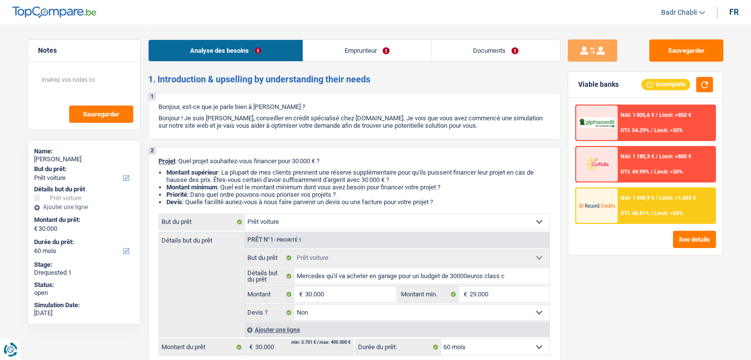
select select "car"
select select "60"
select select "car"
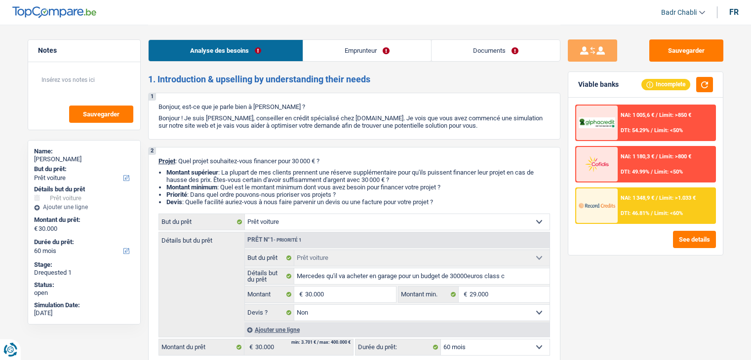
select select "false"
select select "60"
select select "worker"
select select "mealVouchers"
select select "netSalary"
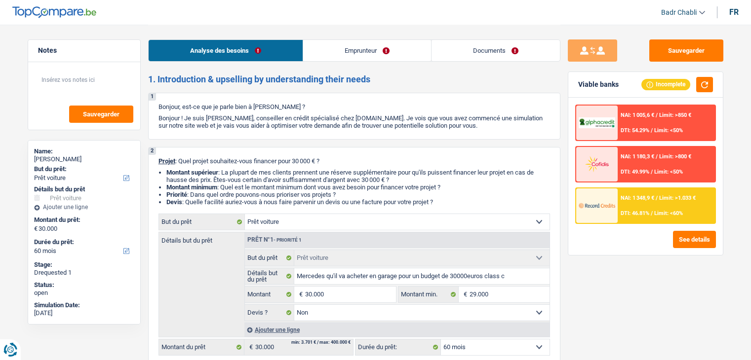
select select "rents"
select select "personalLoan"
select select "familyEvent"
select select "36"
select select "car"
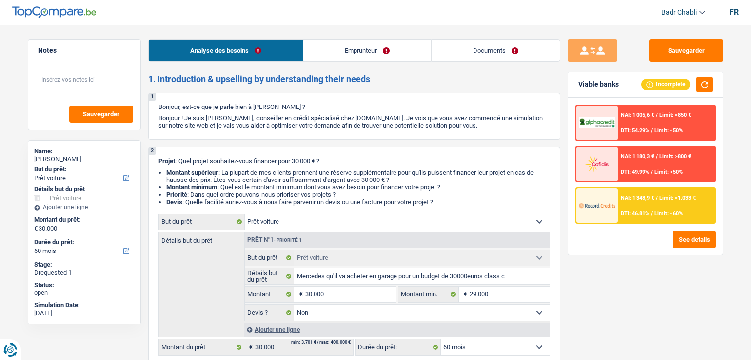
select select "car"
select select "false"
select select "60"
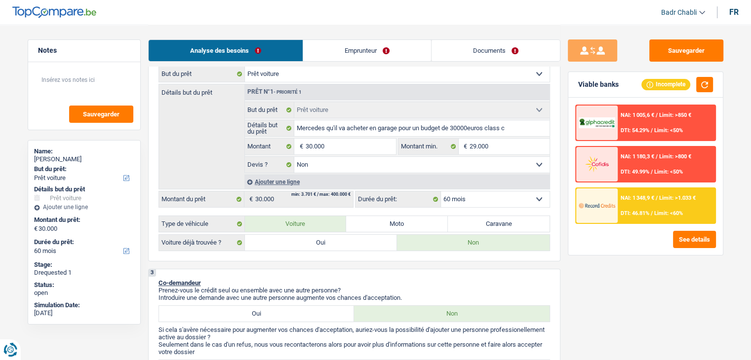
click at [332, 239] on label "Oui" at bounding box center [321, 243] width 152 height 16
click at [332, 239] on input "Oui" at bounding box center [321, 243] width 152 height 16
radio input "true"
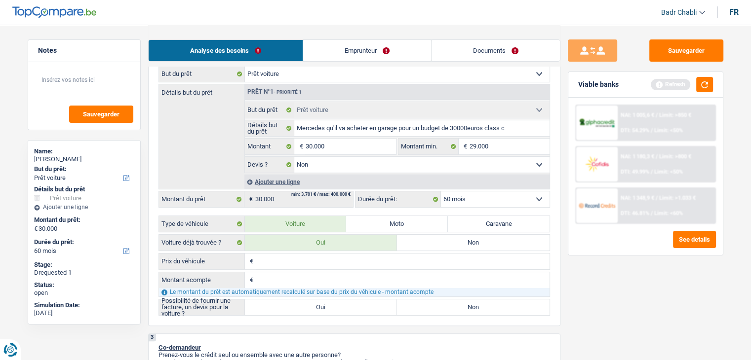
click at [367, 322] on div "2 Projet : Quel projet souhaitez-vous financer pour 30 000 € ? Montant supérieu…" at bounding box center [354, 162] width 412 height 327
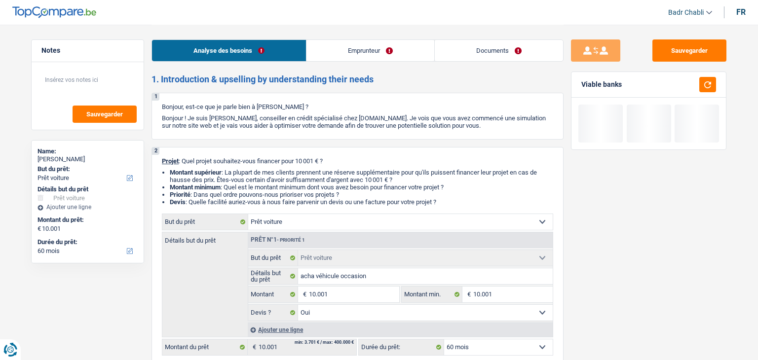
select select "car"
select select "60"
select select "car"
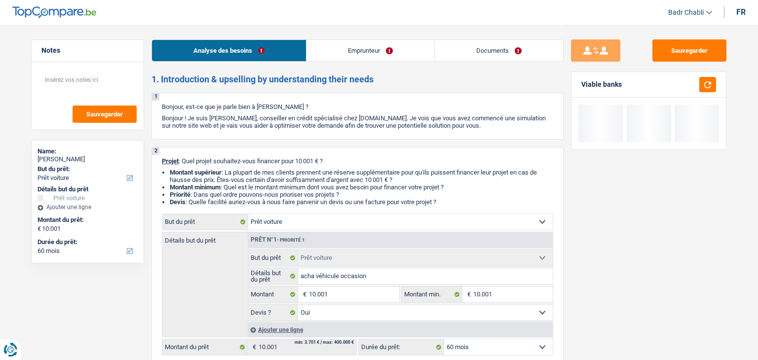
select select "yes"
select select "60"
select select "mutuality"
select select "mutualityIndemnity"
select select "ownerWithoutMortgage"
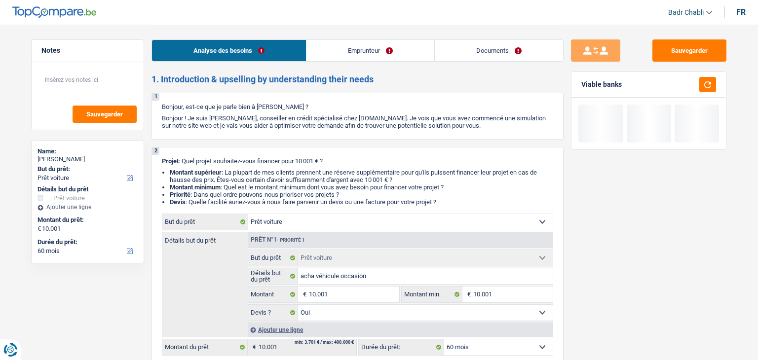
select select "car"
select select "yes"
select select "60"
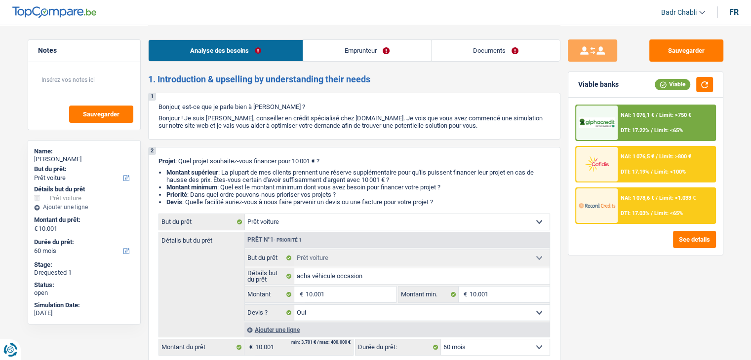
click at [506, 49] on link "Documents" at bounding box center [495, 50] width 128 height 21
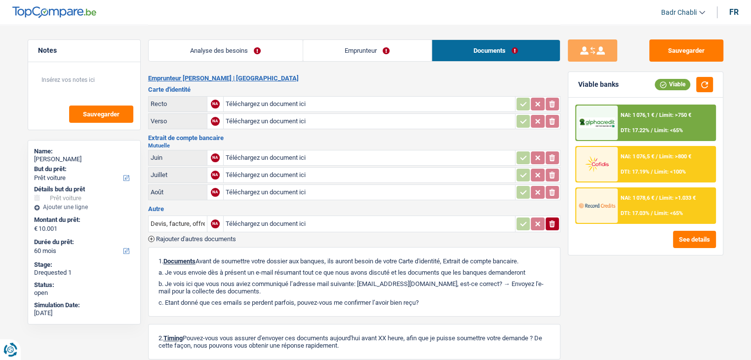
click at [409, 47] on link "Emprunteur" at bounding box center [367, 50] width 128 height 21
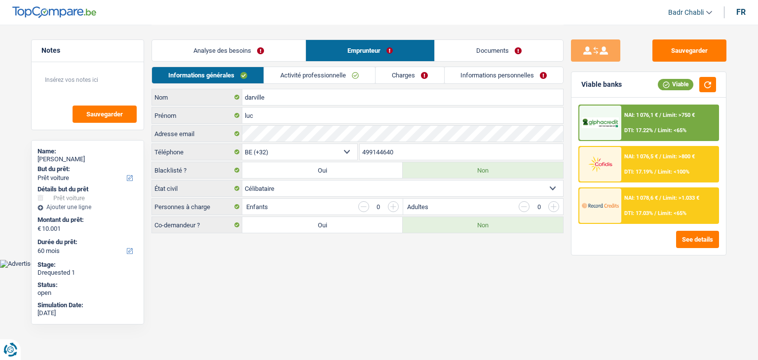
click at [259, 44] on link "Analyse des besoins" at bounding box center [228, 50] width 153 height 21
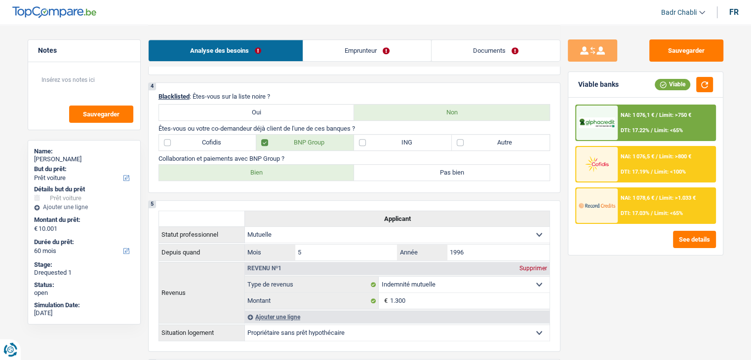
scroll to position [459, 0]
click at [347, 47] on link "Emprunteur" at bounding box center [367, 50] width 128 height 21
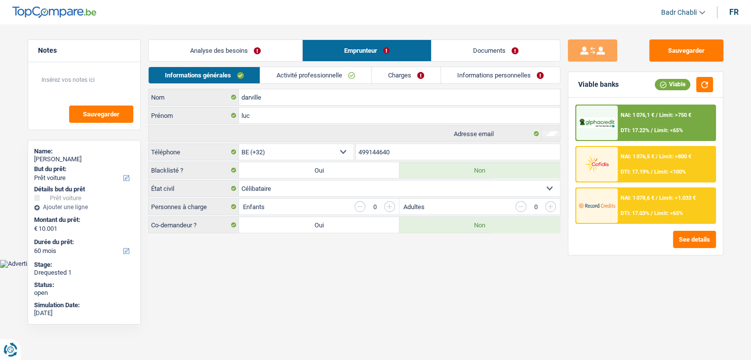
scroll to position [0, 0]
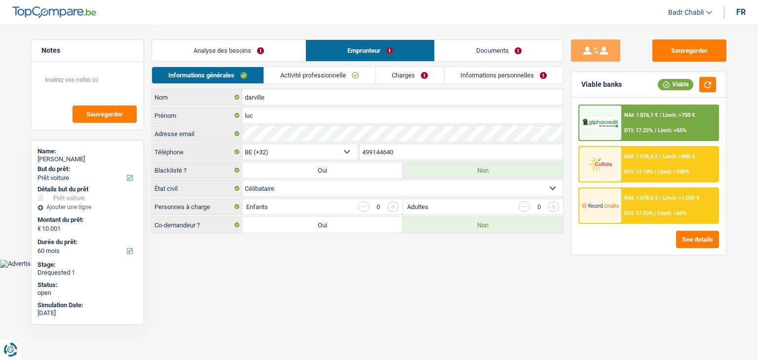
click at [443, 268] on html "Vous avez le contrôle de vos données Nous utilisons des cookies, tout comme nos…" at bounding box center [379, 134] width 758 height 268
click at [331, 81] on link "Activité professionnelle" at bounding box center [319, 75] width 111 height 16
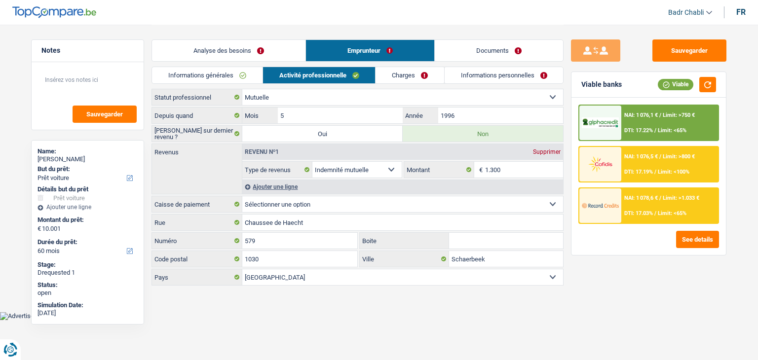
click at [398, 78] on link "Charges" at bounding box center [410, 75] width 69 height 16
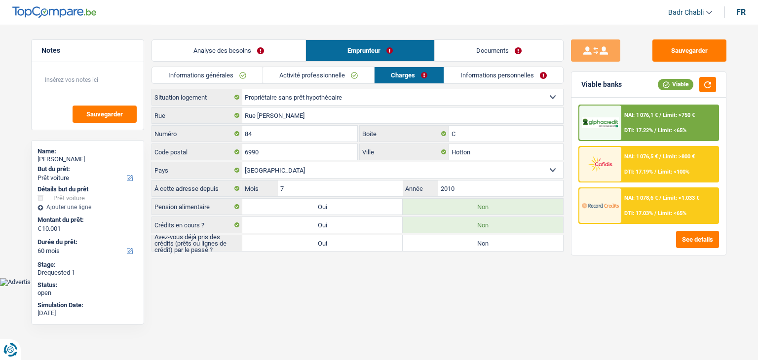
click at [231, 52] on link "Analyse des besoins" at bounding box center [228, 50] width 153 height 21
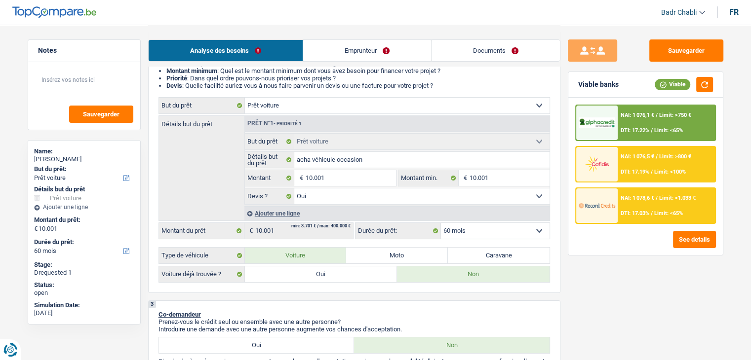
scroll to position [115, 0]
click at [348, 52] on link "Emprunteur" at bounding box center [367, 50] width 128 height 21
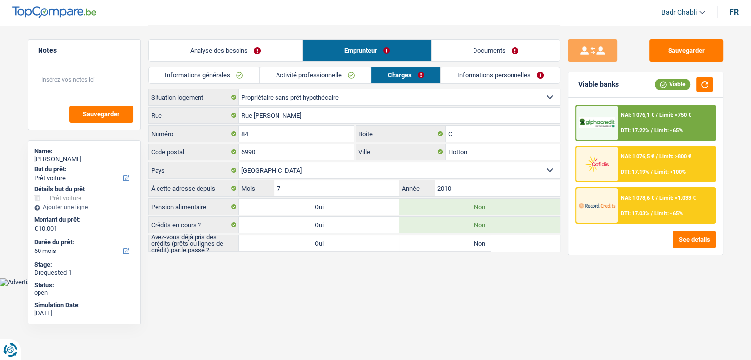
scroll to position [0, 0]
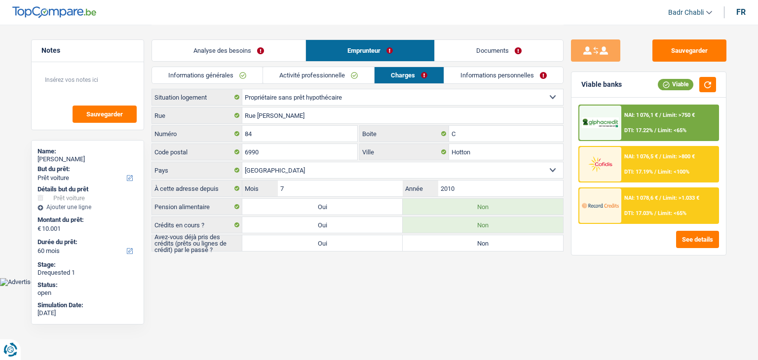
click at [339, 79] on link "Activité professionnelle" at bounding box center [318, 75] width 111 height 16
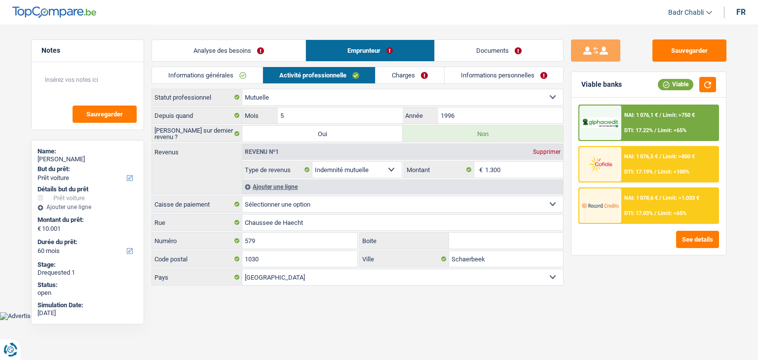
click at [277, 54] on link "Analyse des besoins" at bounding box center [228, 50] width 153 height 21
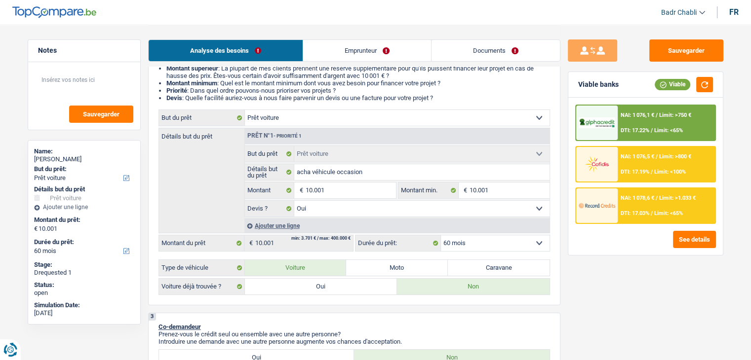
scroll to position [102, 0]
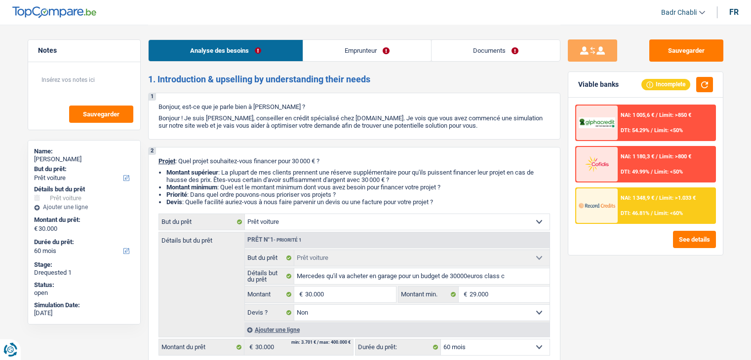
select select "car"
select select "60"
select select "car"
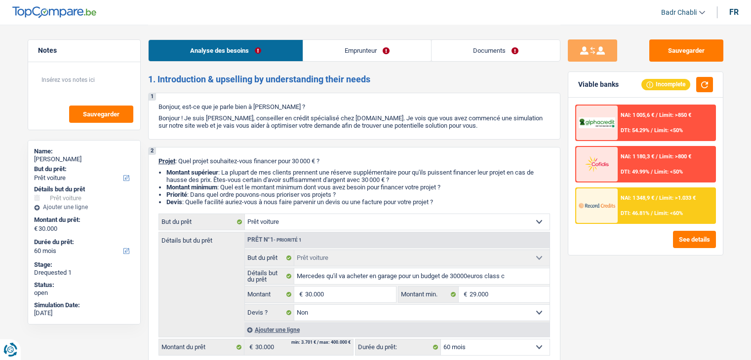
select select "false"
select select "60"
select select "worker"
select select "mealVouchers"
select select "netSalary"
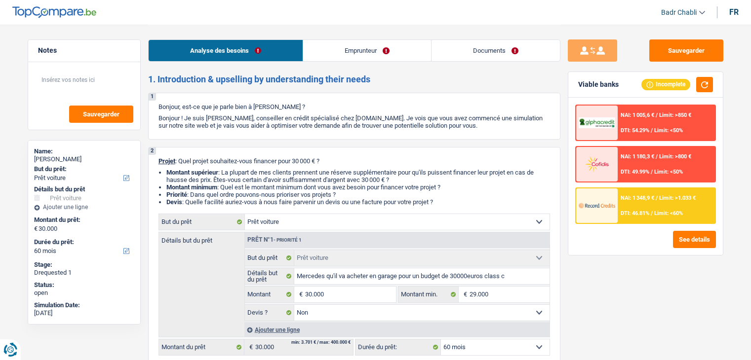
select select "rents"
select select "personalLoan"
select select "familyEvent"
select select "36"
select select "car"
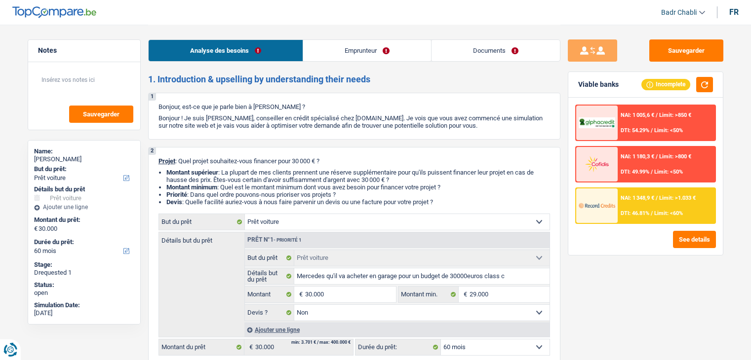
select select "car"
select select "false"
select select "60"
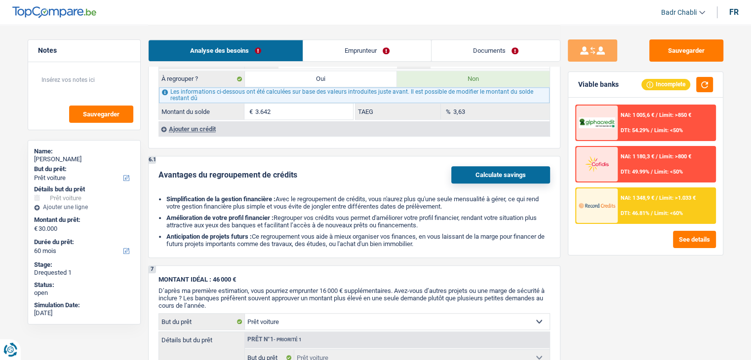
scroll to position [1184, 0]
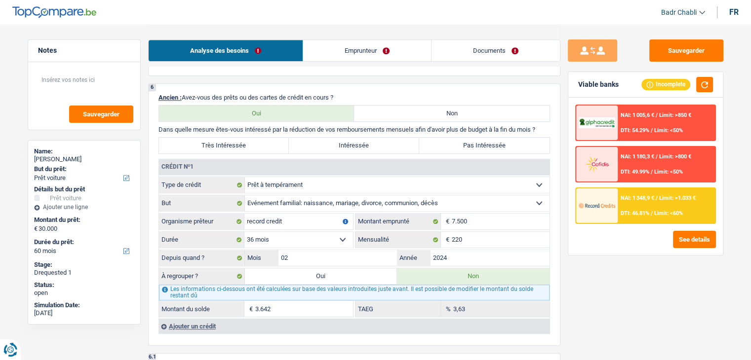
click at [474, 148] on label "Pas Intéressée" at bounding box center [484, 146] width 130 height 16
click at [474, 148] on input "Pas Intéressée" at bounding box center [484, 146] width 130 height 16
radio input "true"
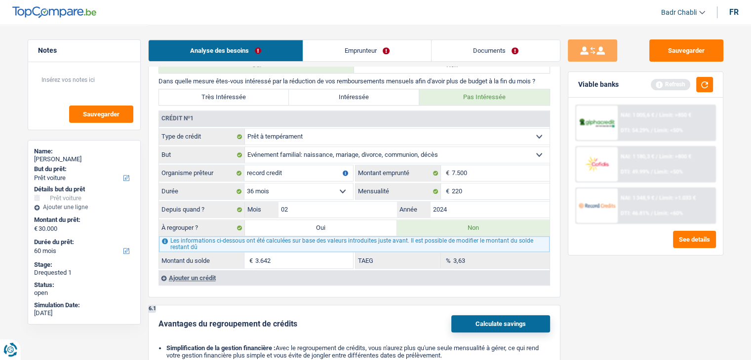
scroll to position [888, 0]
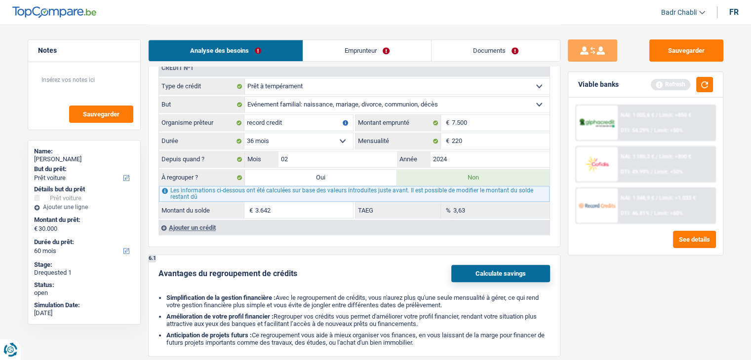
click at [713, 78] on div "Viable banks Refresh" at bounding box center [645, 85] width 154 height 26
click at [695, 91] on div "Refresh" at bounding box center [681, 84] width 62 height 15
click at [703, 87] on button "button" at bounding box center [704, 84] width 17 height 15
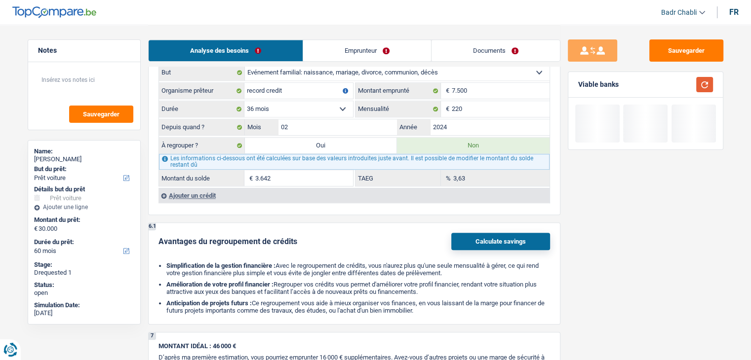
scroll to position [938, 0]
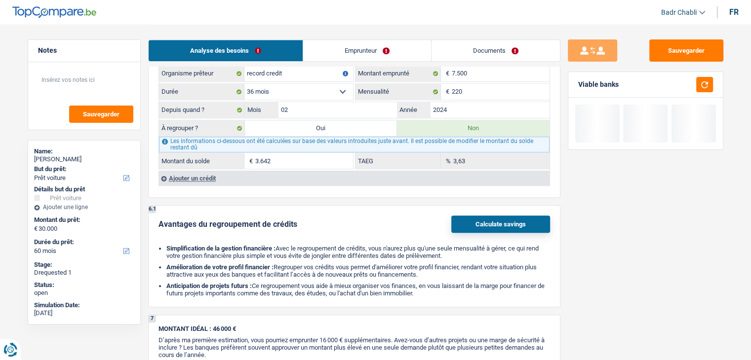
click at [498, 216] on button "Calculate savings" at bounding box center [500, 224] width 99 height 17
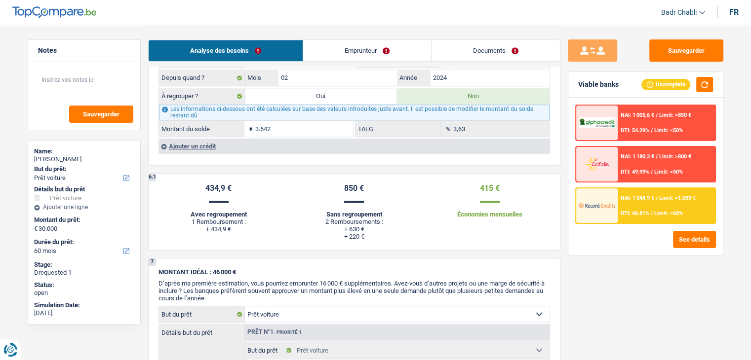
scroll to position [987, 0]
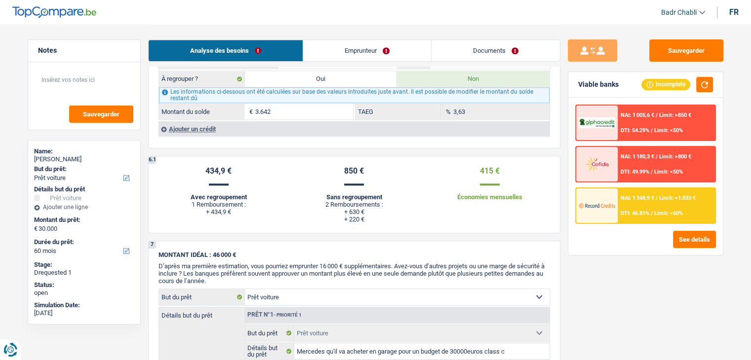
click at [212, 166] on div "434,9 €" at bounding box center [218, 170] width 120 height 9
click at [352, 166] on div "850 €" at bounding box center [354, 170] width 120 height 9
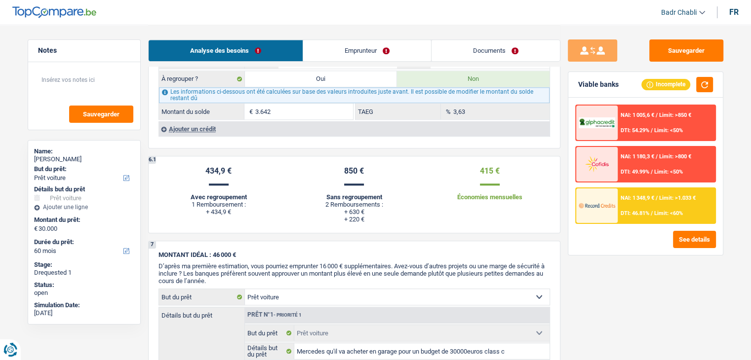
click at [490, 166] on div "415 €" at bounding box center [489, 170] width 120 height 9
click at [653, 210] on div "DTI: 46.81% / Limit: <60%" at bounding box center [651, 213] width 62 height 6
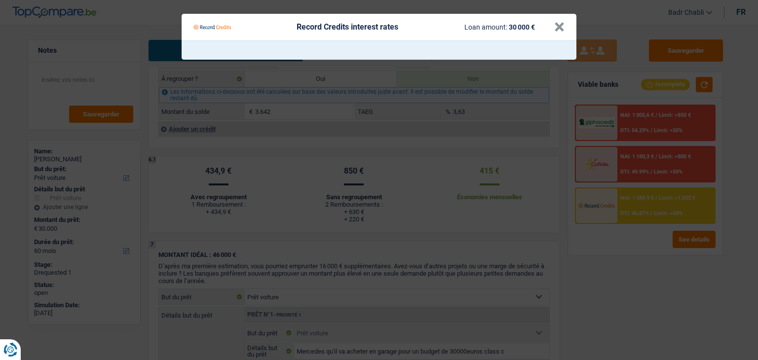
click at [582, 176] on Credits "Record Credits interest rates Loan amount: 30 000 € ×" at bounding box center [379, 180] width 758 height 360
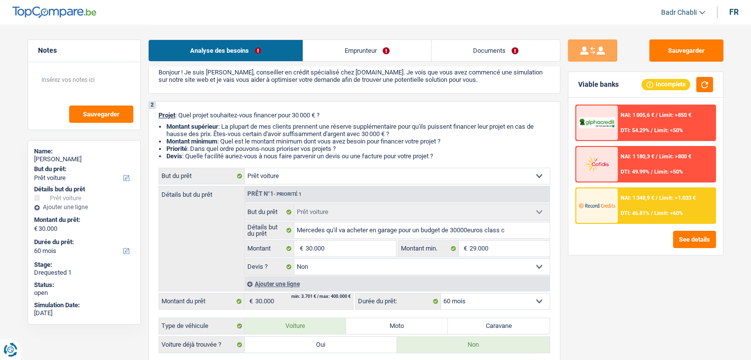
scroll to position [0, 0]
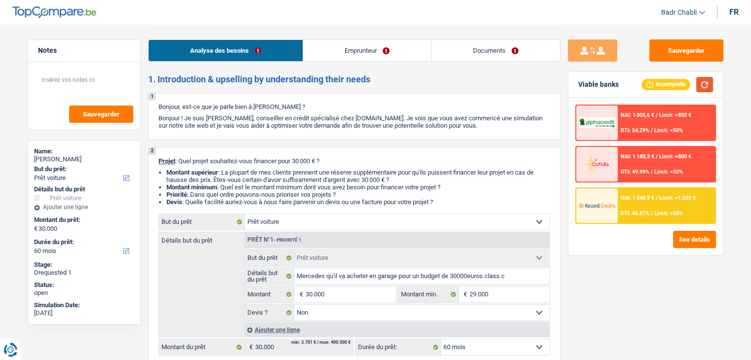
drag, startPoint x: 704, startPoint y: 82, endPoint x: 703, endPoint y: 74, distance: 8.4
click at [704, 82] on button "button" at bounding box center [704, 84] width 17 height 15
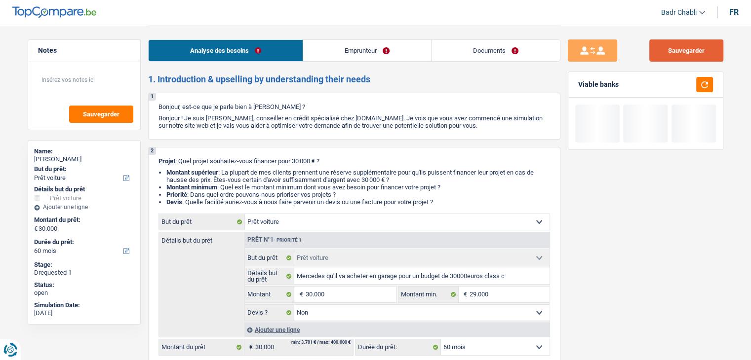
click at [710, 45] on button "Sauvegarder" at bounding box center [686, 50] width 74 height 22
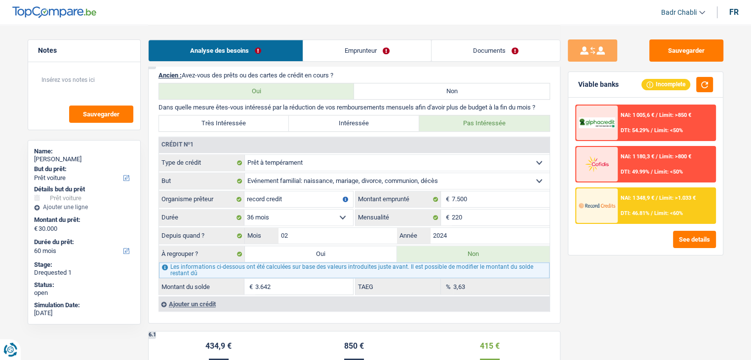
scroll to position [790, 0]
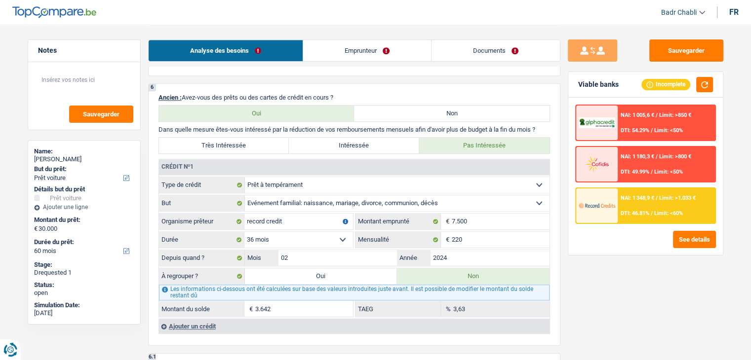
click at [260, 147] on label "Très Intéressée" at bounding box center [224, 146] width 130 height 16
click at [260, 147] on input "Très Intéressée" at bounding box center [224, 146] width 130 height 16
radio input "true"
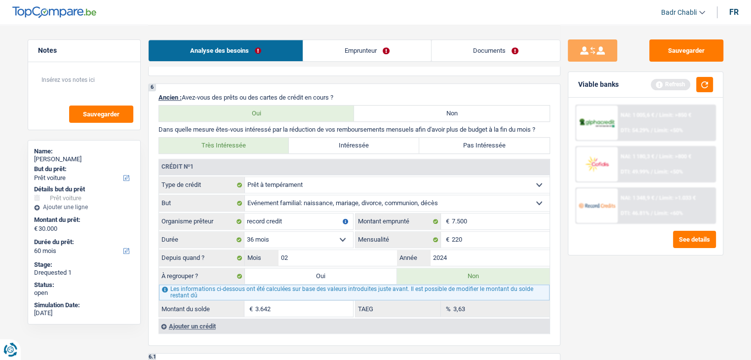
click at [336, 273] on label "Oui" at bounding box center [321, 276] width 152 height 16
click at [336, 273] on input "Oui" at bounding box center [321, 276] width 152 height 16
radio input "true"
type input "33.642"
type input "3.642"
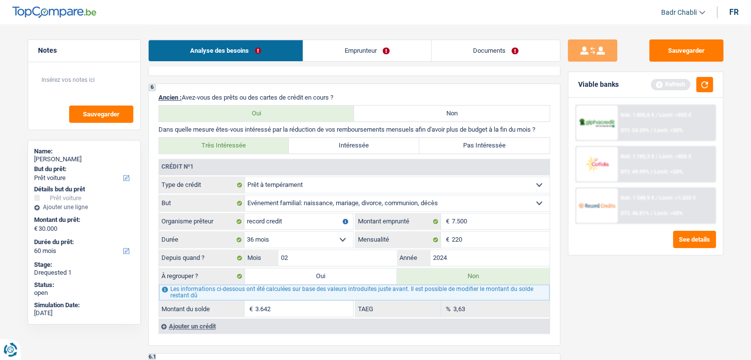
select select
radio input "false"
type input "3.642"
select select
radio input "false"
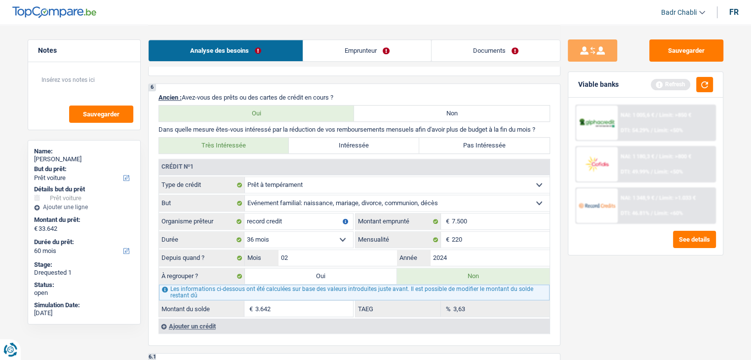
select select "refinancing"
select select "120"
select select "refinancing"
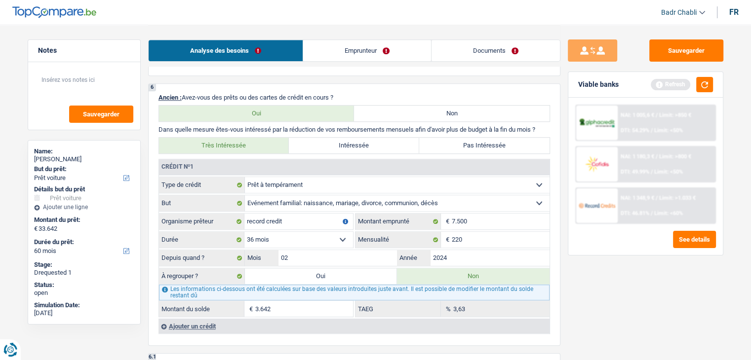
select select "120"
select select "refinancing"
select select "120"
select select "car"
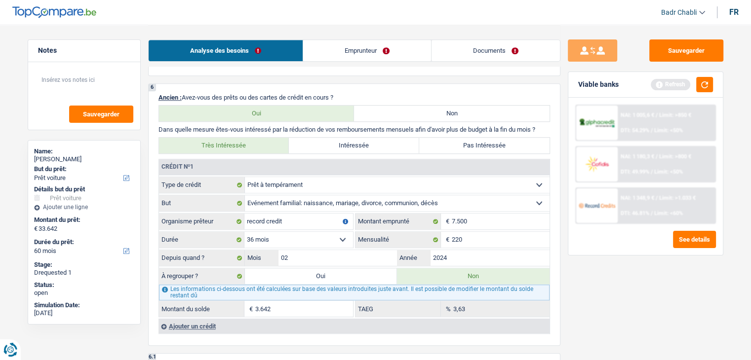
select select "car"
select select "false"
select select "car"
select select "false"
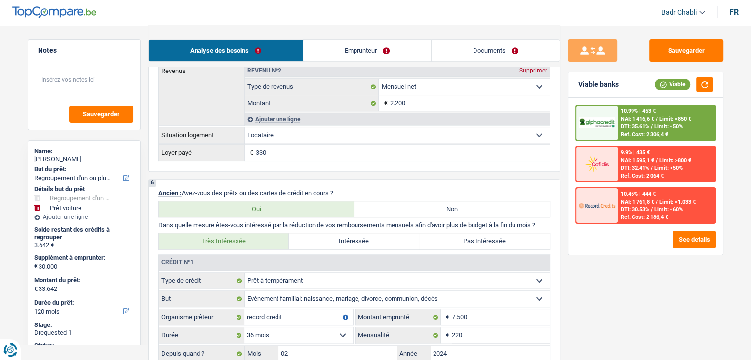
click at [508, 233] on div "Très Intéressée Intéressée Pas Intéressée" at bounding box center [353, 241] width 391 height 17
click at [509, 234] on label "Pas Intéressée" at bounding box center [484, 241] width 130 height 16
click at [509, 234] on input "Pas Intéressée" at bounding box center [484, 241] width 130 height 16
radio input "true"
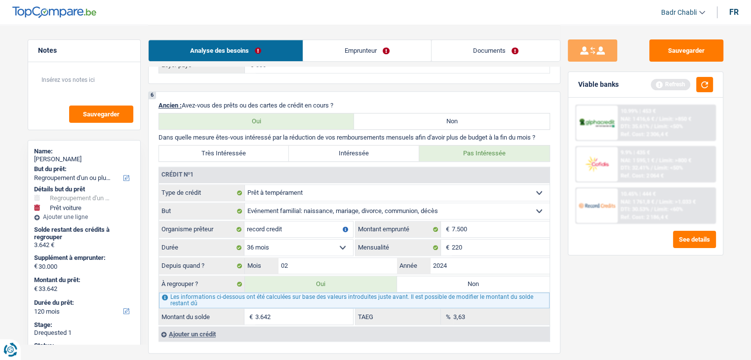
scroll to position [888, 0]
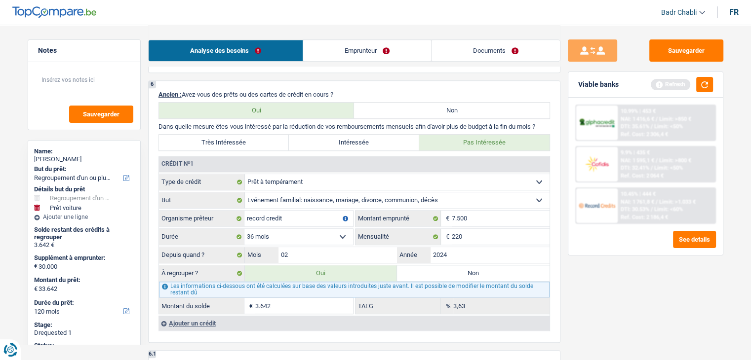
click at [510, 265] on label "Non" at bounding box center [473, 273] width 152 height 16
click at [510, 265] on input "Non" at bounding box center [473, 273] width 152 height 16
radio input "true"
select select "car"
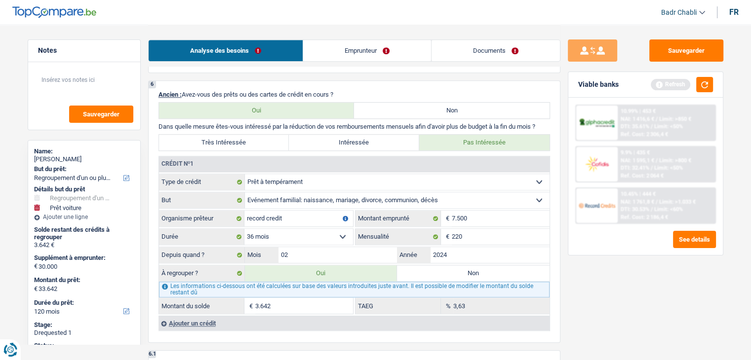
select select "60"
select select "car"
type input "Mercedes qu'il va acheter en garage pour un budget de 30000euros class c"
type input "30.000"
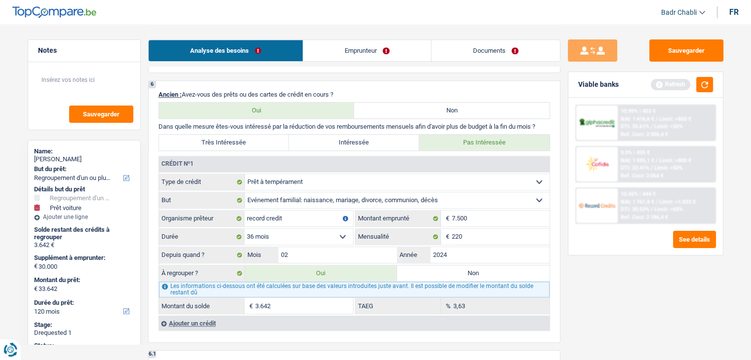
type input "29.000"
select select "false"
select select "60"
radio input "false"
select select "car"
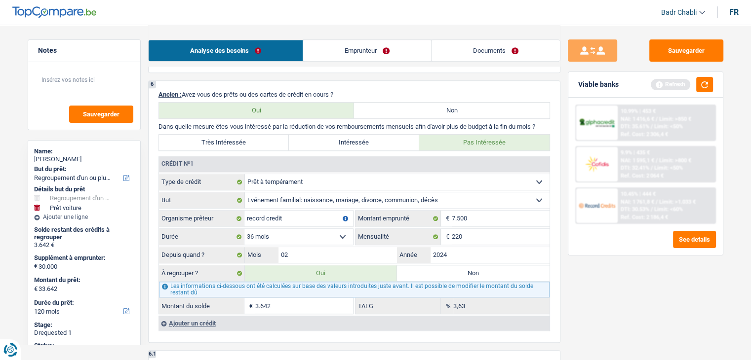
select select "car"
type input "Mercedes qu'il va acheter en garage pour un budget de 30000euros class c"
type input "30.000"
type input "29.000"
select select "false"
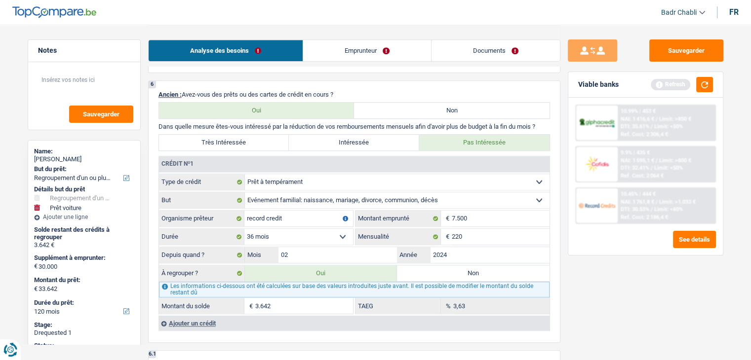
select select "60"
type input "30.000"
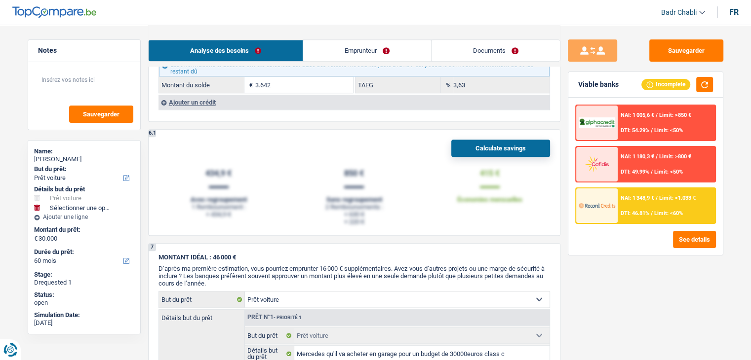
scroll to position [1086, 0]
click at [508, 148] on button "Calculate savings" at bounding box center [500, 147] width 99 height 17
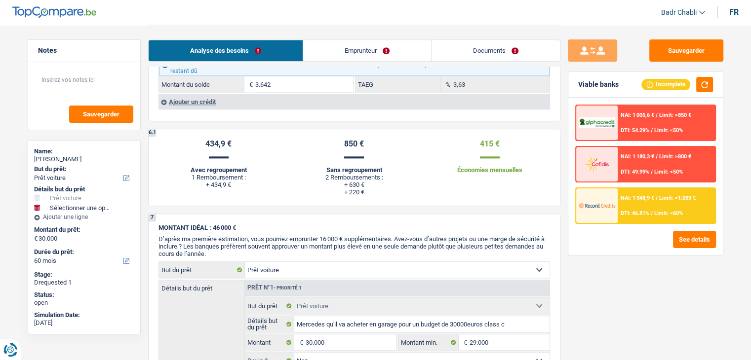
click at [508, 148] on div "Calculate savings 434,9 € Avec regroupement 1 Remboursement : + 434,9 € 850 € S…" at bounding box center [353, 167] width 391 height 57
click at [508, 148] on div "415 € Économies mensuelles" at bounding box center [489, 156] width 120 height 35
click at [221, 181] on li "+ 434,9 €" at bounding box center [218, 184] width 120 height 7
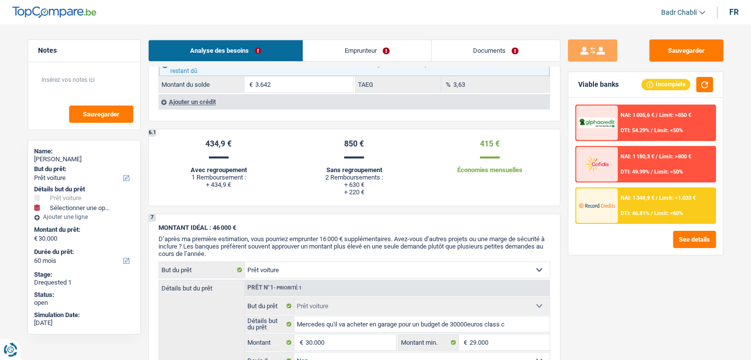
click at [219, 188] on div "434,9 € Avec regroupement 1 Remboursement : + 434,9 €" at bounding box center [218, 167] width 135 height 57
click at [219, 139] on div "434,9 €" at bounding box center [218, 143] width 120 height 9
click at [292, 164] on div "850 € Sans regroupement 2 Remboursements : + 630 € + 220 €" at bounding box center [353, 167] width 135 height 57
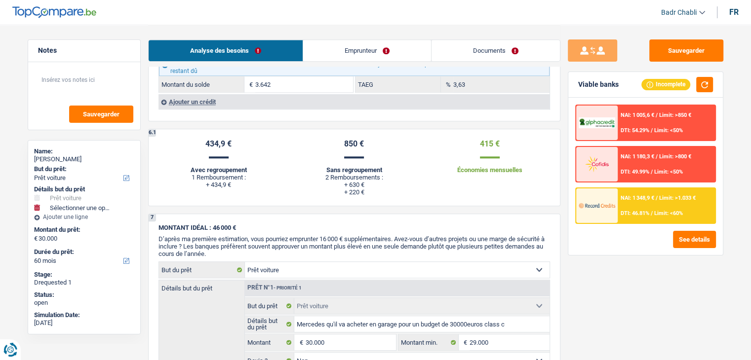
click at [349, 166] on div "Sans regroupement" at bounding box center [354, 169] width 120 height 7
click at [349, 181] on li "+ 630 €" at bounding box center [354, 184] width 120 height 7
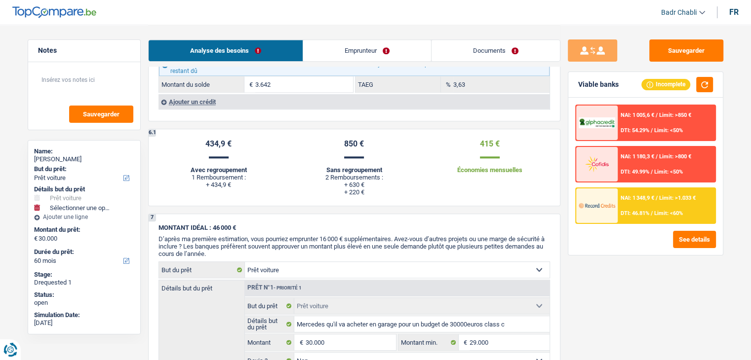
click at [349, 189] on li "+ 220 €" at bounding box center [354, 192] width 120 height 7
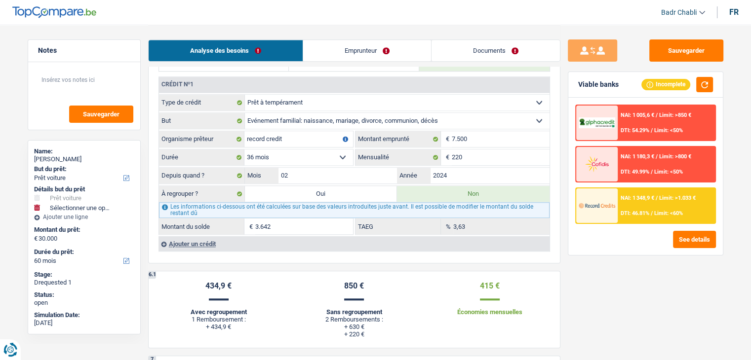
scroll to position [888, 0]
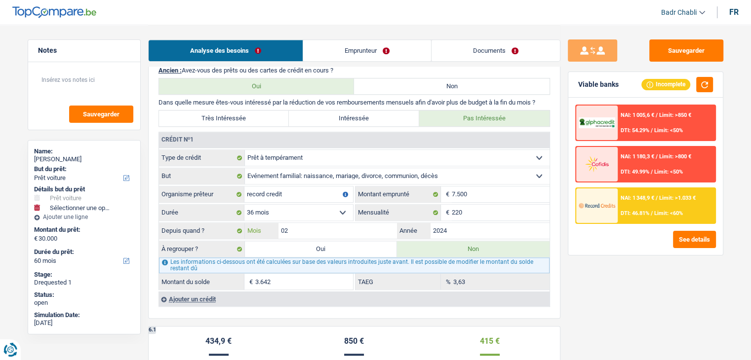
click at [333, 226] on input "02" at bounding box center [337, 231] width 119 height 16
click at [479, 224] on input "2024" at bounding box center [489, 231] width 119 height 16
click at [371, 223] on input "02" at bounding box center [337, 231] width 119 height 16
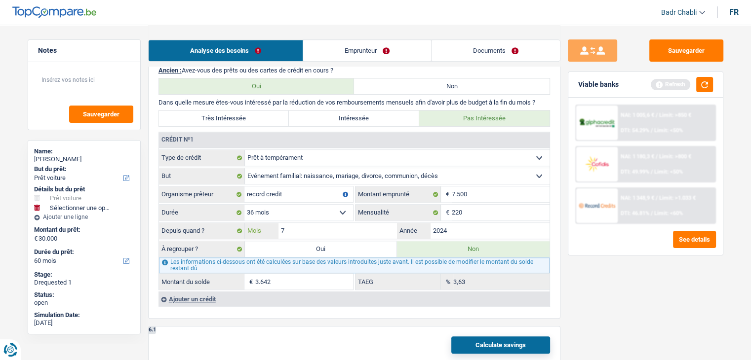
type input "7"
type input "4.679"
click at [469, 229] on input "2024" at bounding box center [489, 231] width 119 height 16
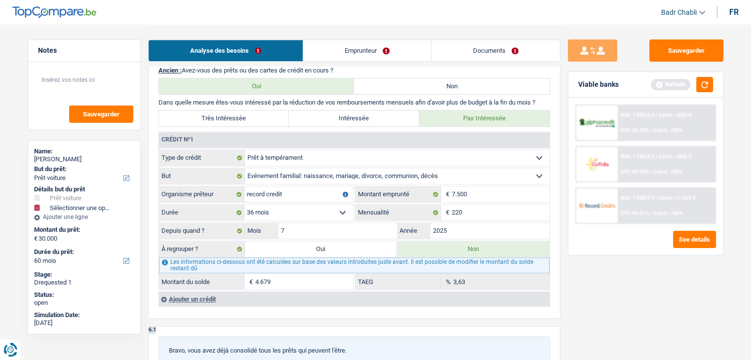
type input "2025"
type input "7.105"
click at [594, 273] on div "Sauvegarder Viable banks Refresh NAI: 1 005,6 € / Limit: >850 € DTI: 54.29% / L…" at bounding box center [645, 191] width 170 height 305
click at [275, 112] on label "Très Intéressée" at bounding box center [224, 119] width 130 height 16
click at [275, 112] on input "Très Intéressée" at bounding box center [224, 119] width 130 height 16
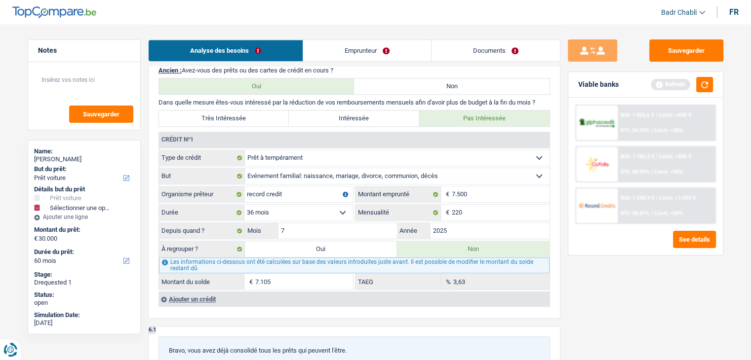
radio input "true"
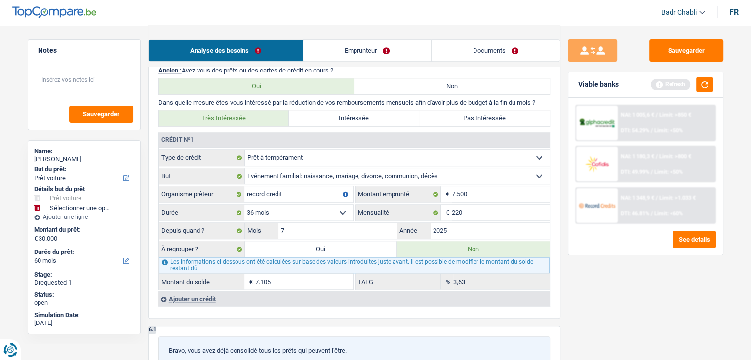
click at [343, 245] on label "Oui" at bounding box center [321, 249] width 152 height 16
click at [343, 245] on input "Oui" at bounding box center [321, 249] width 152 height 16
radio input "true"
type input "7.105"
select select
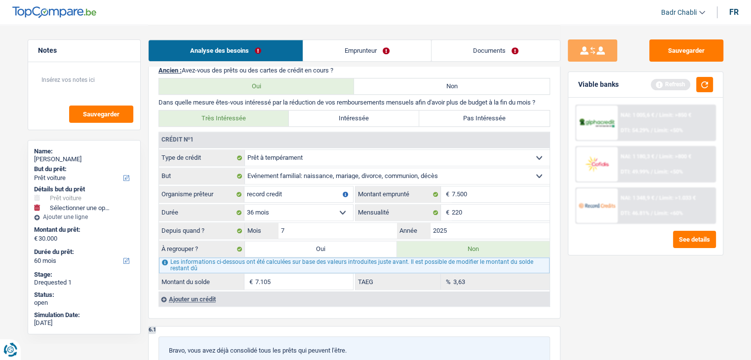
radio input "false"
type input "7.105"
select select
type input "Mercedes qu'il va acheter en garage pour un budget de 30000euros class c"
type input "30.000"
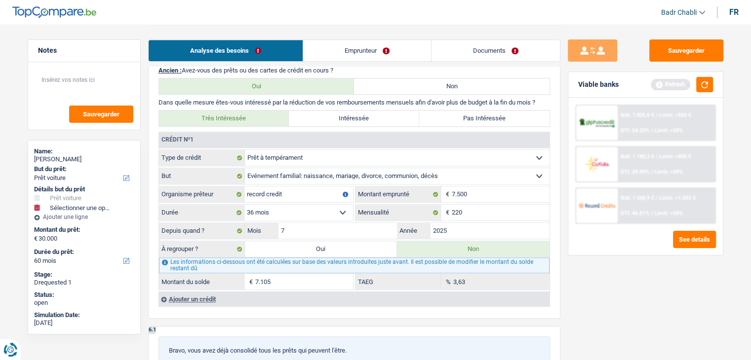
type input "29.000"
select select "false"
type input "37.105"
select select "refinancing"
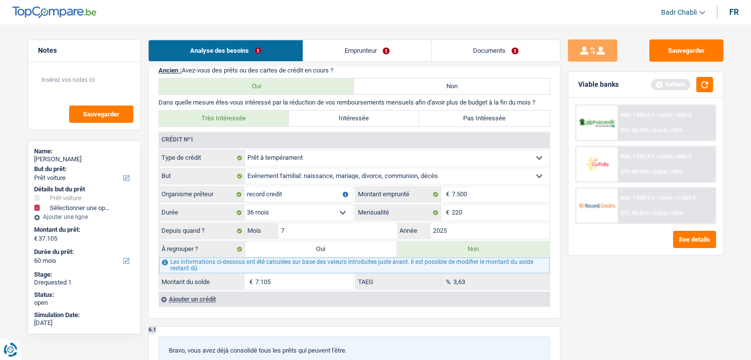
select select "144"
select select "refinancing"
select select "144"
select select "refinancing"
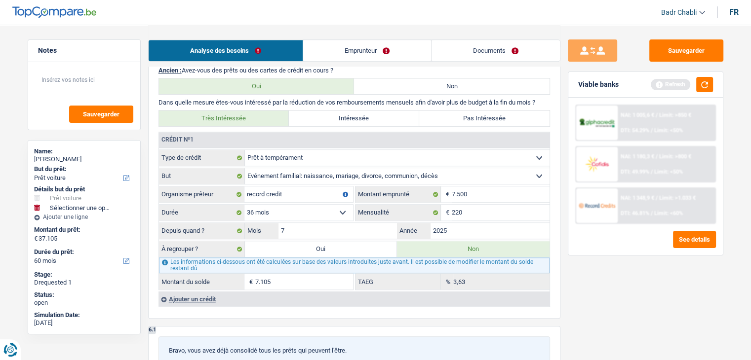
select select "refinancing"
select select "144"
select select "car"
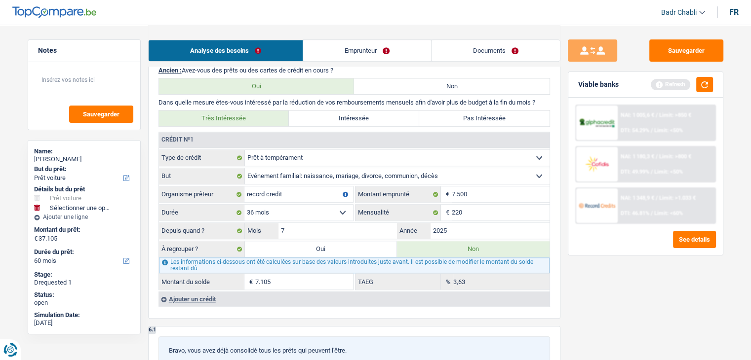
select select "false"
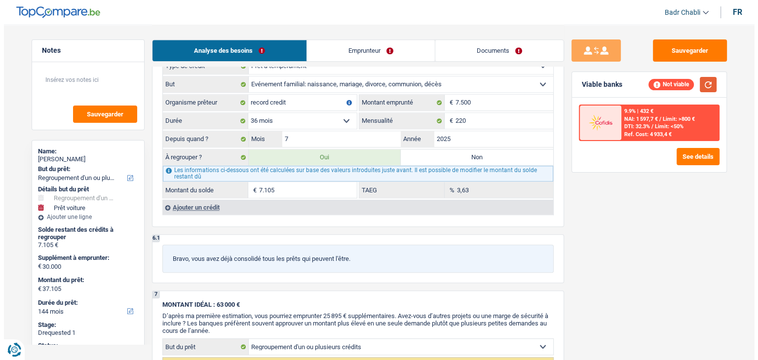
scroll to position [987, 0]
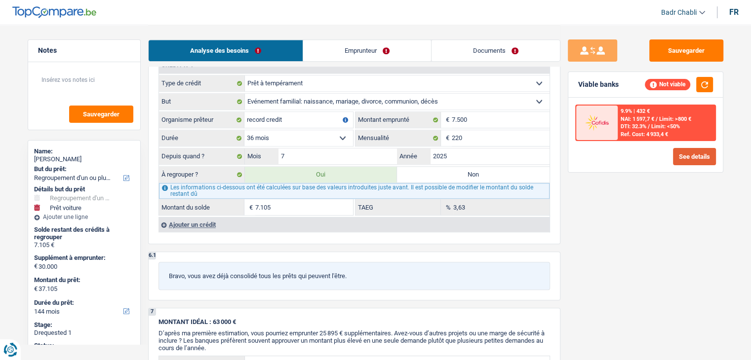
click at [689, 154] on button "See details" at bounding box center [694, 156] width 43 height 17
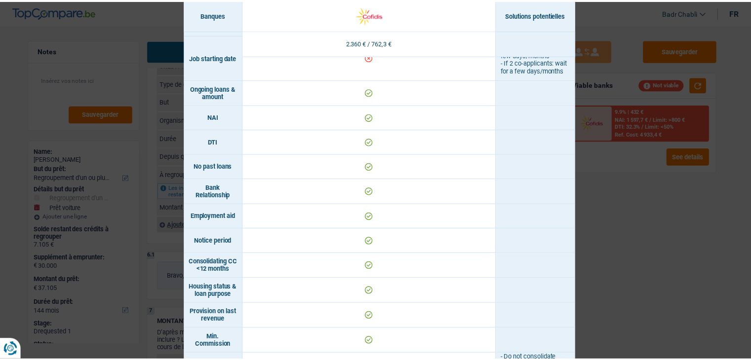
scroll to position [464, 0]
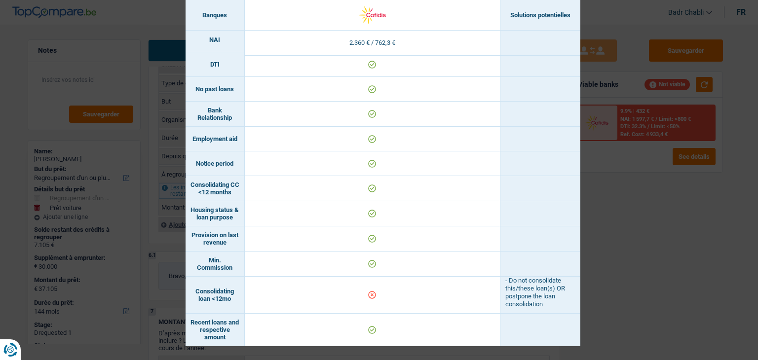
click at [685, 243] on div "Banks conditions × Banques Solutions potentielles Revenus / Charges 2.360 € / 7…" at bounding box center [379, 180] width 758 height 360
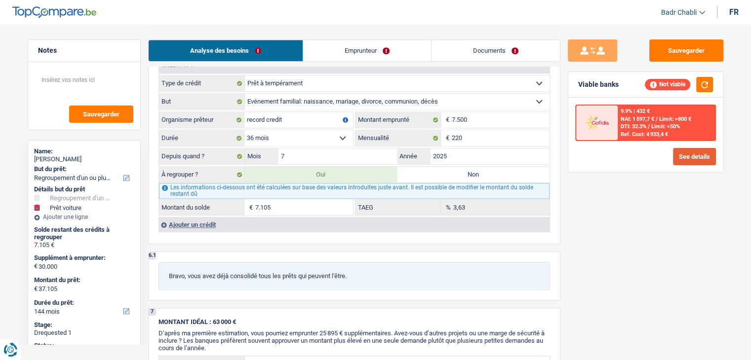
scroll to position [839, 0]
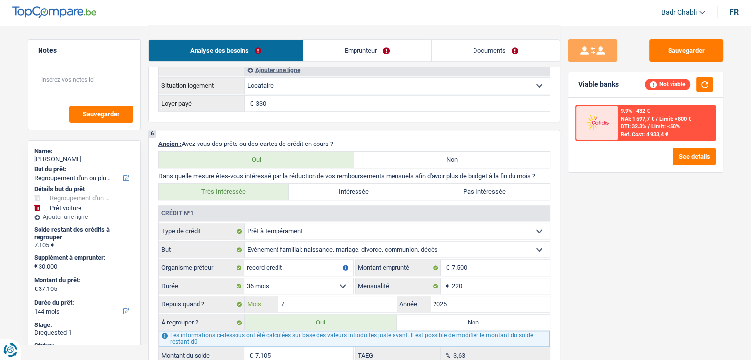
click at [360, 297] on input "7" at bounding box center [337, 305] width 119 height 16
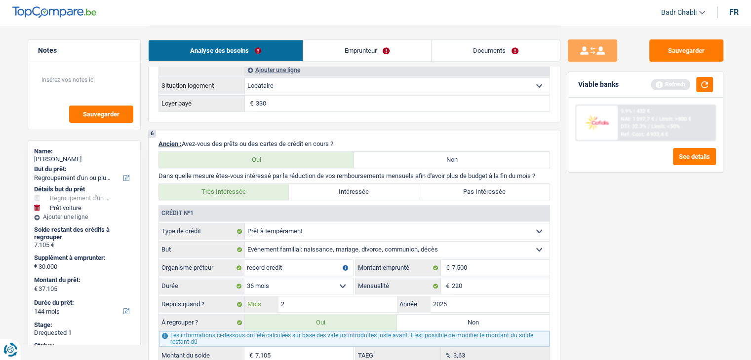
type input "2"
click at [482, 302] on input "2025" at bounding box center [489, 305] width 119 height 16
select select "120"
type input "6.104"
select select "120"
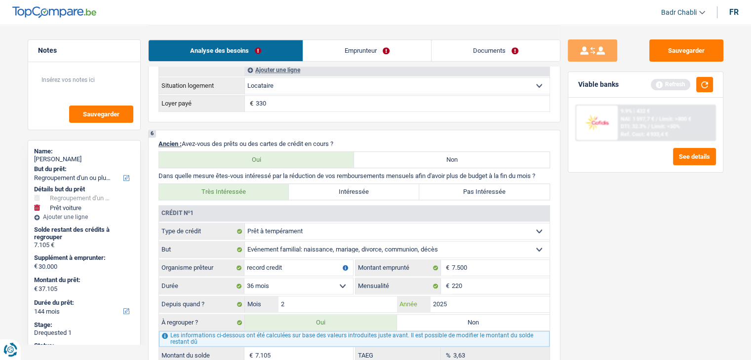
type input "6.104"
select select "120"
type input "36.104"
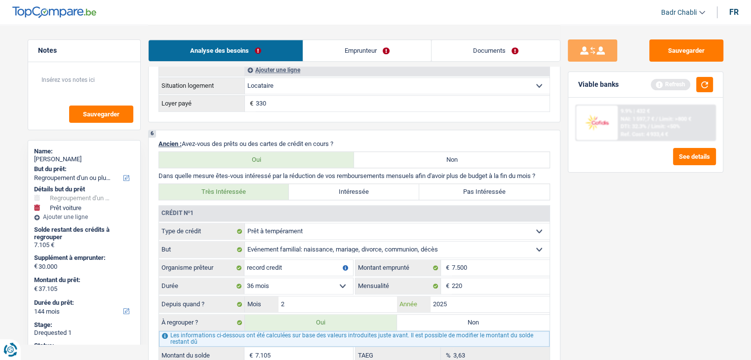
type input "36.104"
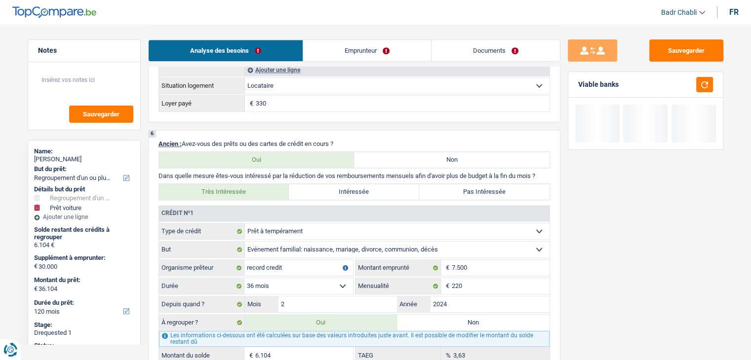
type input "2024"
click at [640, 277] on div "Sauvegarder Viable banks" at bounding box center [645, 191] width 170 height 305
type input "3.642"
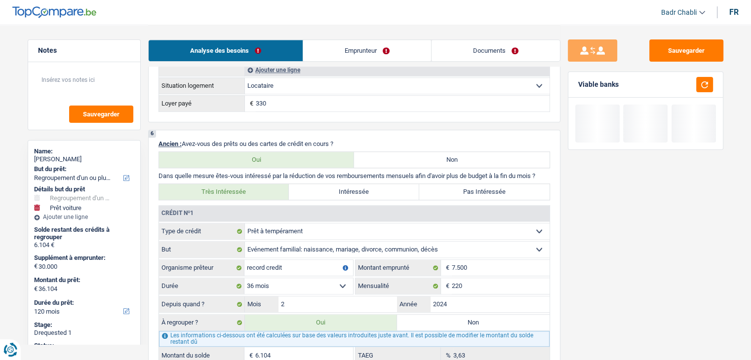
type input "33.642"
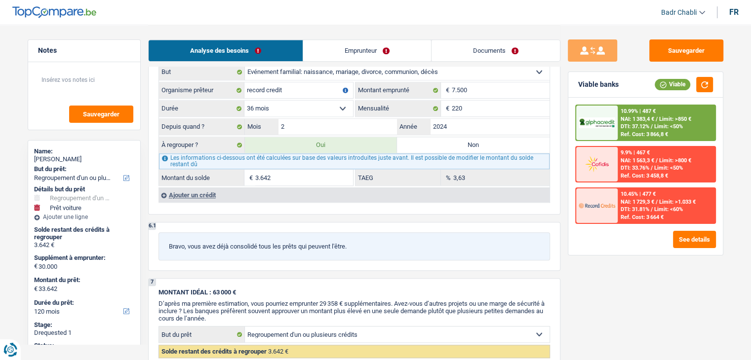
scroll to position [938, 0]
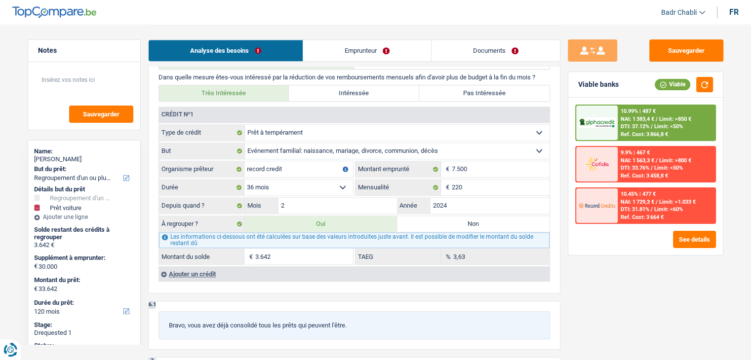
click at [477, 89] on label "Pas Intéressée" at bounding box center [484, 93] width 130 height 16
click at [477, 89] on input "Pas Intéressée" at bounding box center [484, 93] width 130 height 16
radio input "true"
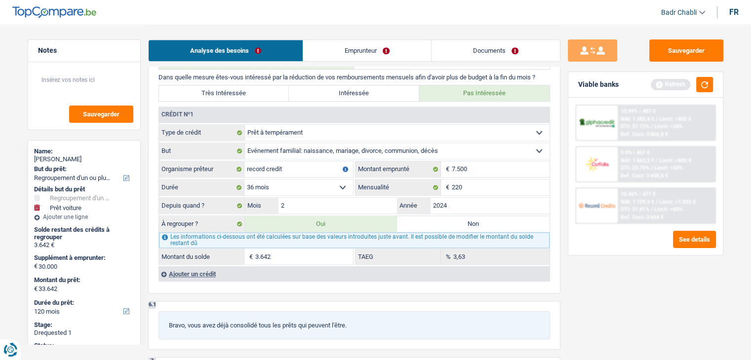
click at [468, 220] on label "Non" at bounding box center [473, 224] width 152 height 16
click at [468, 220] on input "Non" at bounding box center [473, 224] width 152 height 16
radio input "true"
select select "car"
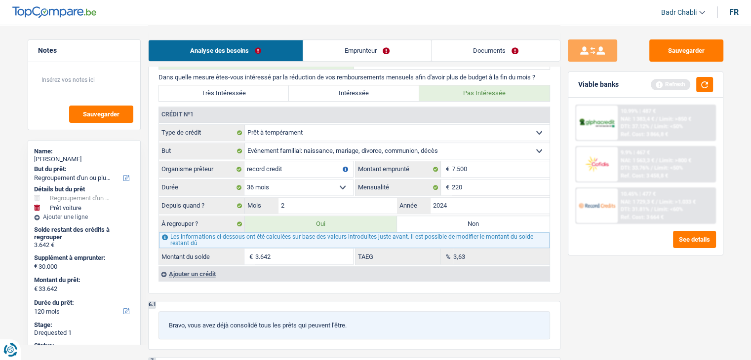
select select "60"
select select "car"
type input "Mercedes qu'il va acheter en garage pour un budget de 30000euros class c"
type input "30.000"
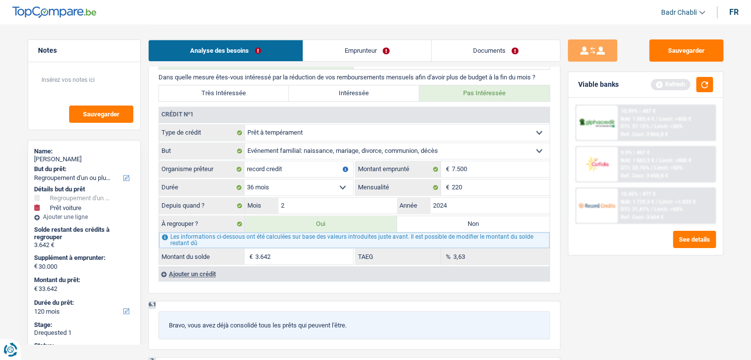
type input "29.000"
select select "false"
select select "60"
radio input "false"
select select "car"
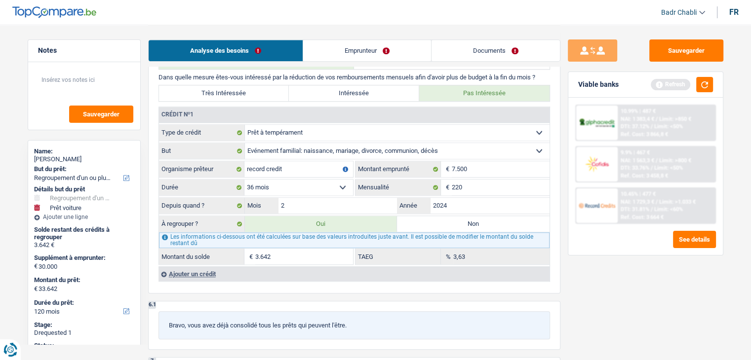
select select "car"
type input "Mercedes qu'il va acheter en garage pour un budget de 30000euros class c"
type input "30.000"
type input "29.000"
select select "false"
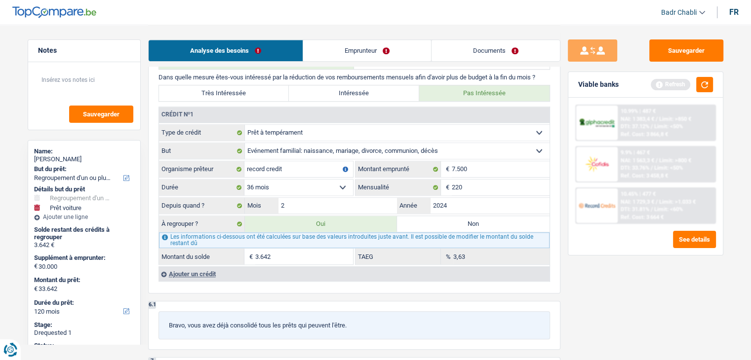
select select "60"
type input "30.000"
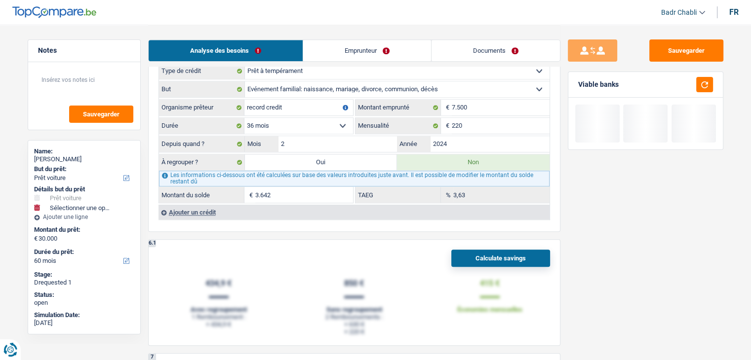
scroll to position [1036, 0]
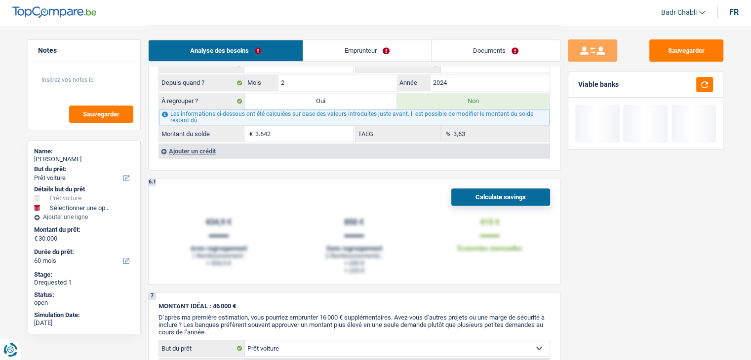
click at [528, 192] on button "Calculate savings" at bounding box center [500, 197] width 99 height 17
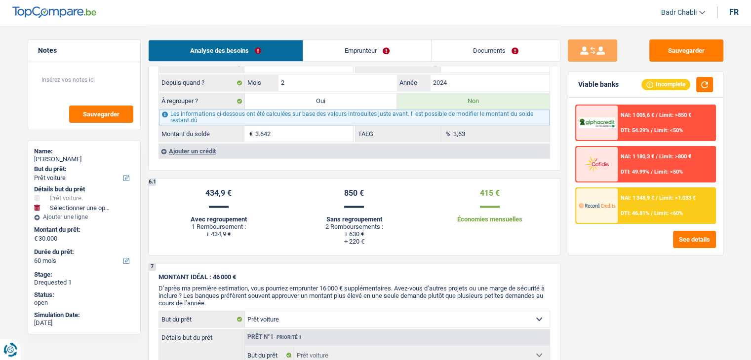
click at [359, 216] on div "Sans regroupement" at bounding box center [354, 219] width 120 height 7
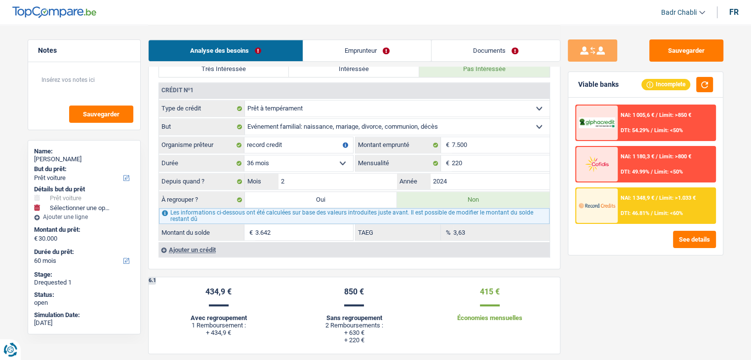
scroll to position [987, 0]
